Goal: Information Seeking & Learning: Learn about a topic

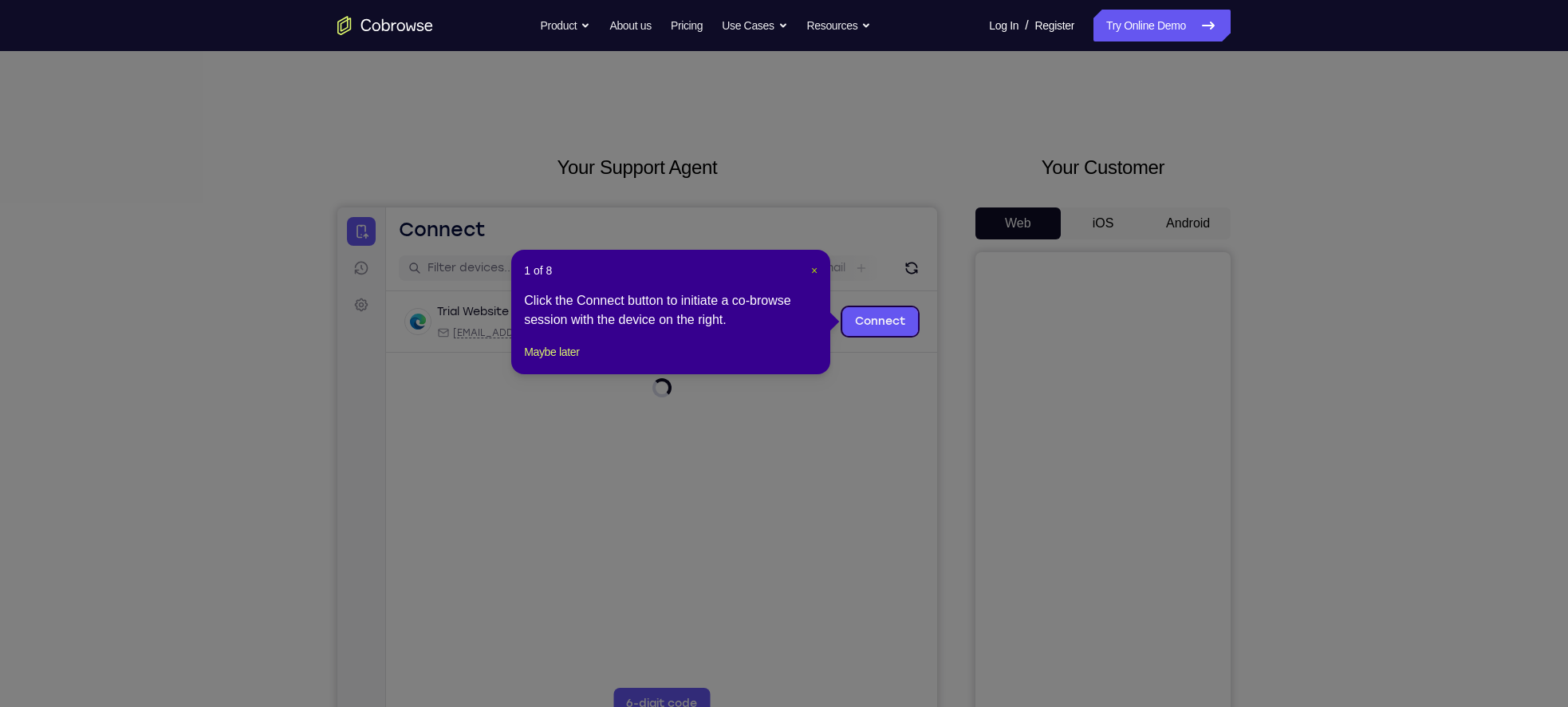
click at [811, 266] on span "×" at bounding box center [814, 270] width 6 height 13
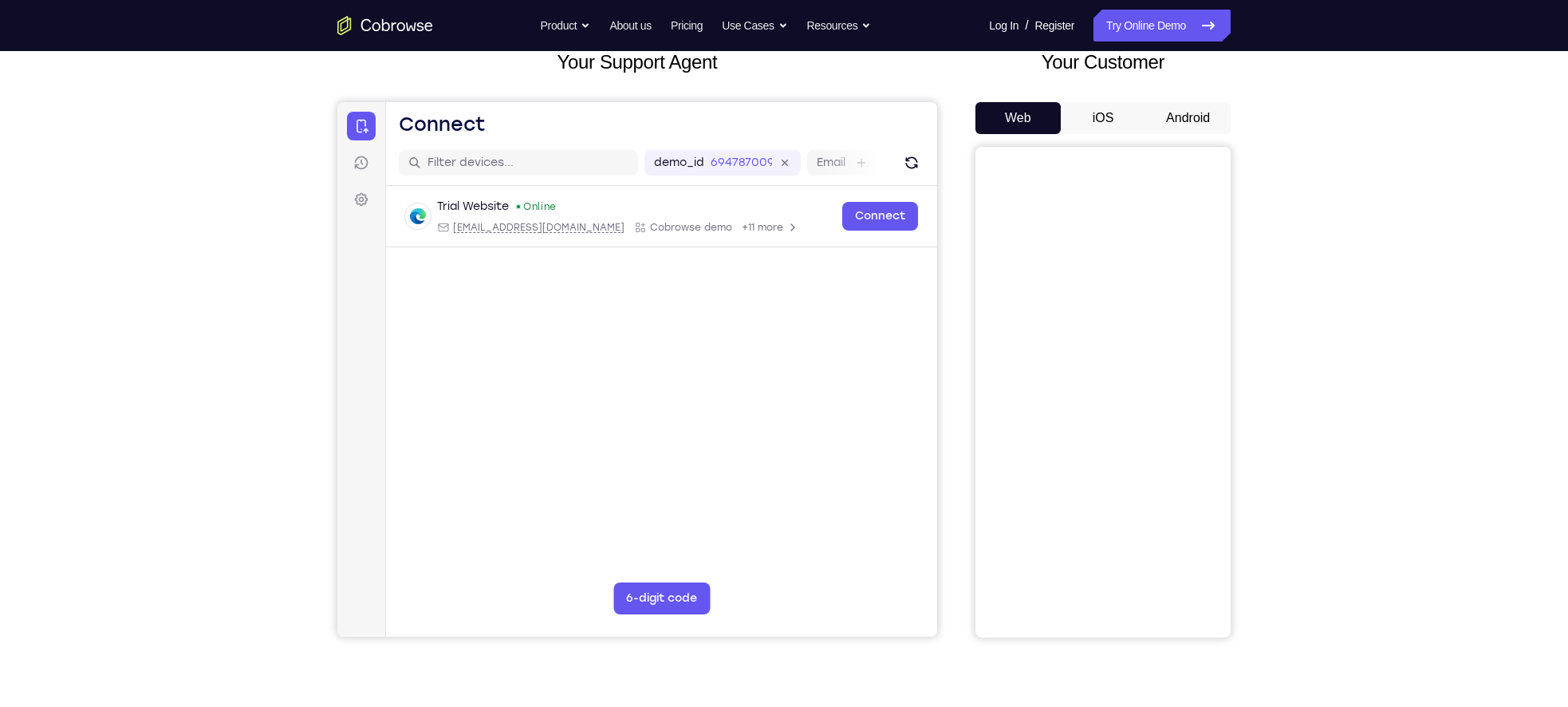
scroll to position [105, 0]
click at [1208, 119] on button "Android" at bounding box center [1187, 119] width 86 height 32
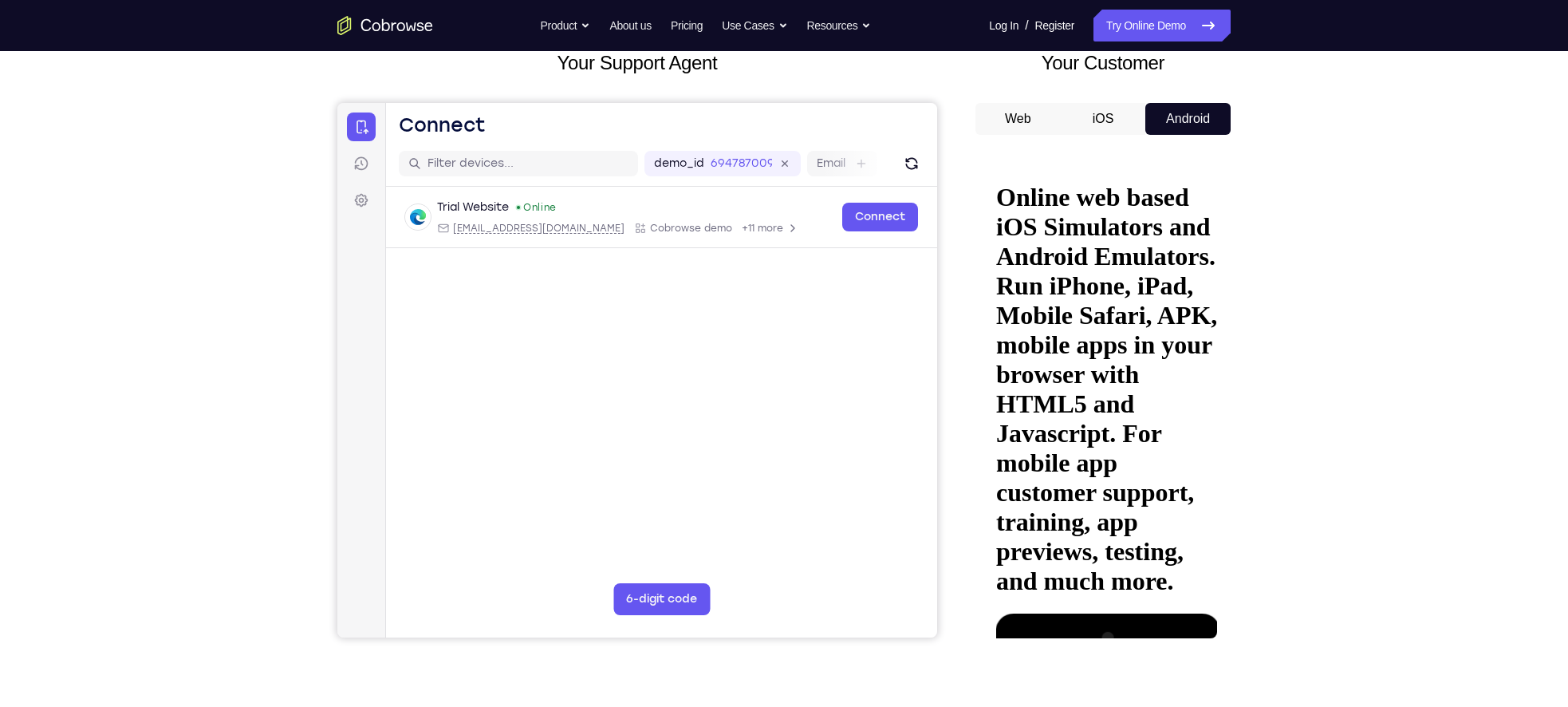
scroll to position [0, 0]
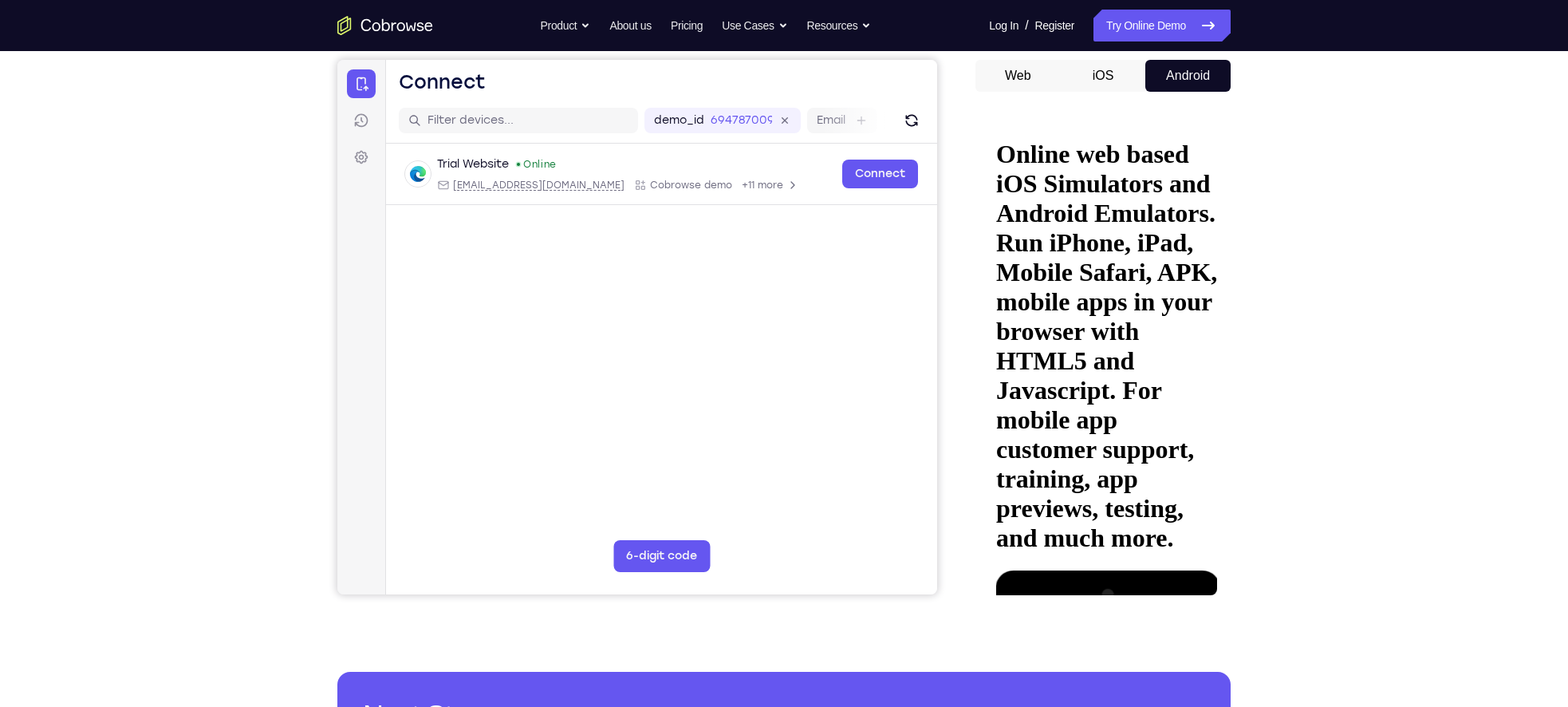
scroll to position [151, 0]
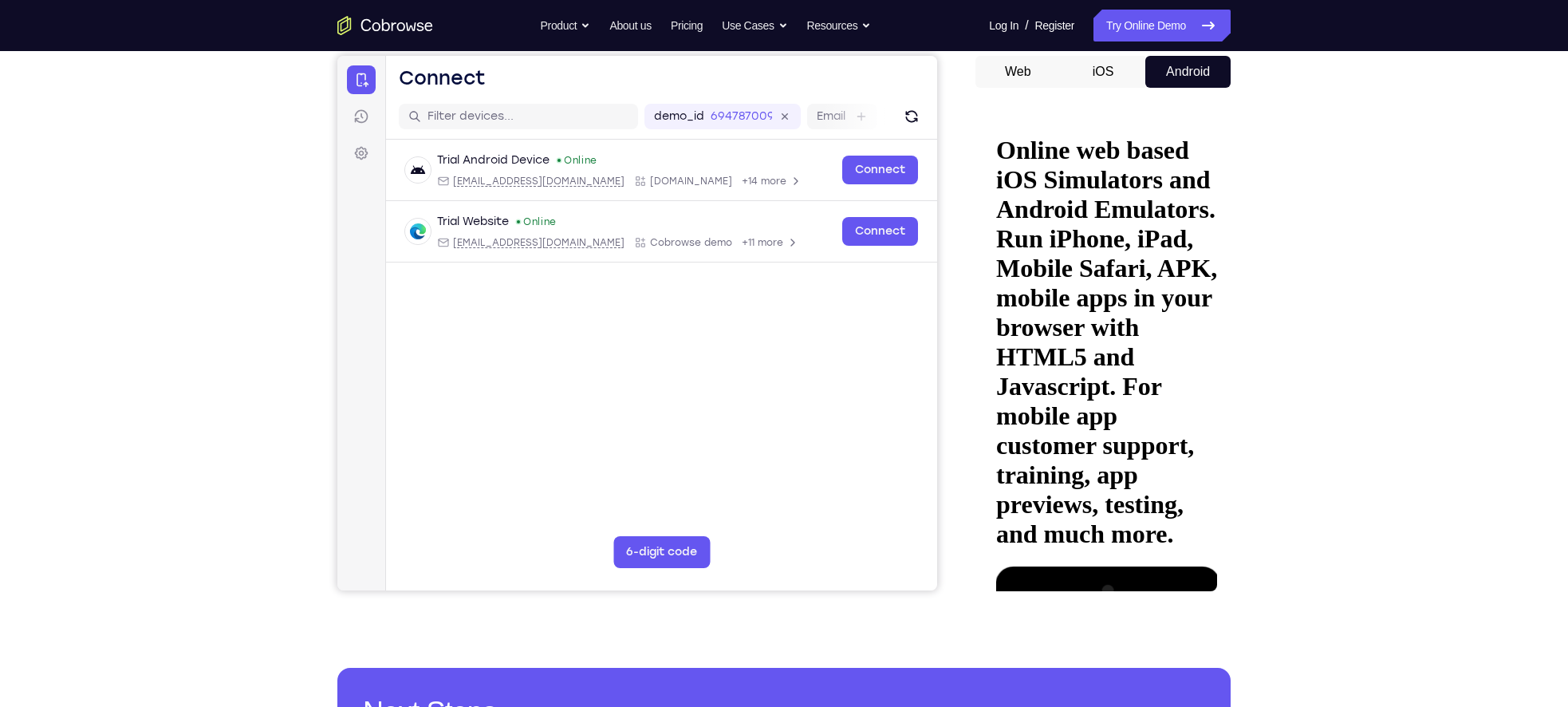
drag, startPoint x: 1065, startPoint y: 451, endPoint x: 1144, endPoint y: 404, distance: 91.9
drag, startPoint x: 1144, startPoint y: 404, endPoint x: 1110, endPoint y: 173, distance: 233.5
drag, startPoint x: 1059, startPoint y: 461, endPoint x: 1073, endPoint y: 96, distance: 365.3
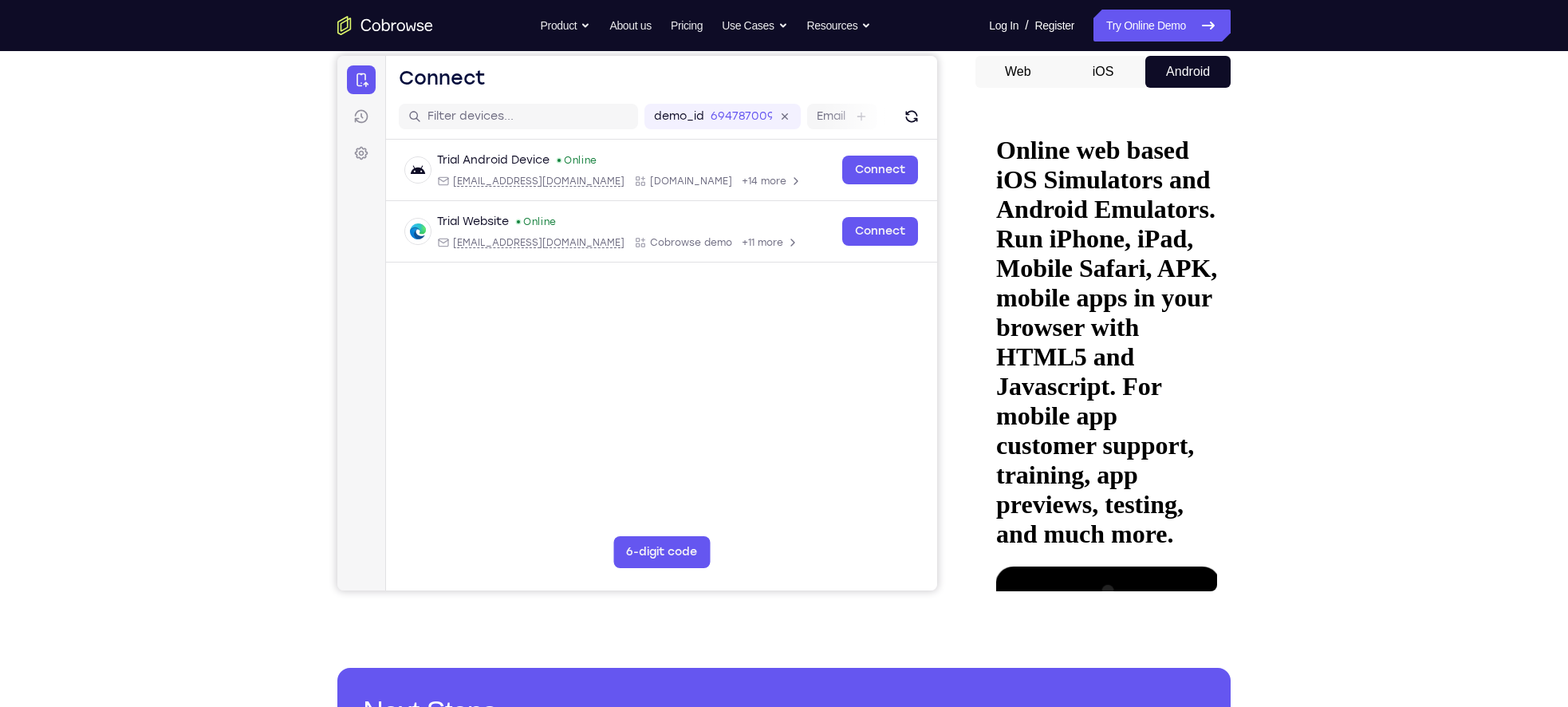
click at [1073, 112] on html "Online web based iOS Simulators and Android Emulators. Run iPhone, iPad, Mobile…" at bounding box center [1102, 358] width 227 height 492
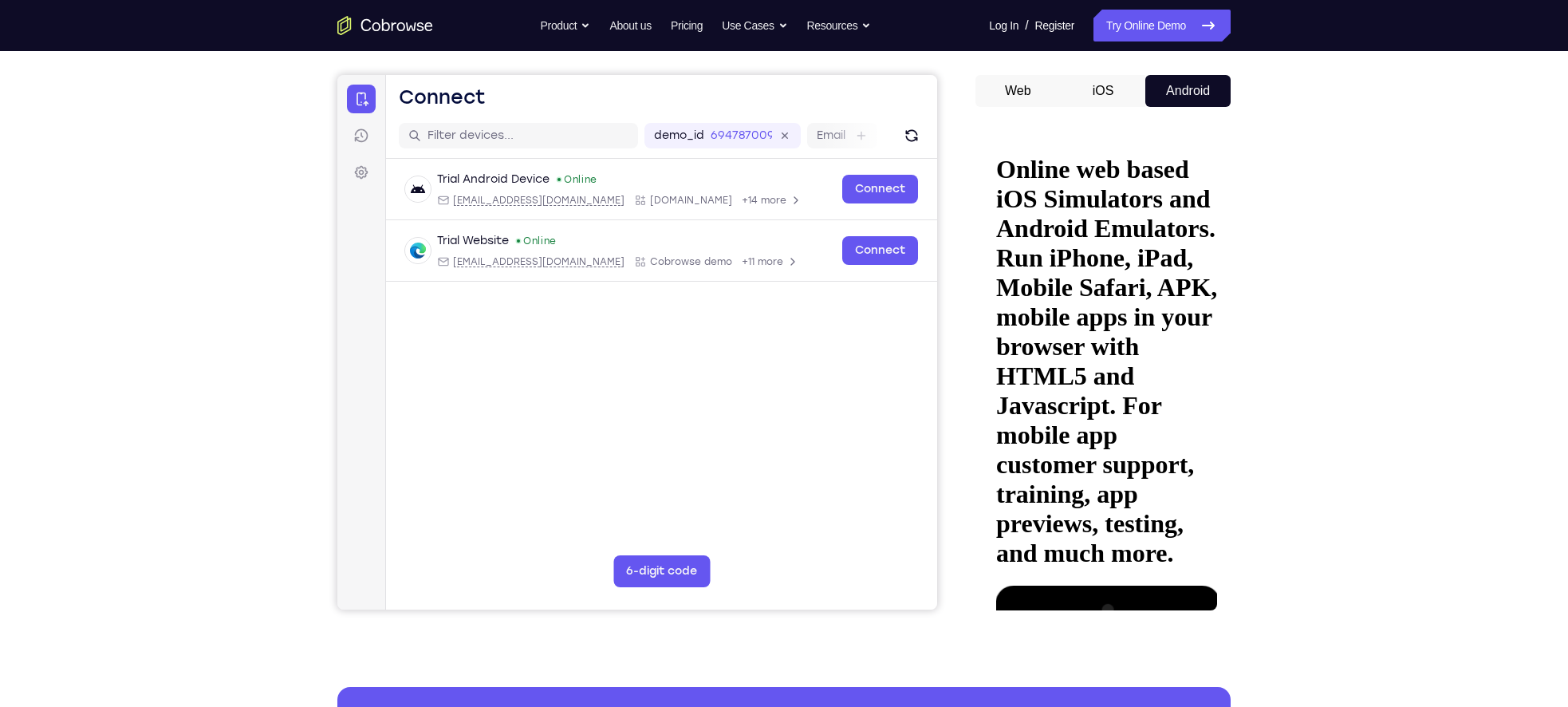
scroll to position [130, 0]
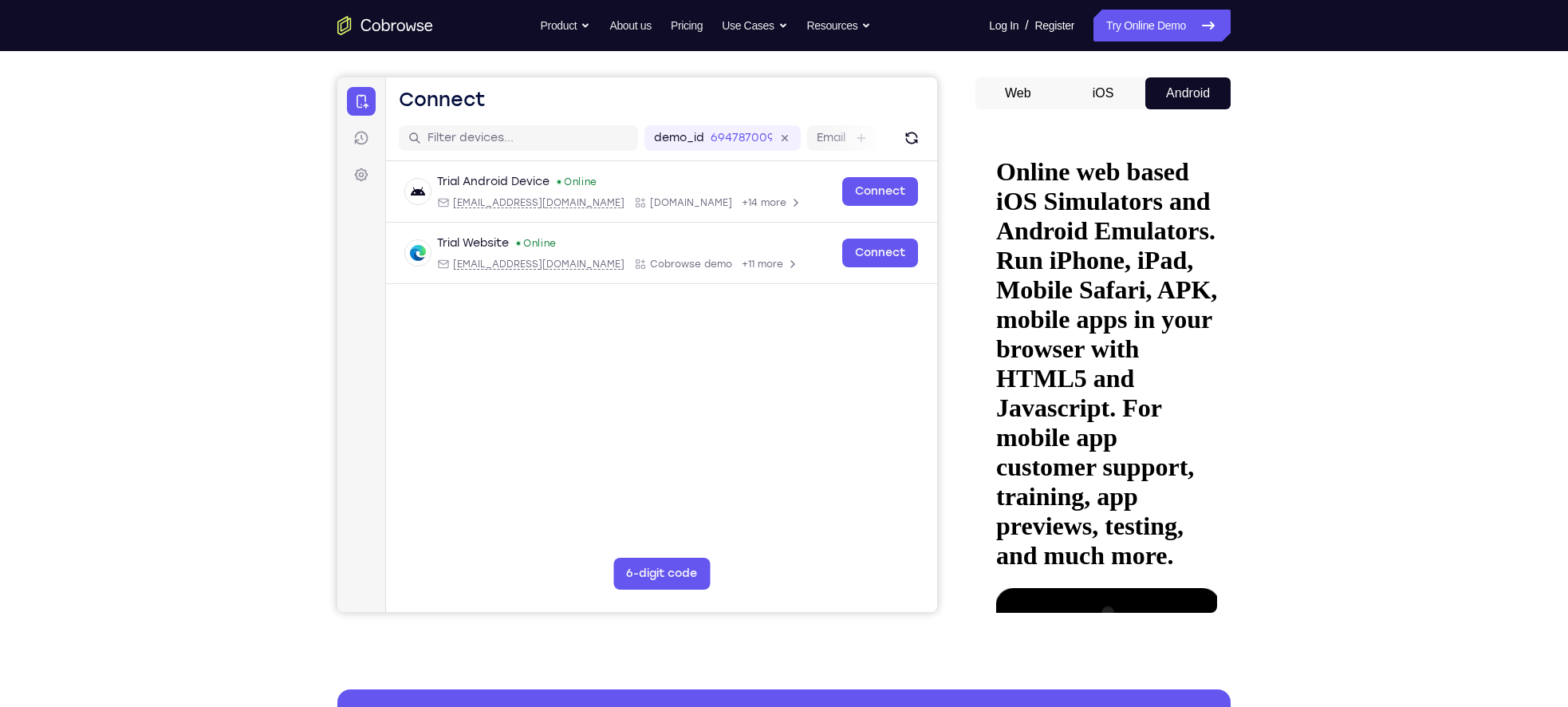
drag, startPoint x: 1101, startPoint y: 443, endPoint x: 1052, endPoint y: 215, distance: 233.2
drag, startPoint x: 1088, startPoint y: 442, endPoint x: 1038, endPoint y: 275, distance: 174.3
drag, startPoint x: 1075, startPoint y: 475, endPoint x: 1025, endPoint y: 272, distance: 209.1
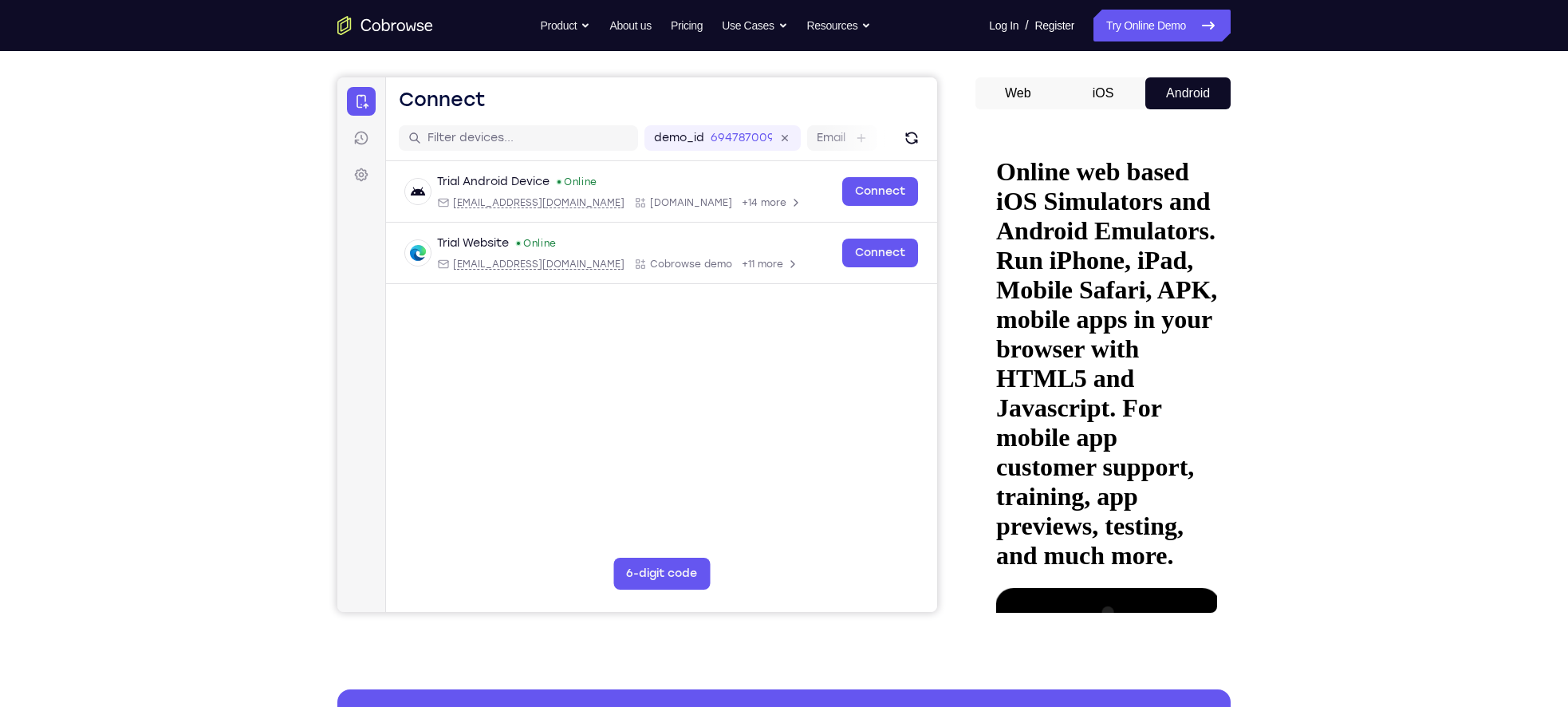
drag, startPoint x: 1081, startPoint y: 466, endPoint x: 1047, endPoint y: 260, distance: 208.8
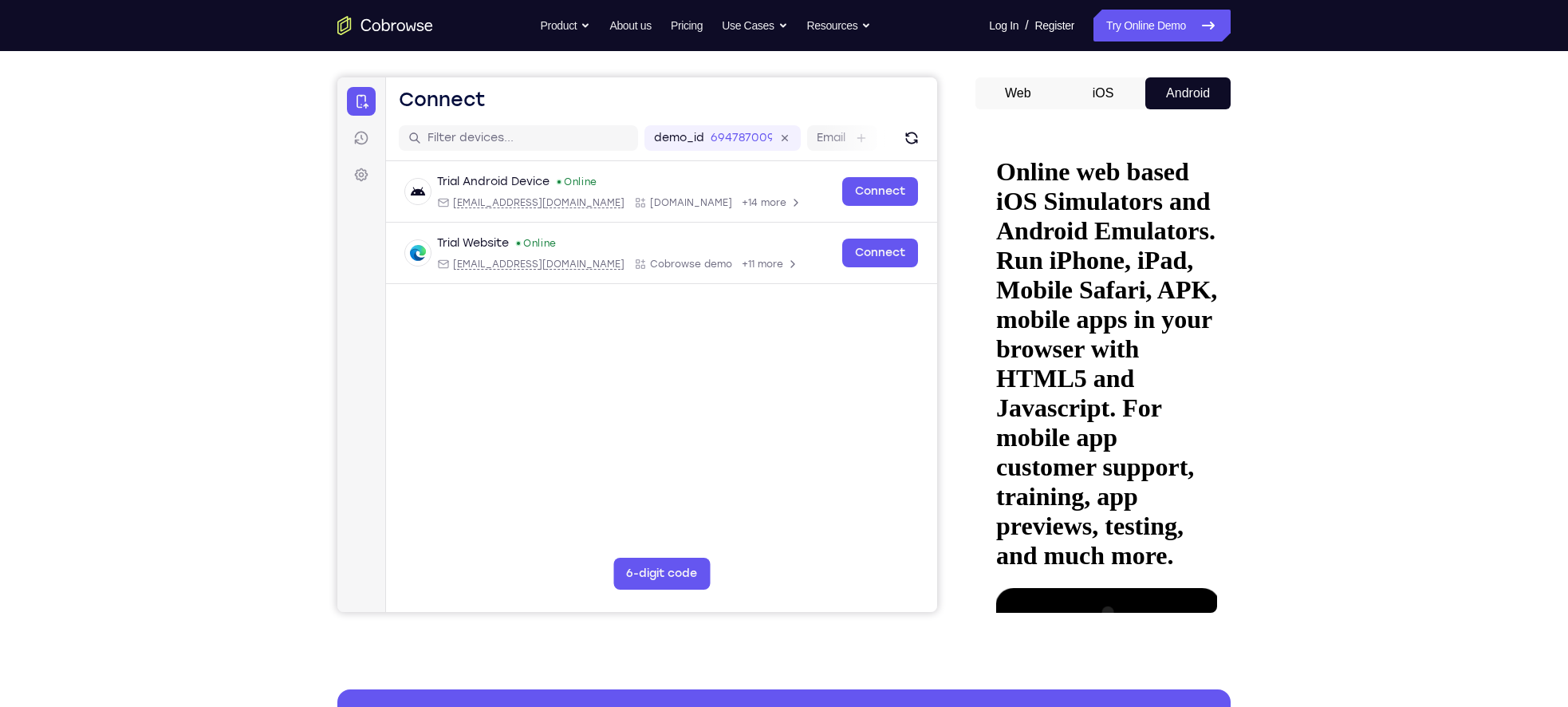
drag, startPoint x: 1100, startPoint y: 363, endPoint x: 1108, endPoint y: 340, distance: 24.4
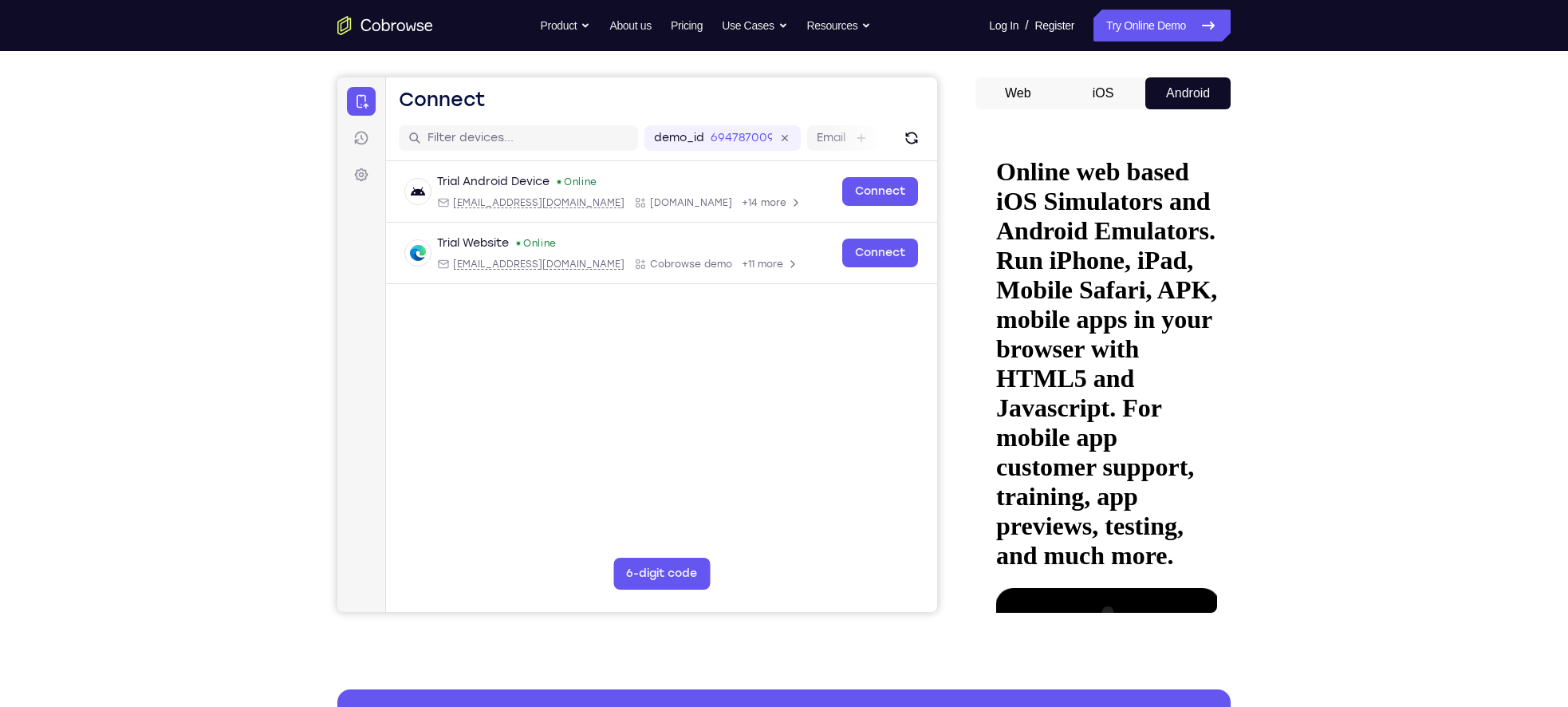
drag, startPoint x: 1086, startPoint y: 502, endPoint x: 1089, endPoint y: 429, distance: 73.1
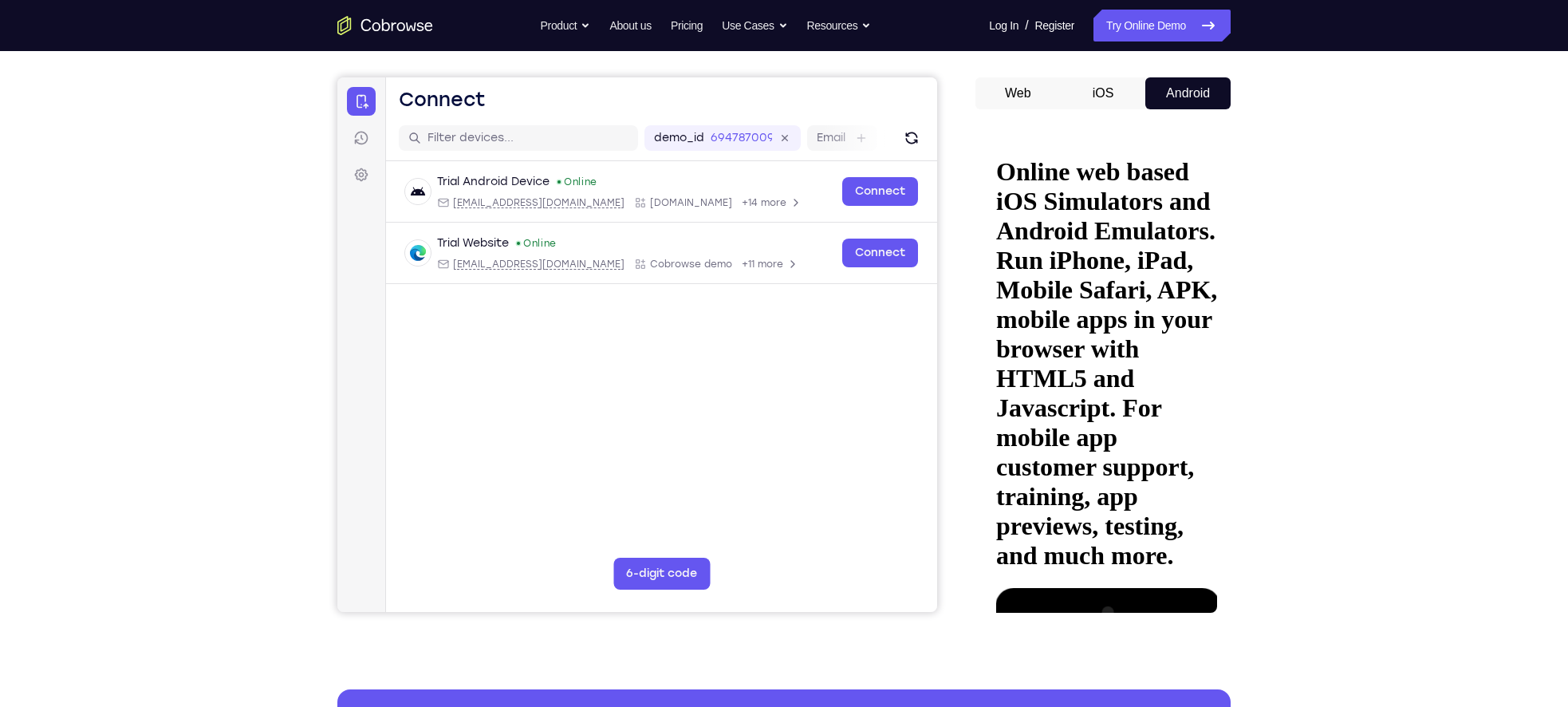
drag, startPoint x: 1093, startPoint y: 207, endPoint x: 1100, endPoint y: -9, distance: 216.1
click at [1100, 134] on html "Online web based iOS Simulators and Android Emulators. Run iPhone, iPad, Mobile…" at bounding box center [1102, 380] width 227 height 492
drag, startPoint x: 1099, startPoint y: 327, endPoint x: 1078, endPoint y: 697, distance: 370.6
click at [1078, 626] on html "Online web based iOS Simulators and Android Emulators. Run iPhone, iPad, Mobile…" at bounding box center [1102, 380] width 227 height 492
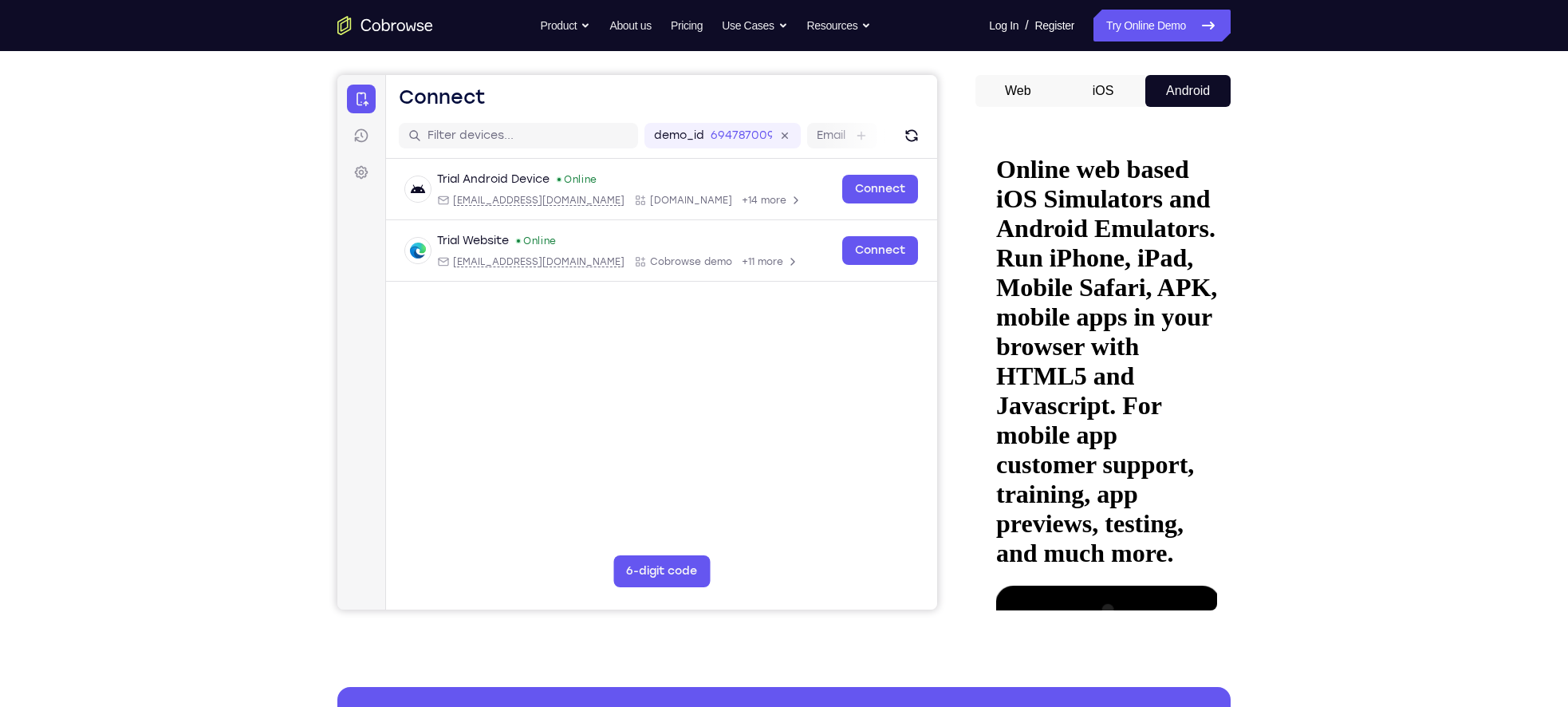
drag, startPoint x: 1113, startPoint y: 424, endPoint x: 1122, endPoint y: 336, distance: 88.5
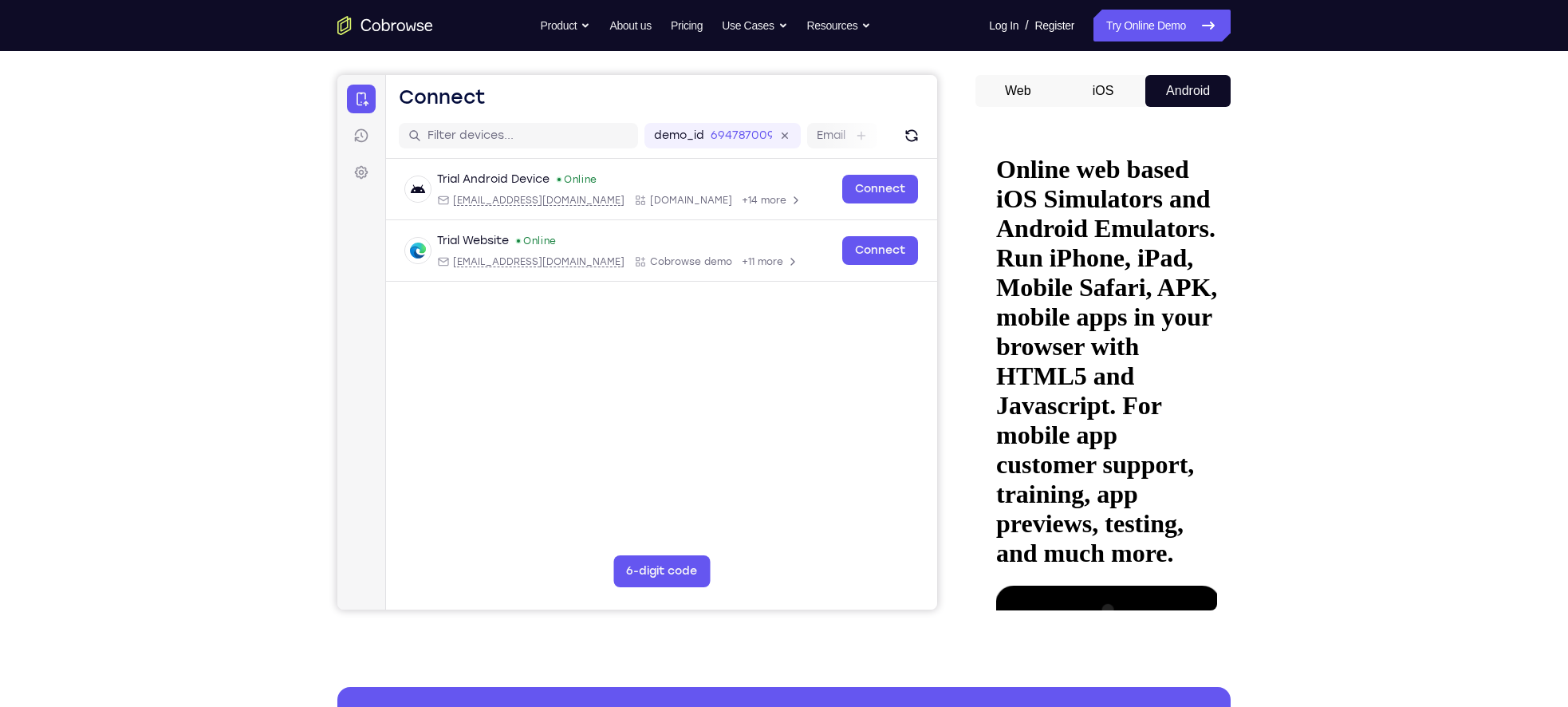
drag, startPoint x: 1121, startPoint y: 341, endPoint x: 1115, endPoint y: 397, distance: 56.3
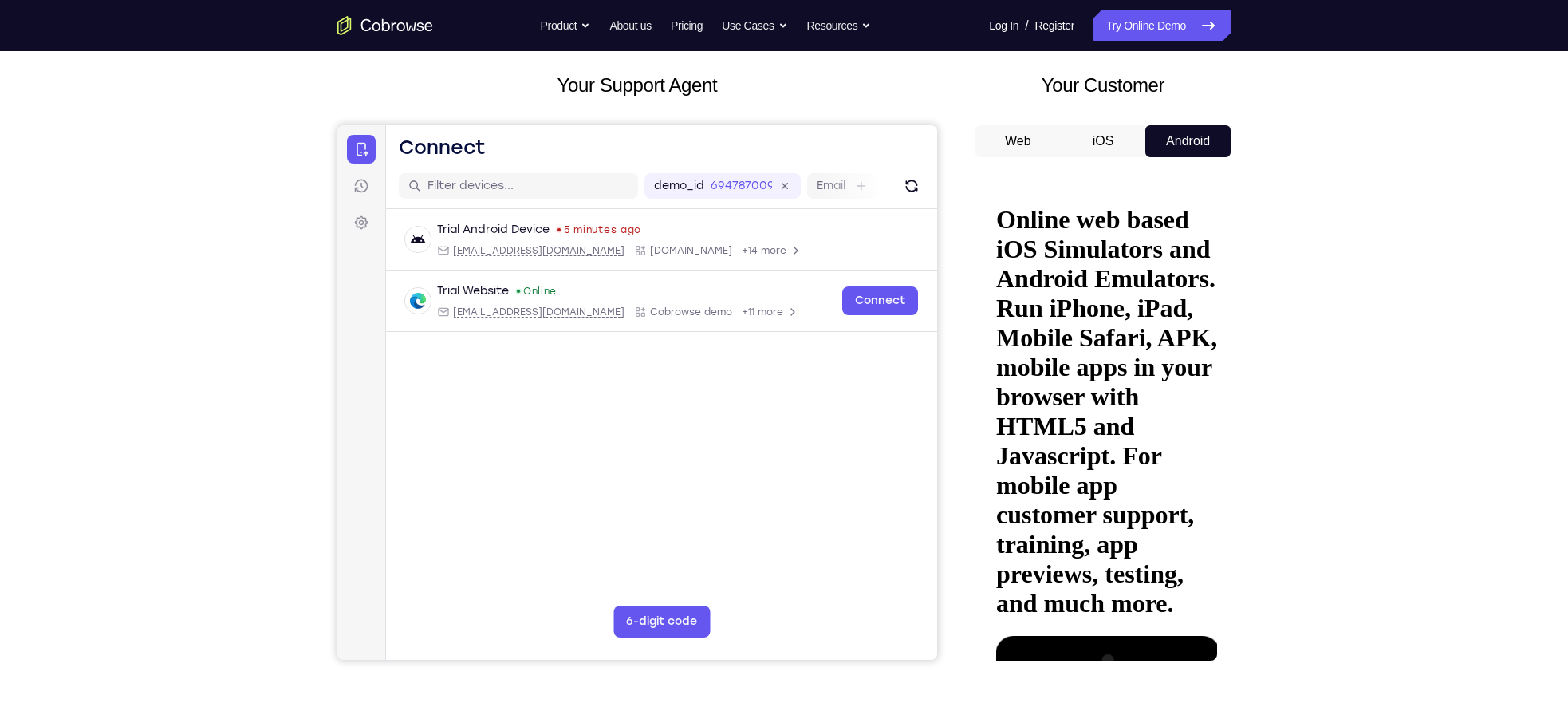
scroll to position [80, 0]
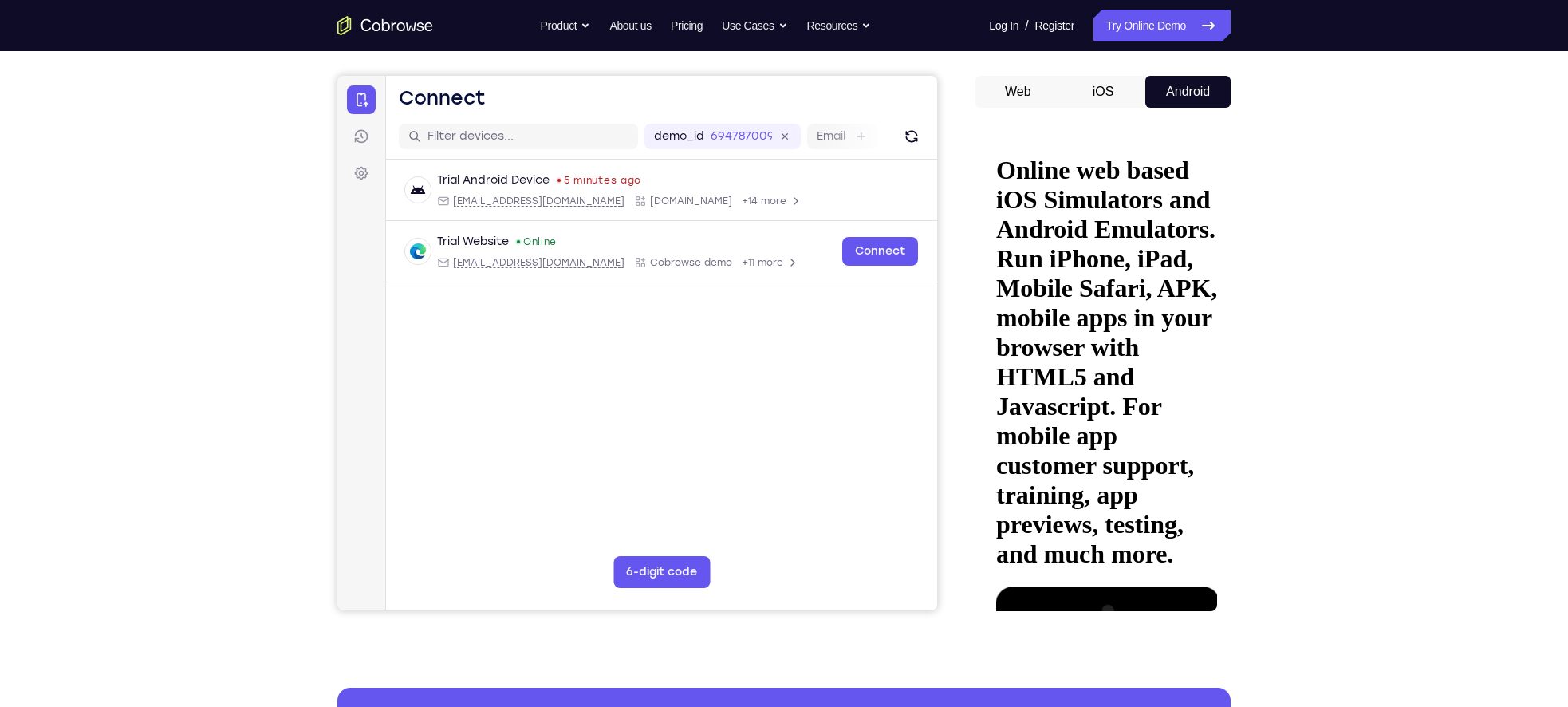
scroll to position [146, 0]
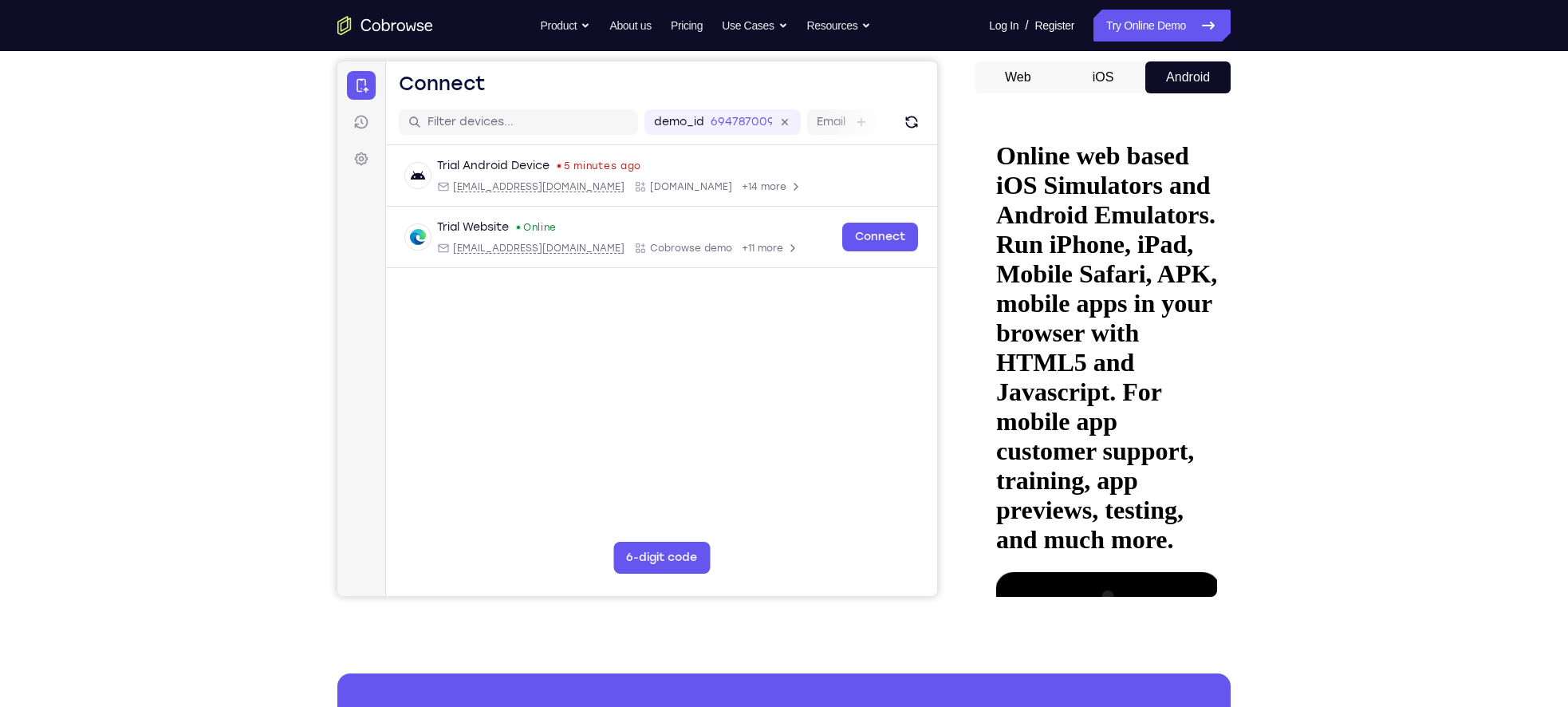
drag, startPoint x: 1071, startPoint y: 311, endPoint x: 1066, endPoint y: 433, distance: 122.1
drag, startPoint x: 1087, startPoint y: 437, endPoint x: 1086, endPoint y: 333, distance: 104.0
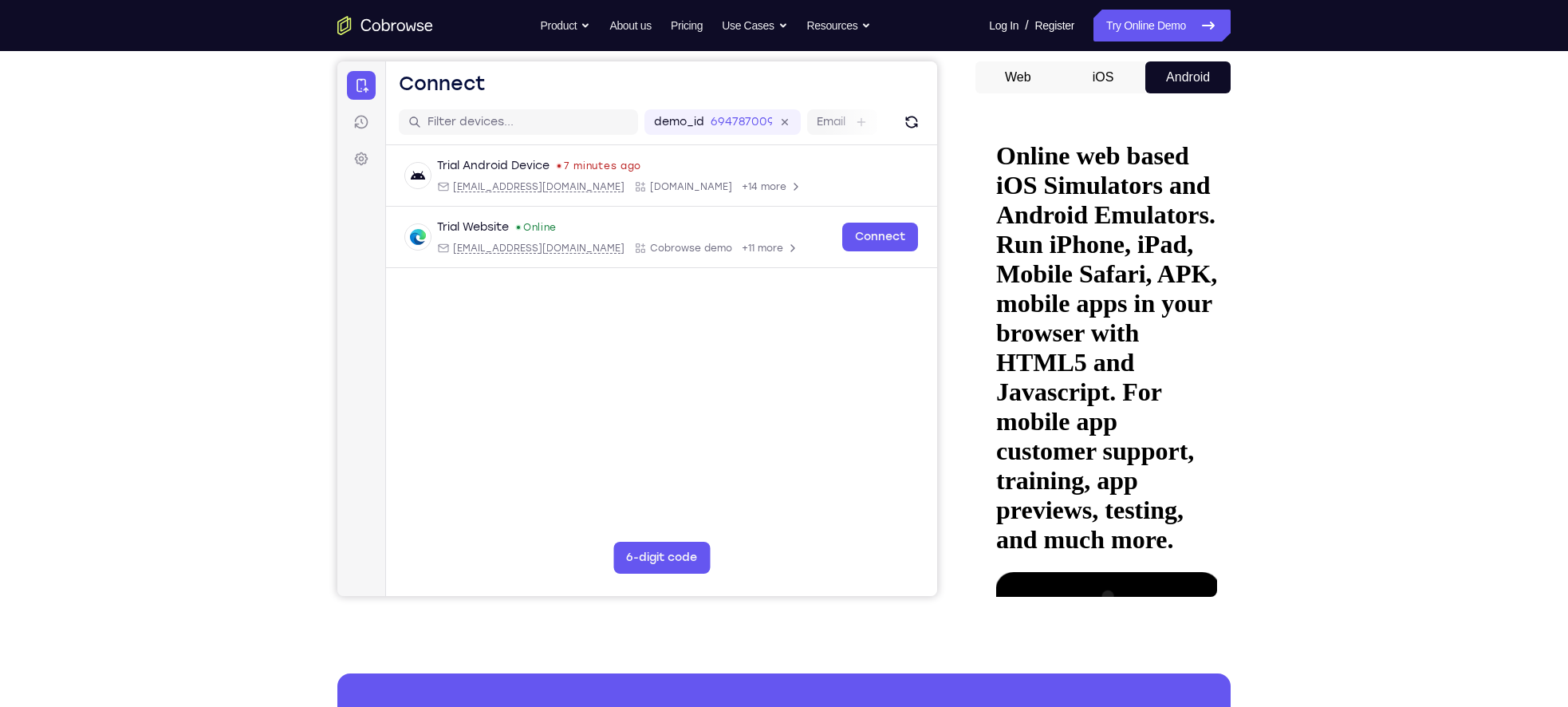
drag, startPoint x: 1121, startPoint y: 372, endPoint x: 1114, endPoint y: 411, distance: 39.6
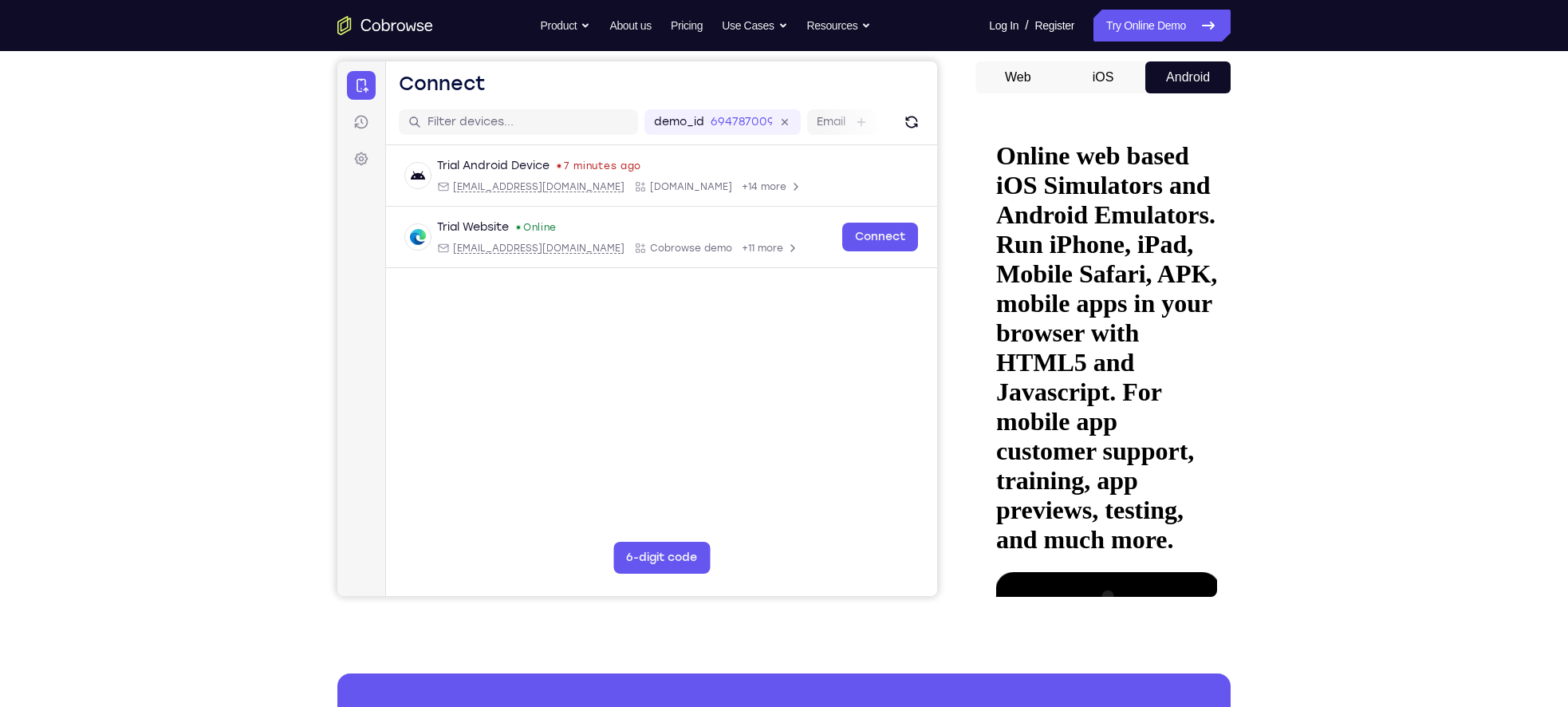
drag, startPoint x: 1095, startPoint y: 434, endPoint x: 1084, endPoint y: 359, distance: 75.8
drag, startPoint x: 1084, startPoint y: 359, endPoint x: 1053, endPoint y: 391, distance: 44.6
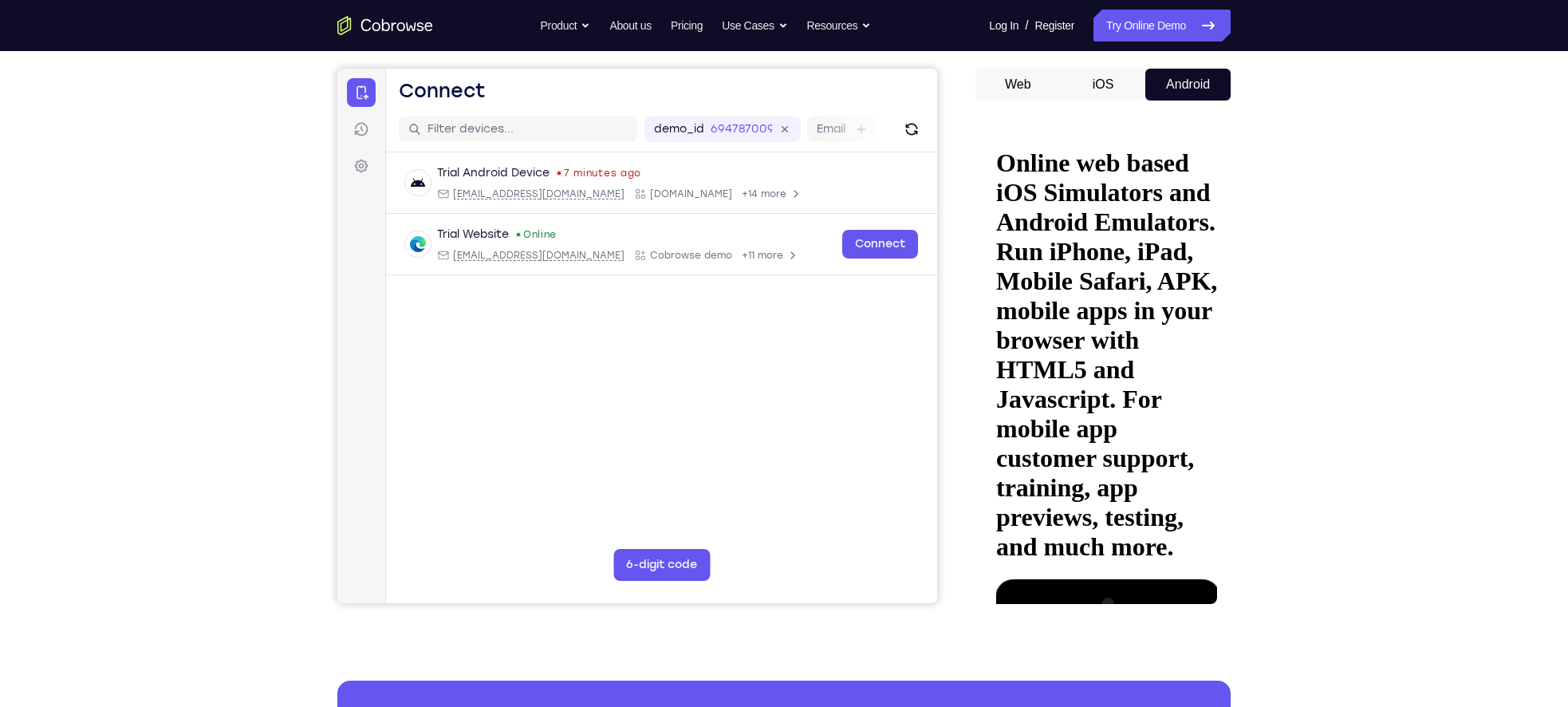
scroll to position [138, 0]
click at [1017, 680] on icon at bounding box center [1010, 686] width 13 height 13
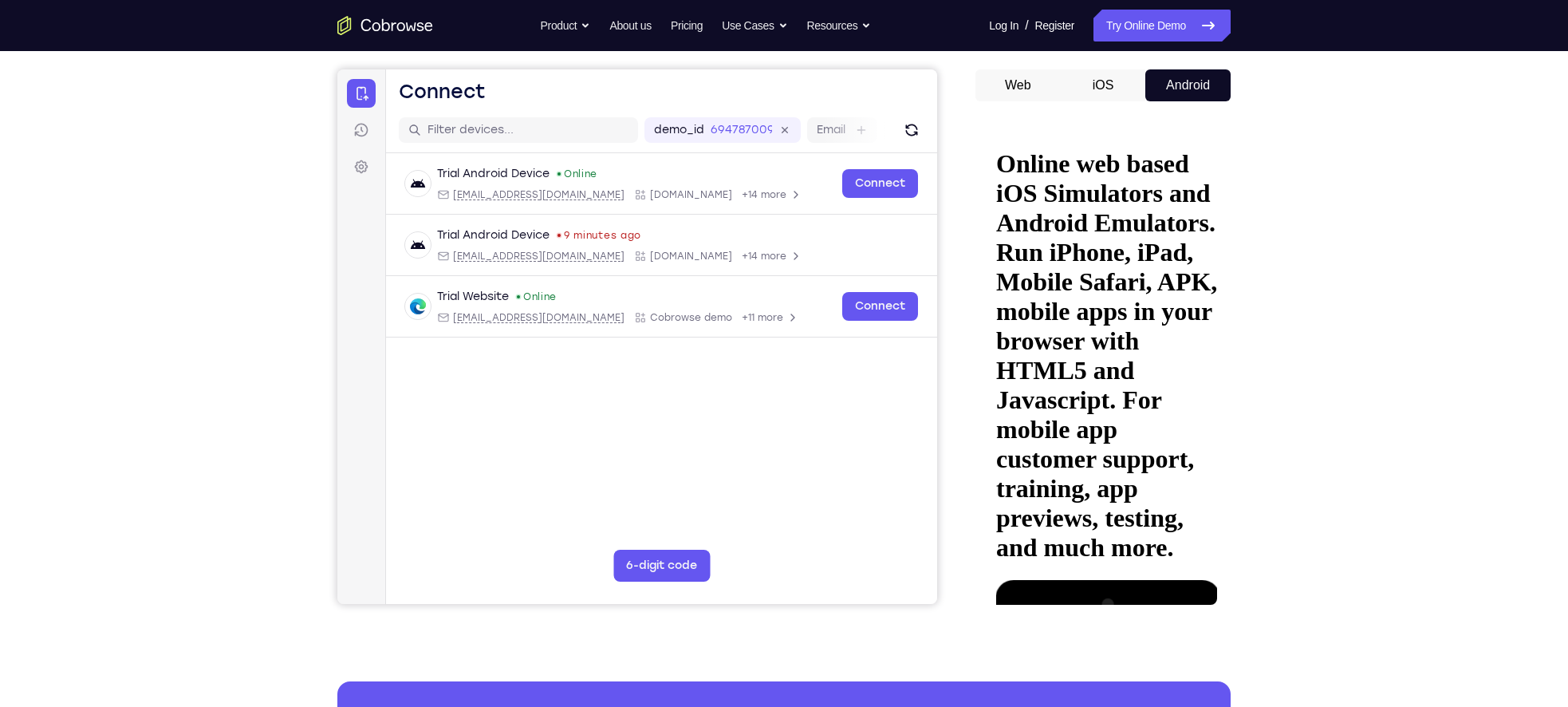
drag, startPoint x: 1083, startPoint y: 344, endPoint x: 1021, endPoint y: 289, distance: 82.9
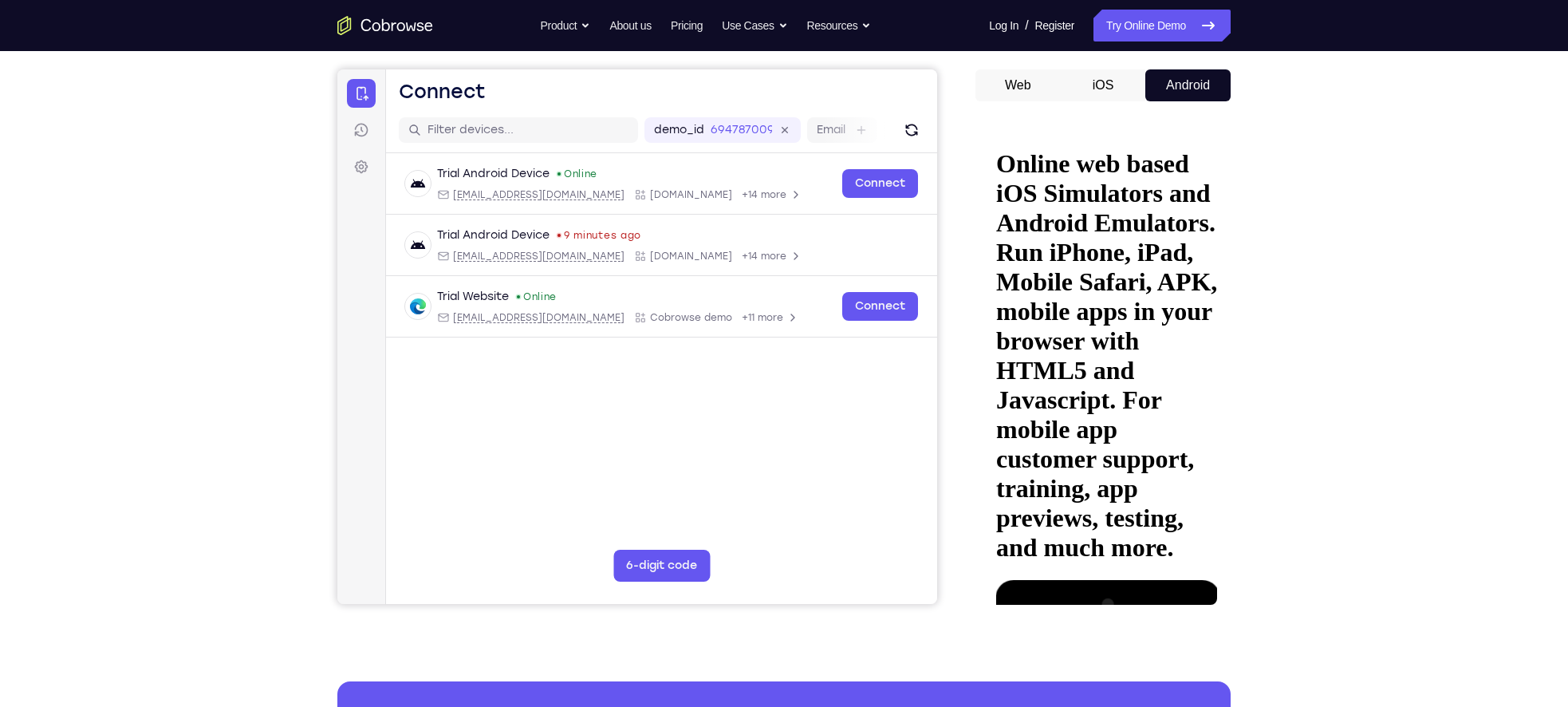
drag, startPoint x: 1142, startPoint y: 449, endPoint x: 1145, endPoint y: 333, distance: 116.0
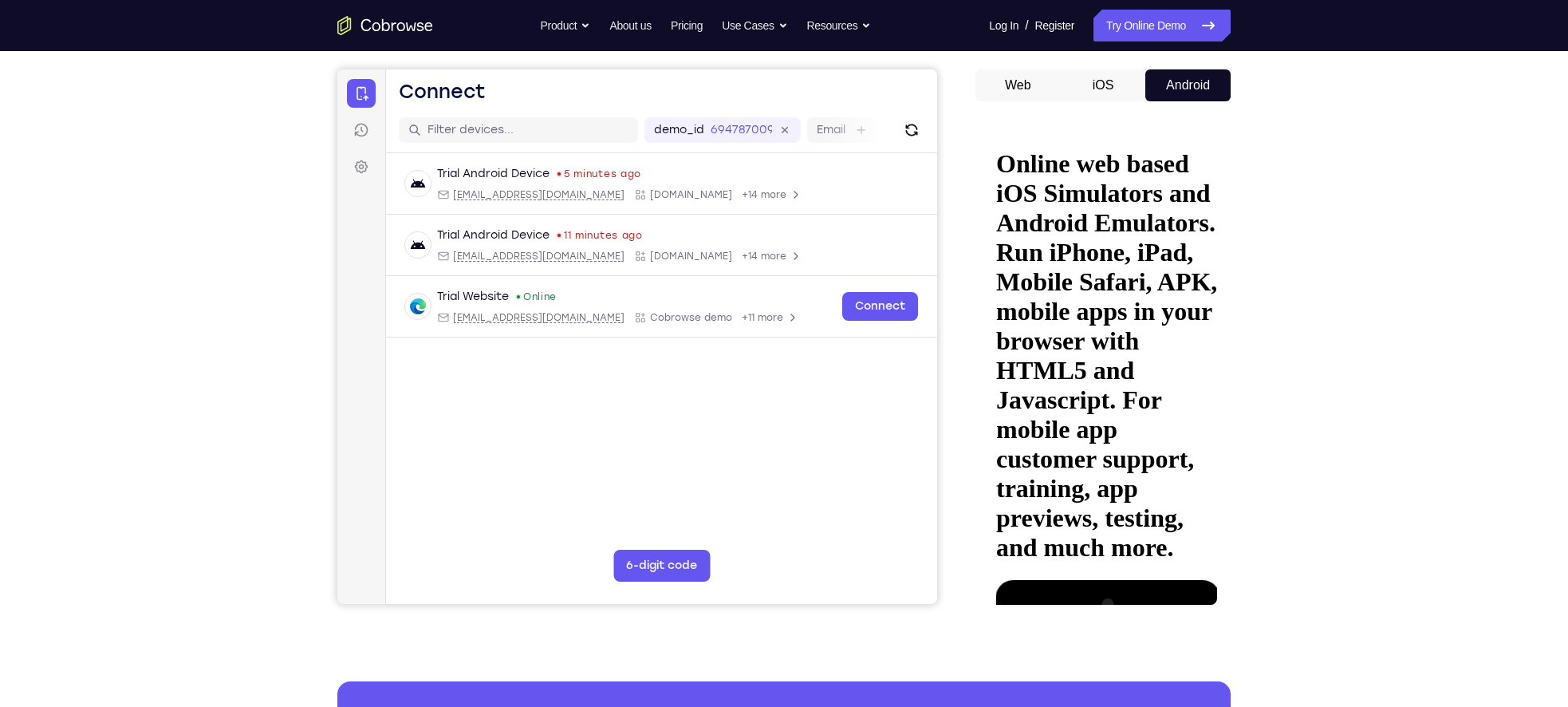
drag, startPoint x: 1121, startPoint y: 352, endPoint x: 1090, endPoint y: 478, distance: 129.8
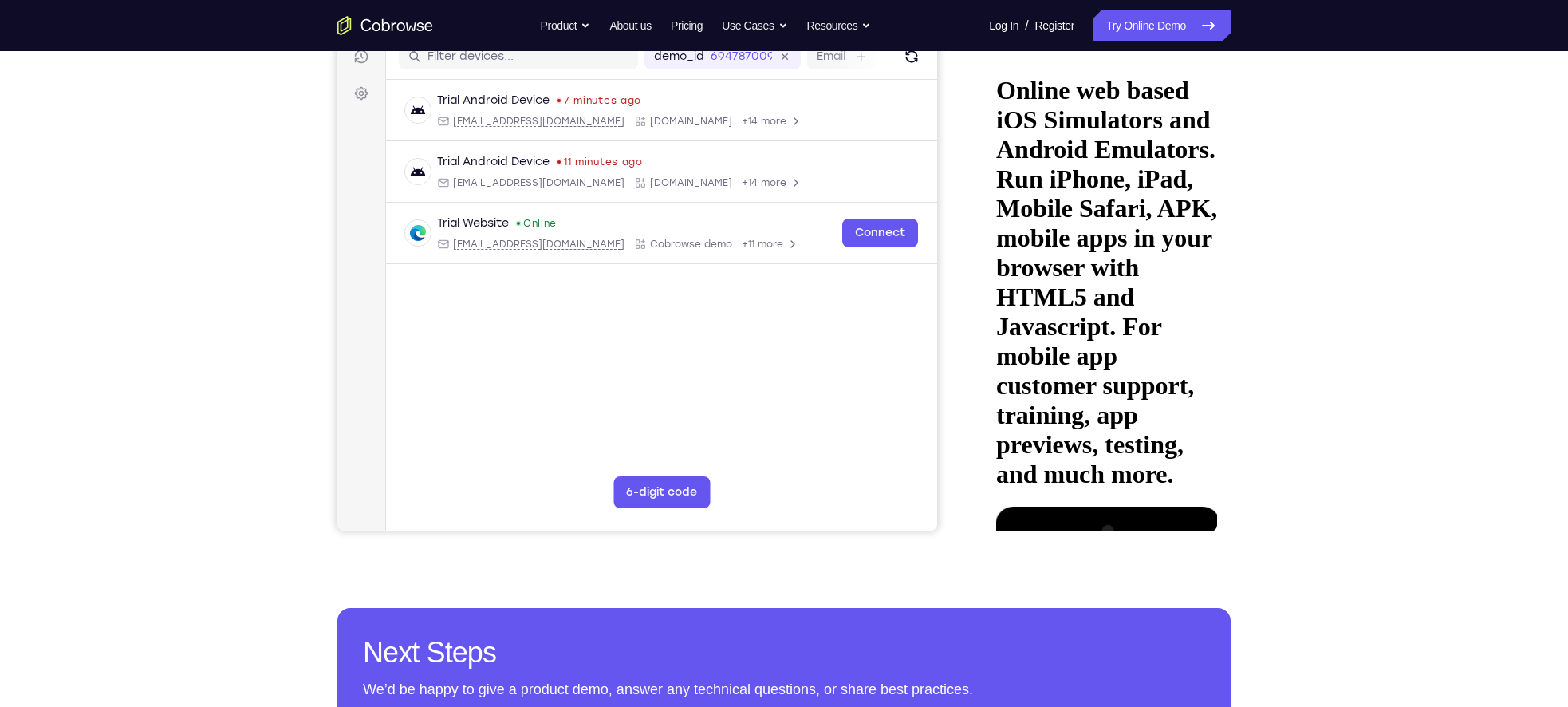
scroll to position [191, 0]
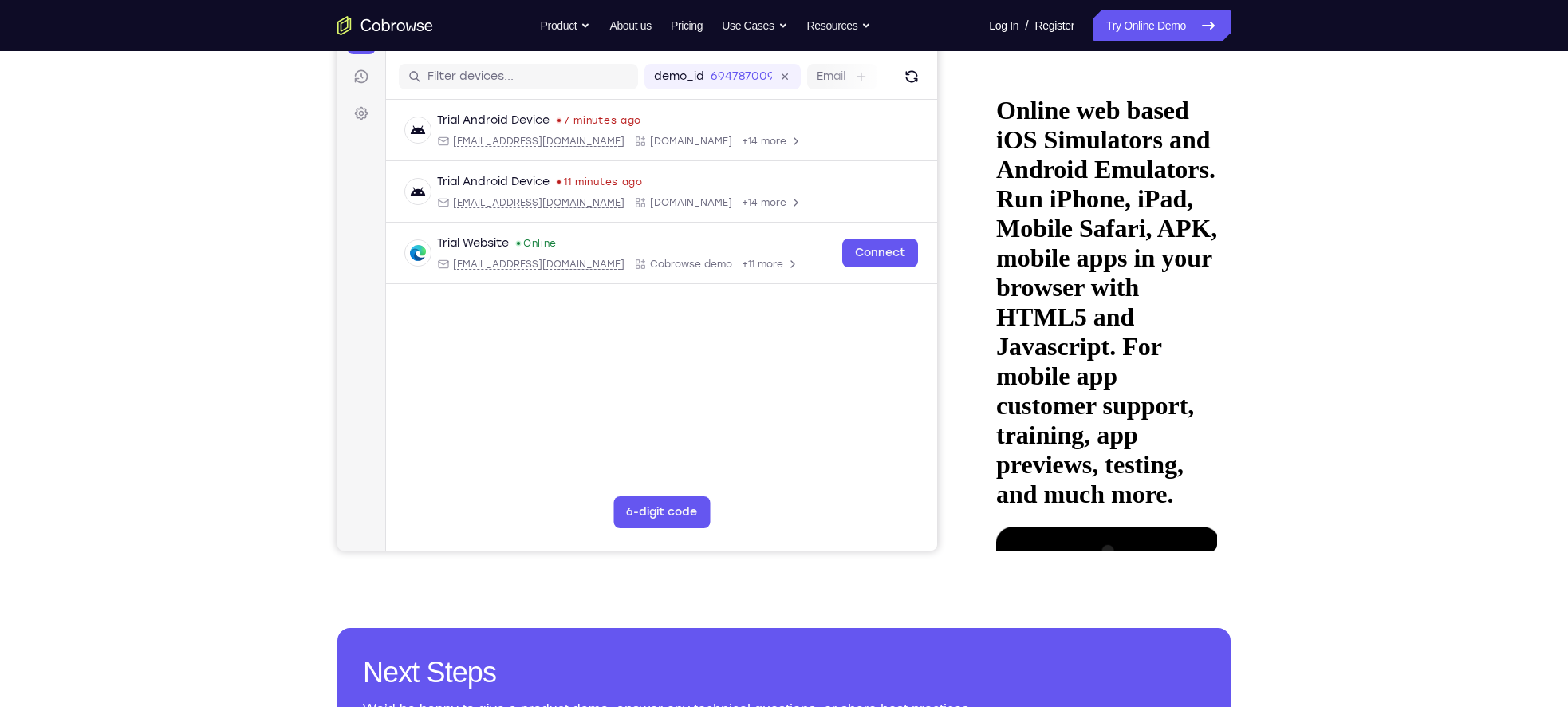
drag, startPoint x: 1080, startPoint y: 186, endPoint x: 1076, endPoint y: 288, distance: 102.1
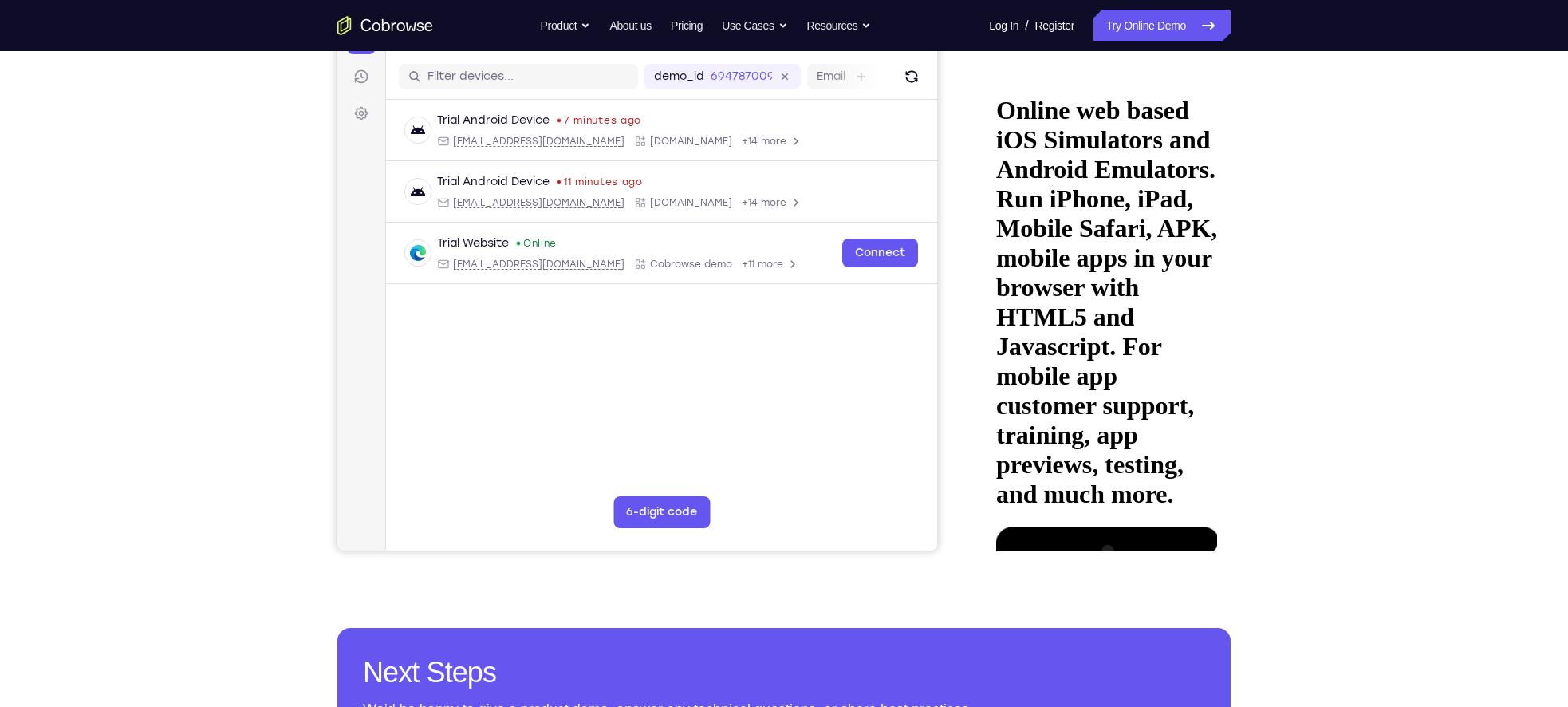
click at [1017, 627] on icon at bounding box center [1010, 633] width 13 height 13
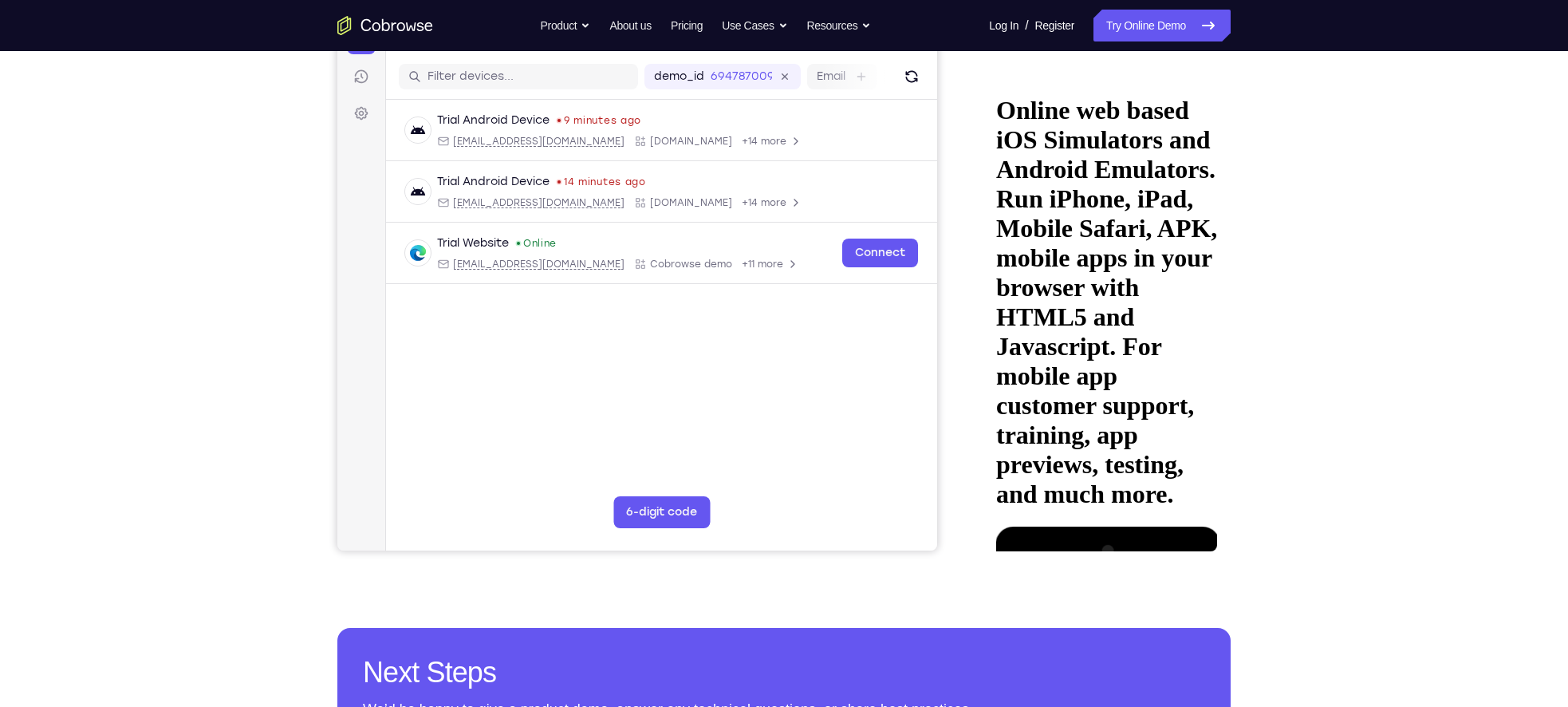
drag, startPoint x: 1092, startPoint y: 200, endPoint x: 1021, endPoint y: 198, distance: 71.0
drag, startPoint x: 1156, startPoint y: 164, endPoint x: 973, endPoint y: 178, distance: 183.5
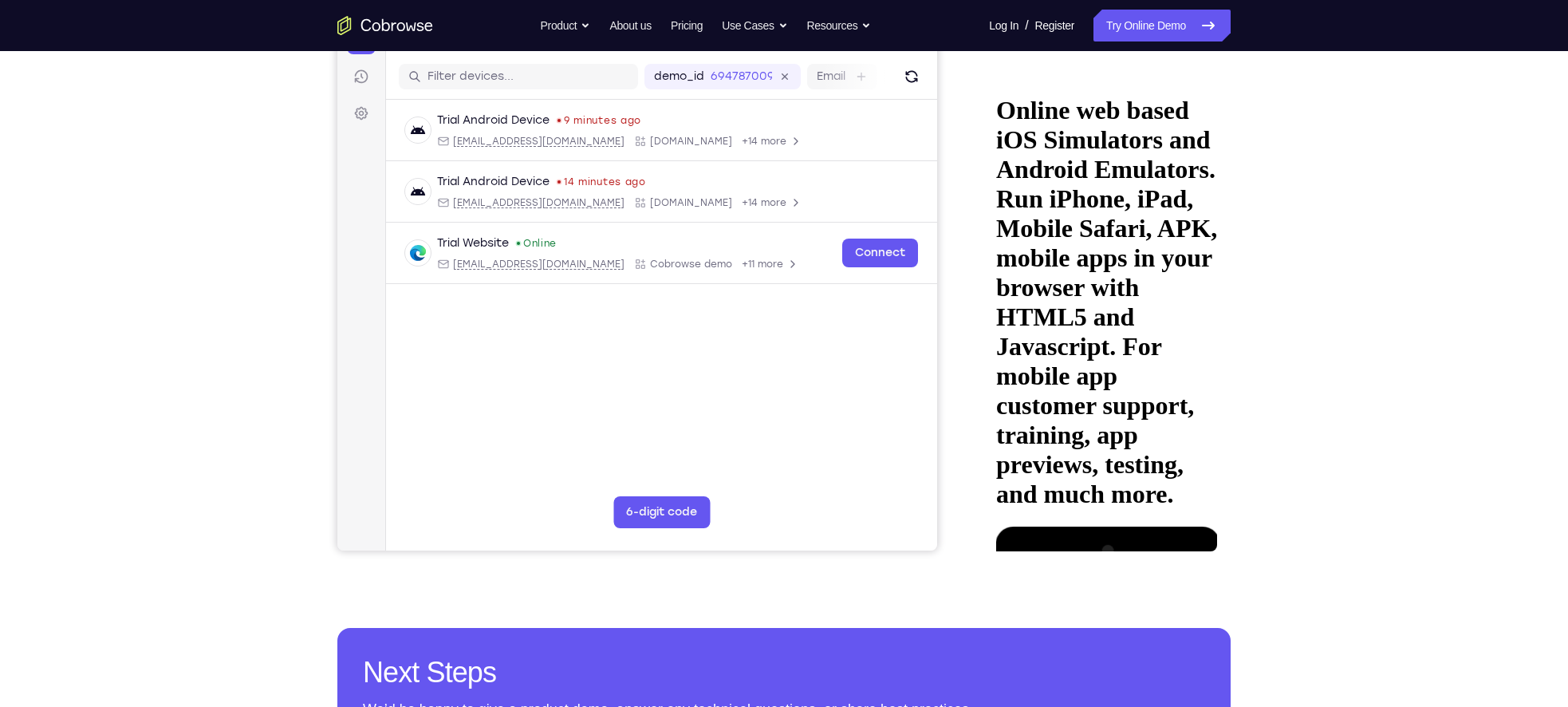
click at [989, 178] on html "Online web based iOS Simulators and Android Emulators. Run iPhone, iPad, Mobile…" at bounding box center [1102, 318] width 227 height 492
drag, startPoint x: 1155, startPoint y: 183, endPoint x: 931, endPoint y: 190, distance: 224.1
click at [989, 190] on html "Online web based iOS Simulators and Android Emulators. Run iPhone, iPad, Mobile…" at bounding box center [1102, 318] width 227 height 492
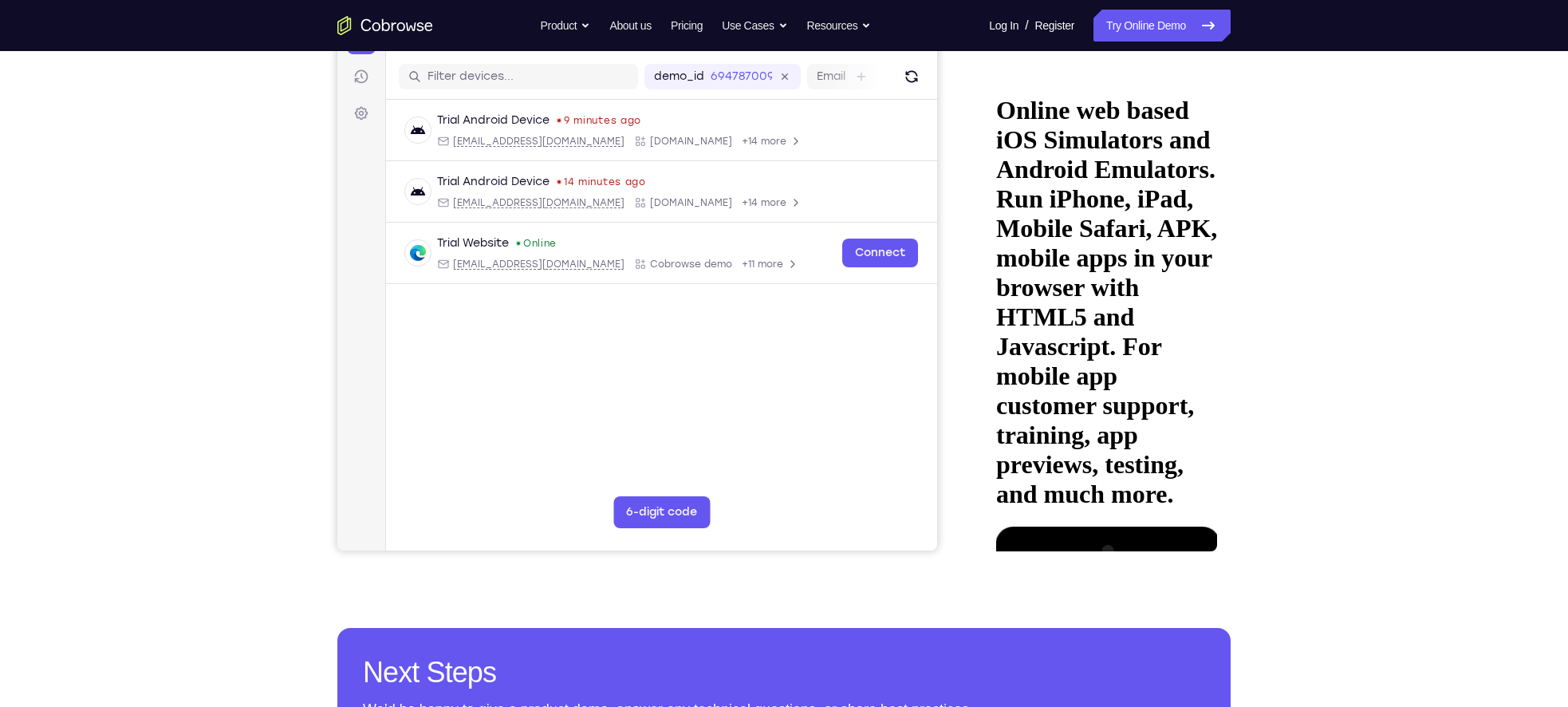
click at [1207, 624] on div at bounding box center [1103, 633] width 210 height 20
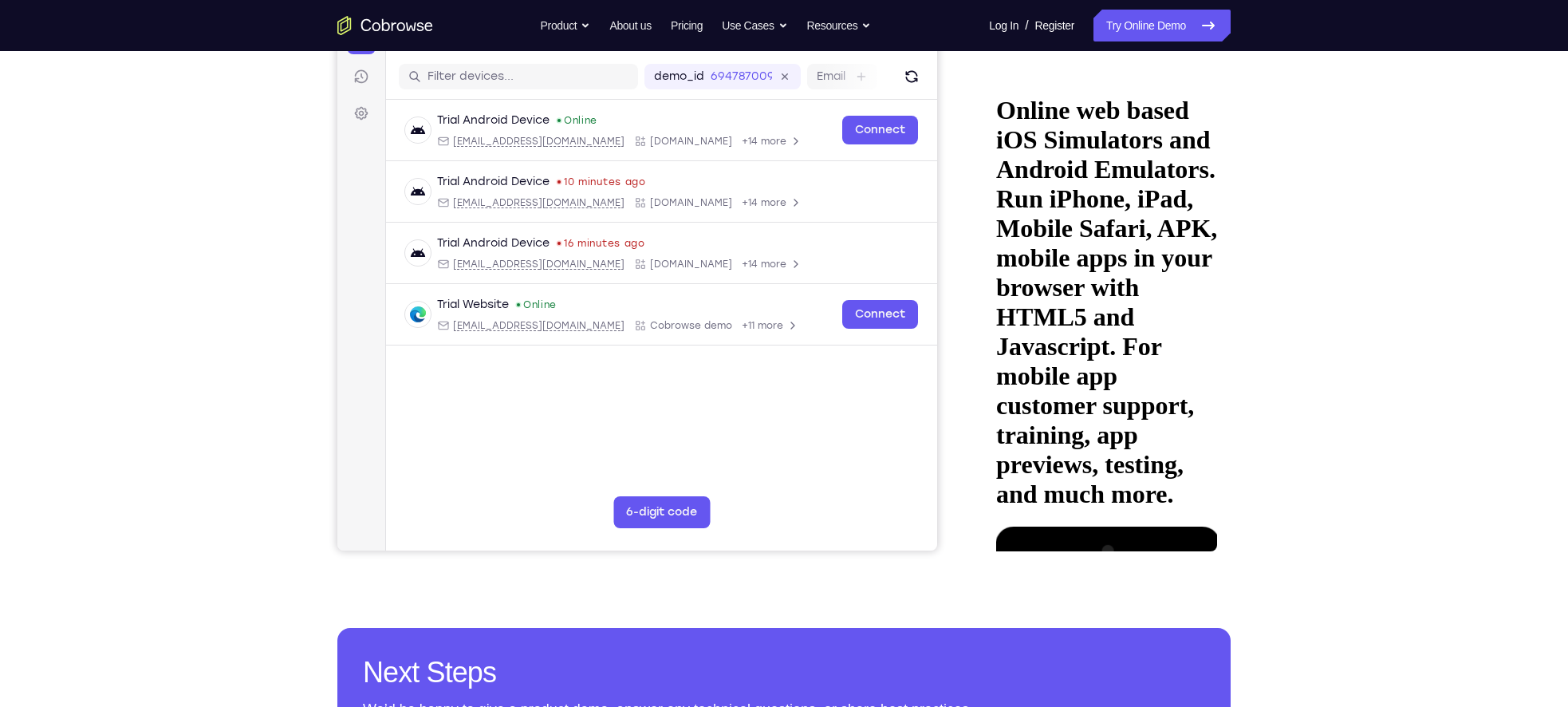
drag, startPoint x: 1069, startPoint y: 369, endPoint x: 1194, endPoint y: 352, distance: 126.2
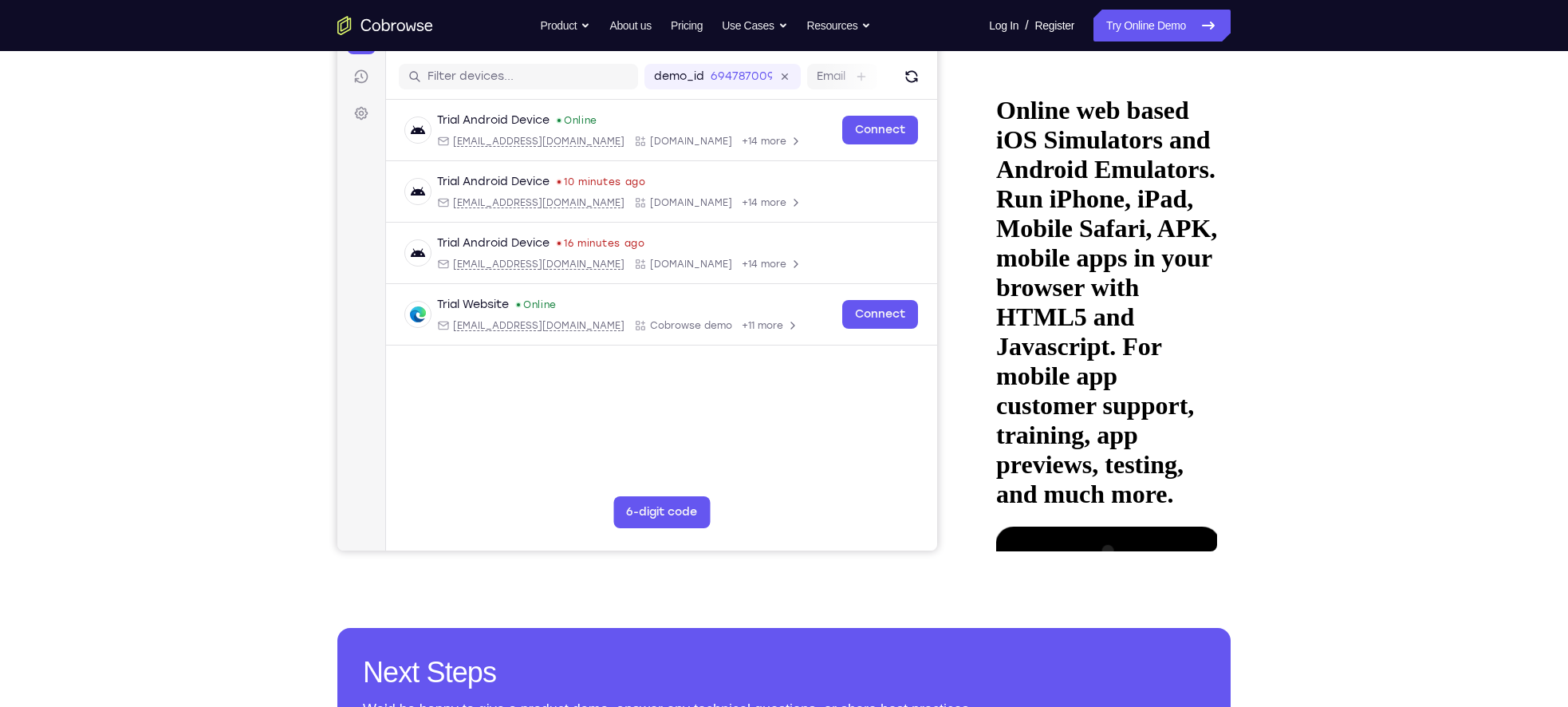
drag, startPoint x: 1119, startPoint y: 425, endPoint x: 1112, endPoint y: 291, distance: 134.2
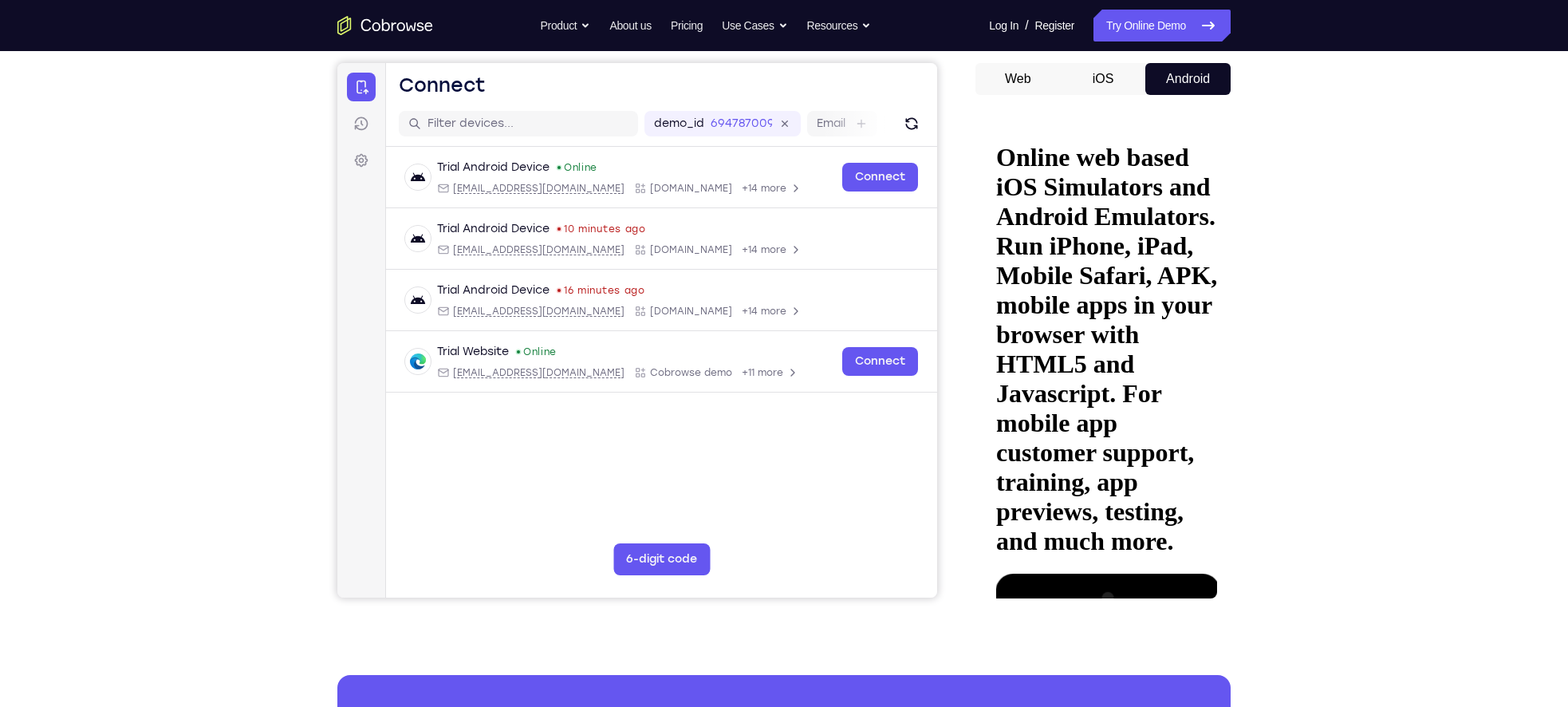
scroll to position [141, 0]
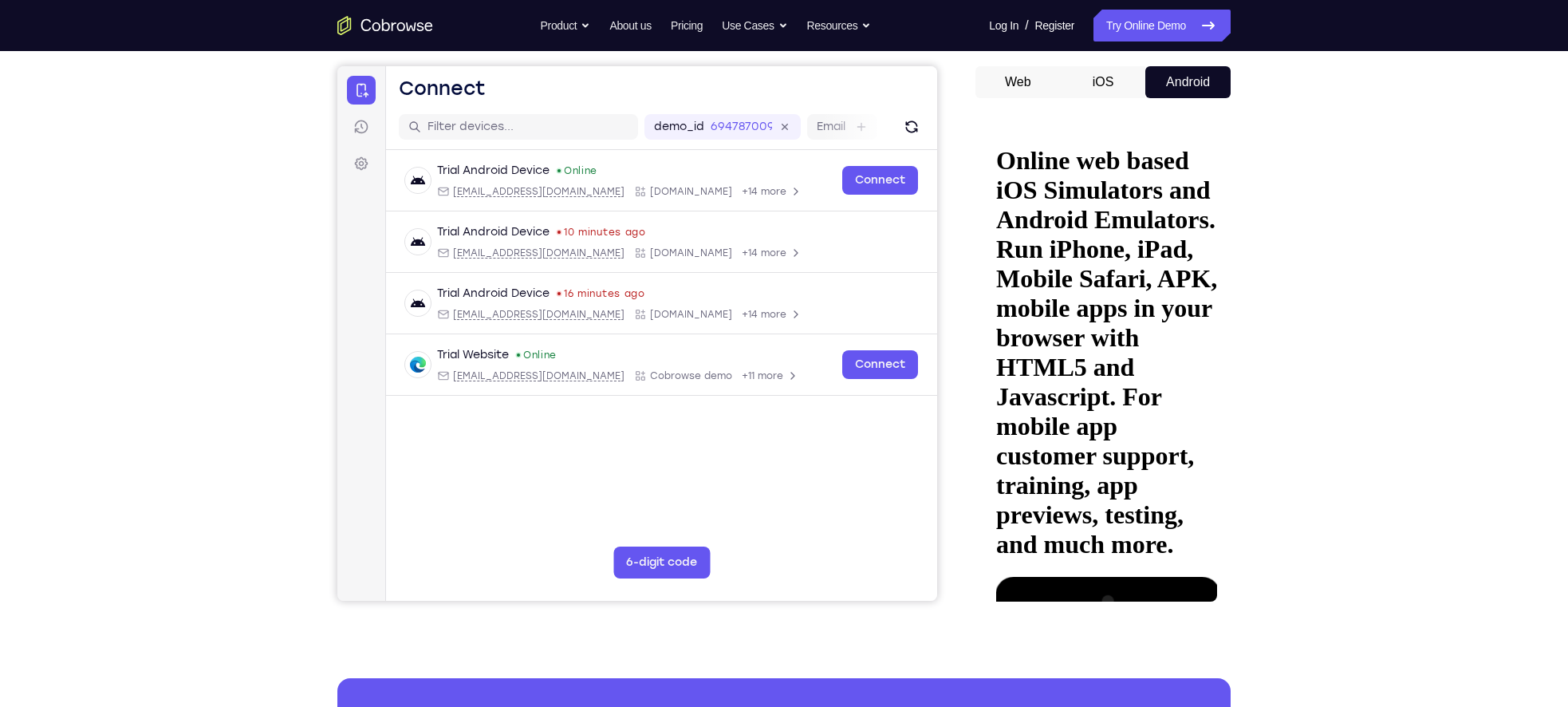
drag, startPoint x: 1104, startPoint y: 343, endPoint x: 1092, endPoint y: 476, distance: 133.5
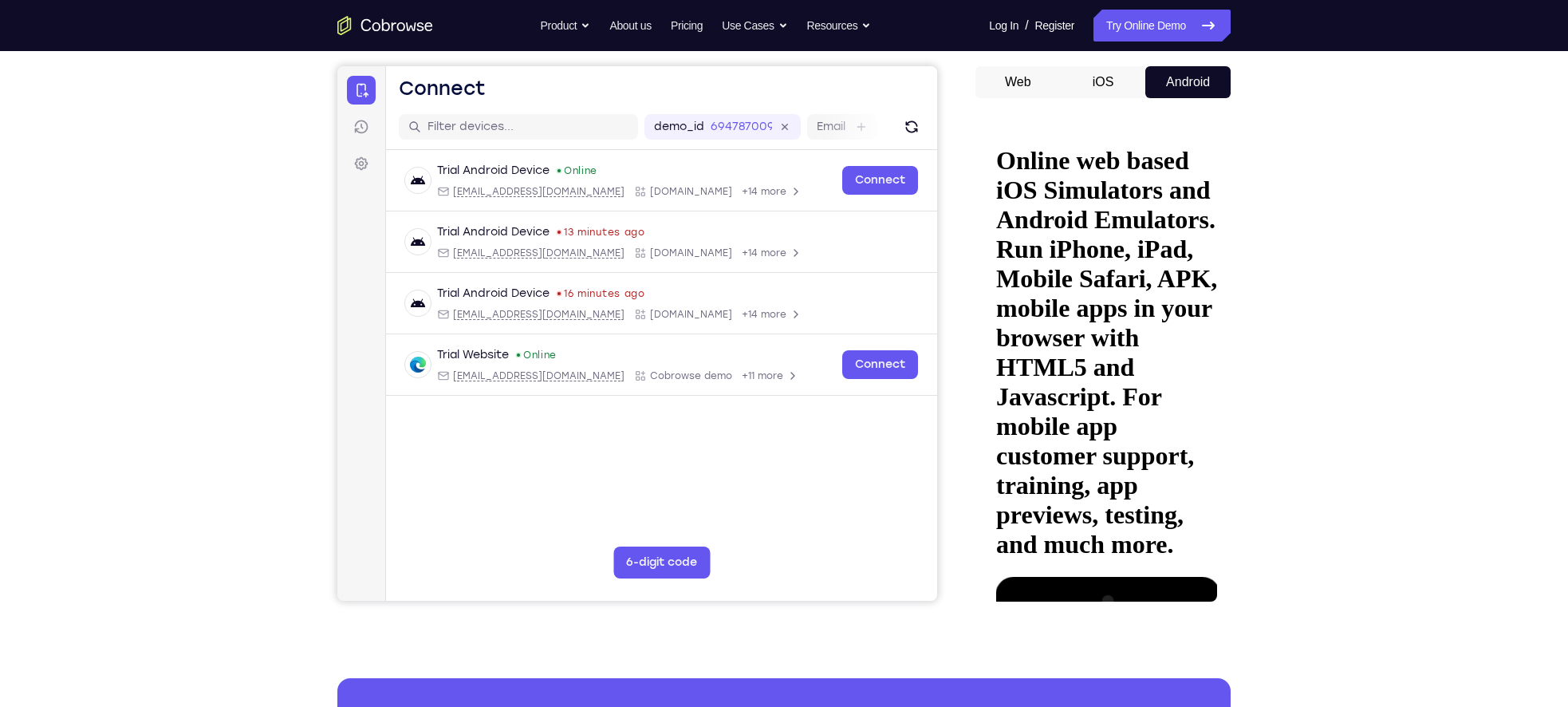
drag, startPoint x: 1126, startPoint y: 343, endPoint x: 1037, endPoint y: 344, distance: 89.0
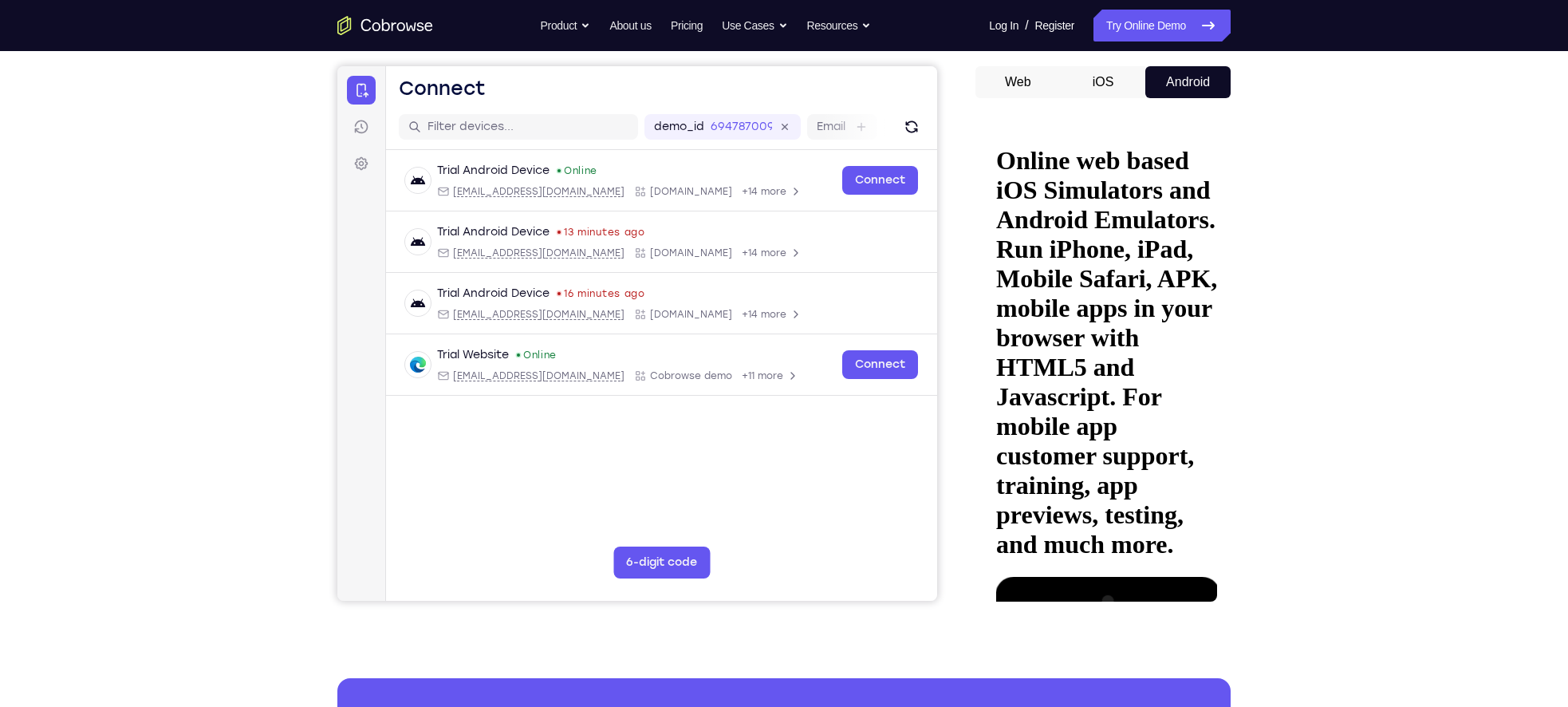
drag, startPoint x: 1178, startPoint y: 302, endPoint x: 1188, endPoint y: 219, distance: 83.6
drag, startPoint x: 1154, startPoint y: 241, endPoint x: 982, endPoint y: 232, distance: 172.2
click at [989, 232] on html "Online web based iOS Simulators and Android Emulators. Run iPhone, iPad, Mobile…" at bounding box center [1102, 369] width 227 height 492
drag, startPoint x: 1172, startPoint y: 231, endPoint x: 1016, endPoint y: 243, distance: 156.5
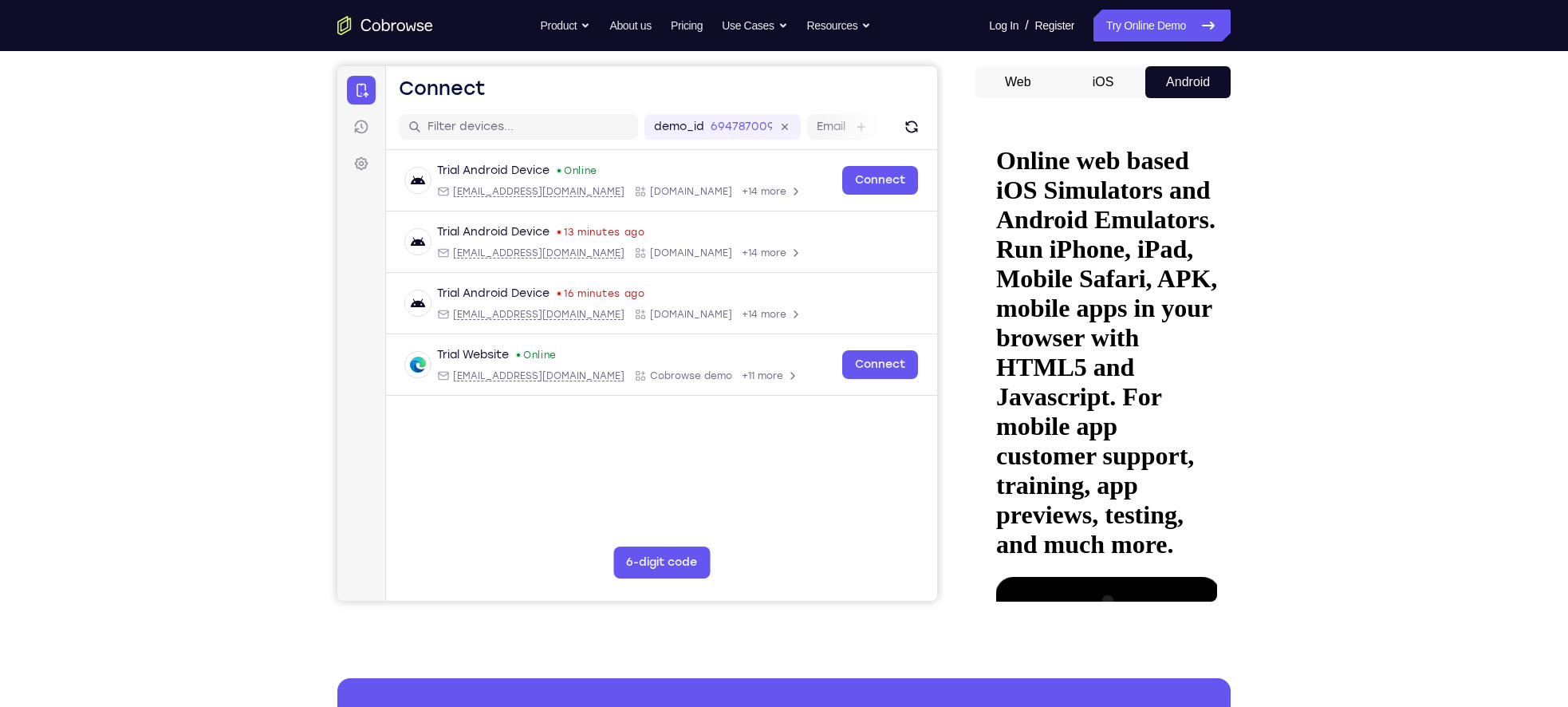
drag, startPoint x: 1175, startPoint y: 219, endPoint x: 980, endPoint y: 247, distance: 197.0
click at [989, 247] on html "Online web based iOS Simulators and Android Emulators. Run iPhone, iPad, Mobile…" at bounding box center [1102, 369] width 227 height 492
drag, startPoint x: 1202, startPoint y: 227, endPoint x: 953, endPoint y: 254, distance: 250.5
click at [989, 254] on html "Online web based iOS Simulators and Android Emulators. Run iPhone, iPad, Mobile…" at bounding box center [1102, 369] width 227 height 492
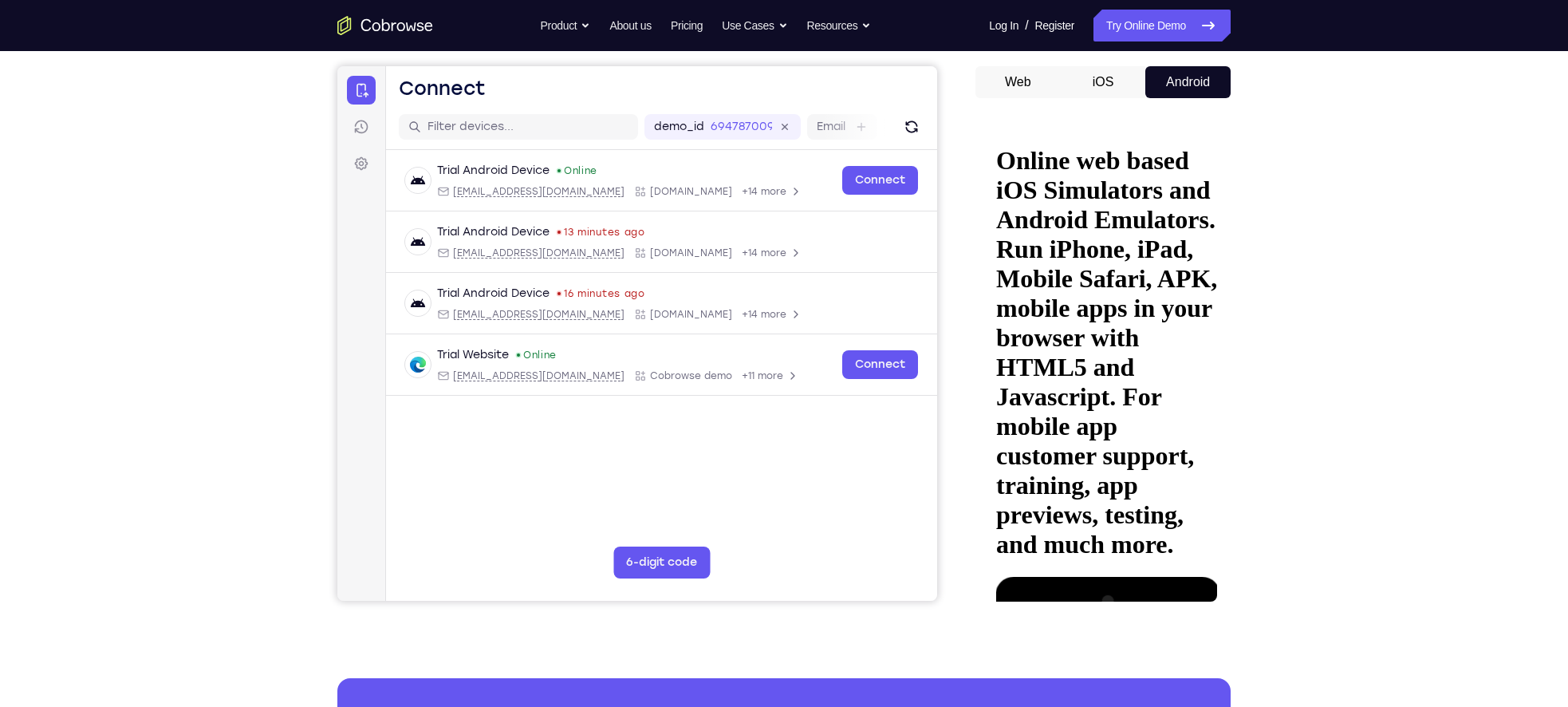
drag, startPoint x: 1018, startPoint y: 252, endPoint x: 925, endPoint y: 257, distance: 93.1
click at [989, 257] on html "Online web based iOS Simulators and Android Emulators. Run iPhone, iPad, Mobile…" at bounding box center [1102, 369] width 227 height 492
drag, startPoint x: 1174, startPoint y: 221, endPoint x: 917, endPoint y: 230, distance: 257.2
click at [989, 230] on html "Online web based iOS Simulators and Android Emulators. Run iPhone, iPad, Mobile…" at bounding box center [1102, 369] width 227 height 492
drag, startPoint x: 1181, startPoint y: 220, endPoint x: 926, endPoint y: 197, distance: 256.0
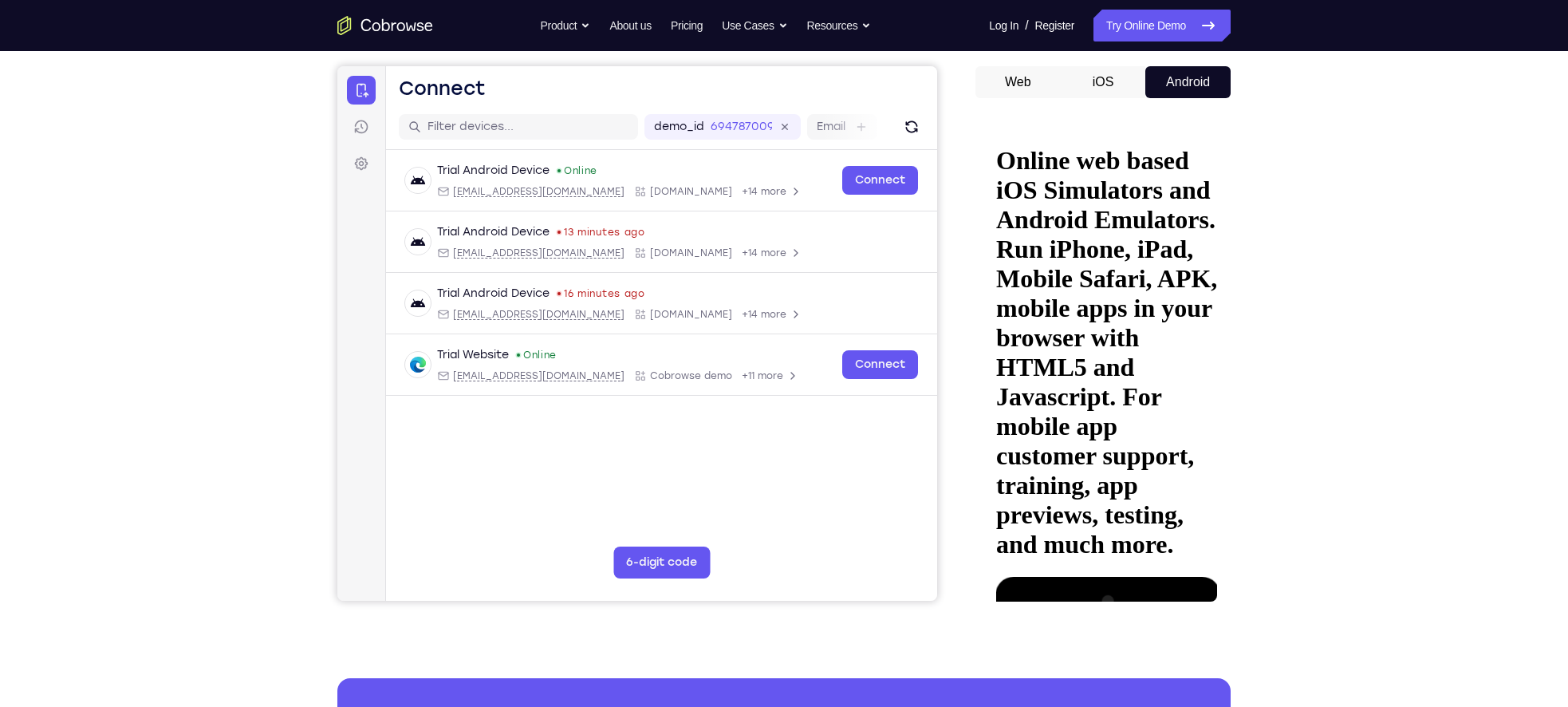
click at [989, 197] on html "Online web based iOS Simulators and Android Emulators. Run iPhone, iPad, Mobile…" at bounding box center [1102, 369] width 227 height 492
drag, startPoint x: 1181, startPoint y: 233, endPoint x: 858, endPoint y: 264, distance: 324.5
click at [989, 264] on html "Online web based iOS Simulators and Android Emulators. Run iPhone, iPad, Mobile…" at bounding box center [1102, 369] width 227 height 492
drag, startPoint x: 1151, startPoint y: 230, endPoint x: 993, endPoint y: 239, distance: 158.3
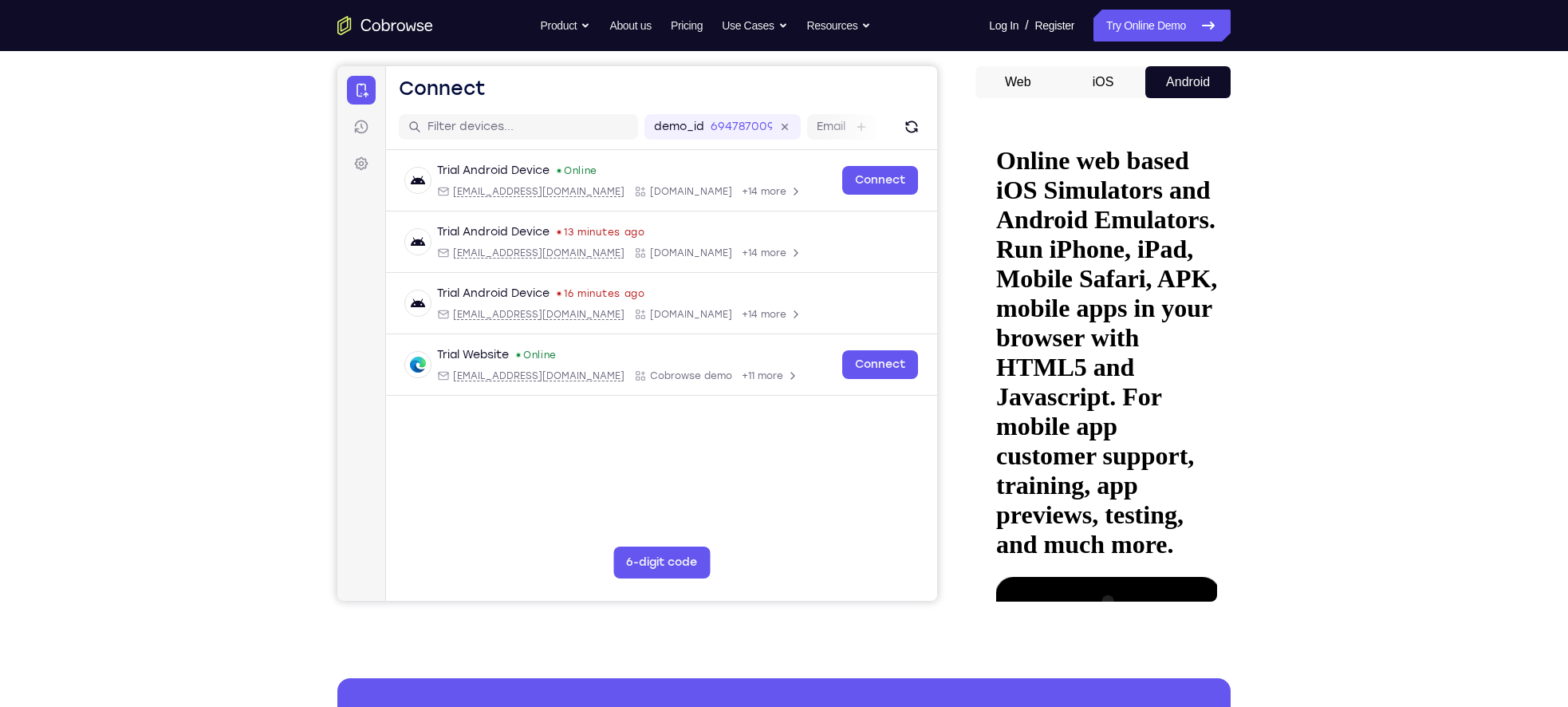
drag, startPoint x: 1083, startPoint y: 234, endPoint x: 1175, endPoint y: 223, distance: 92.7
drag, startPoint x: 1102, startPoint y: 241, endPoint x: 1210, endPoint y: 236, distance: 108.1
drag, startPoint x: 1079, startPoint y: 251, endPoint x: 1174, endPoint y: 244, distance: 95.3
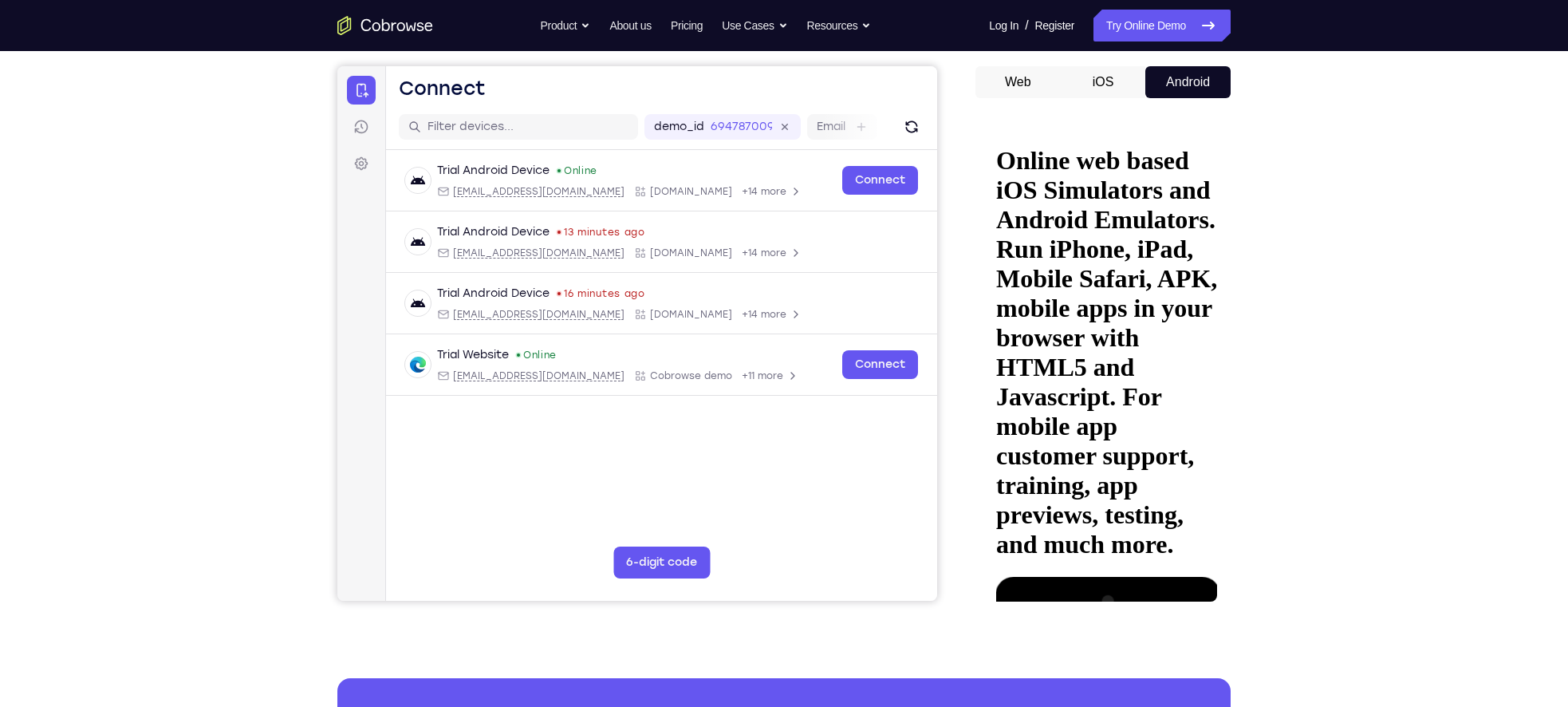
drag, startPoint x: 1040, startPoint y: 235, endPoint x: 1224, endPoint y: 226, distance: 184.2
click at [1216, 226] on html "Online web based iOS Simulators and Android Emulators. Run iPhone, iPad, Mobile…" at bounding box center [1102, 369] width 227 height 492
drag, startPoint x: 1040, startPoint y: 238, endPoint x: 1177, endPoint y: 222, distance: 137.9
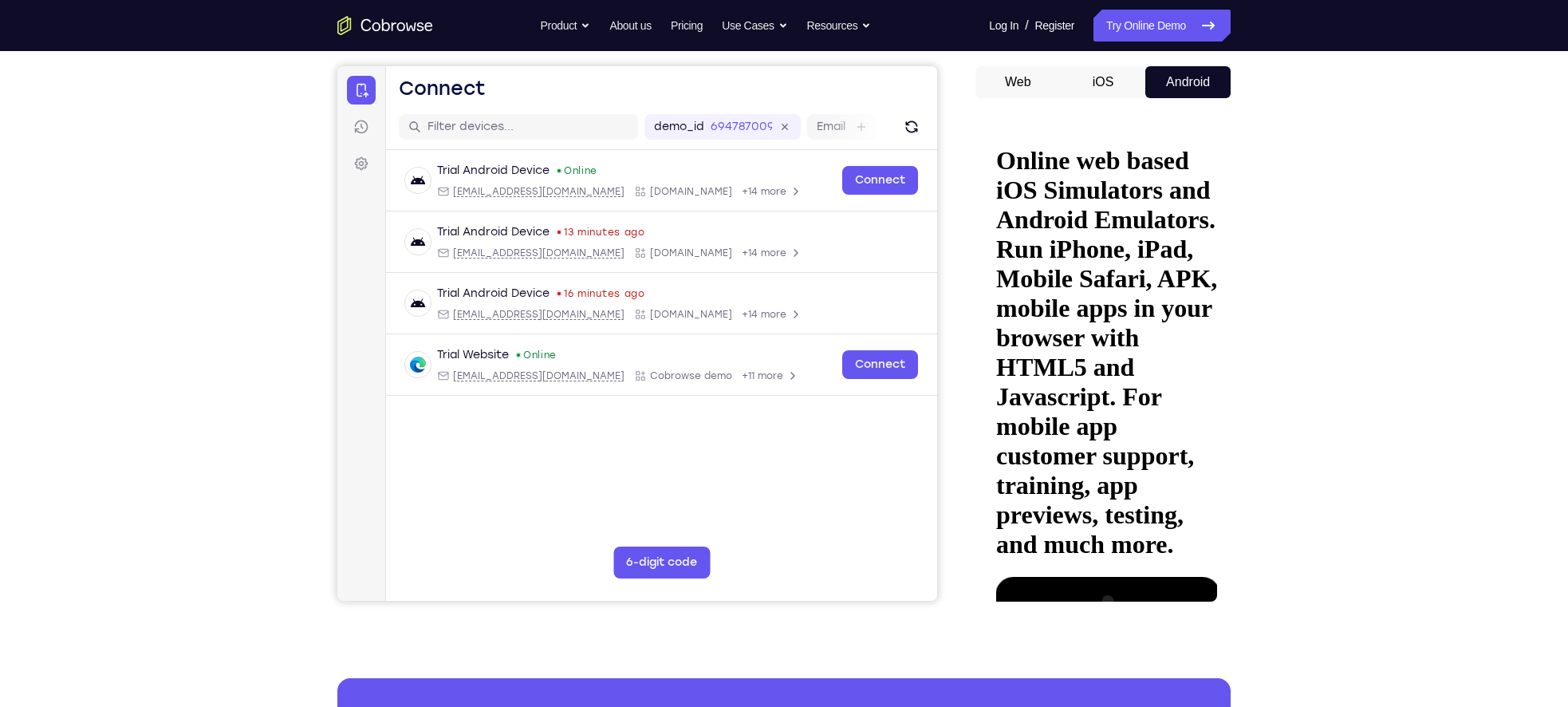
drag, startPoint x: 1132, startPoint y: 251, endPoint x: 1212, endPoint y: 247, distance: 80.1
drag, startPoint x: 1056, startPoint y: 241, endPoint x: 1219, endPoint y: 228, distance: 163.5
click at [1216, 228] on html "Online web based iOS Simulators and Android Emulators. Run iPhone, iPad, Mobile…" at bounding box center [1102, 369] width 227 height 492
drag, startPoint x: 1055, startPoint y: 231, endPoint x: 1111, endPoint y: 228, distance: 56.1
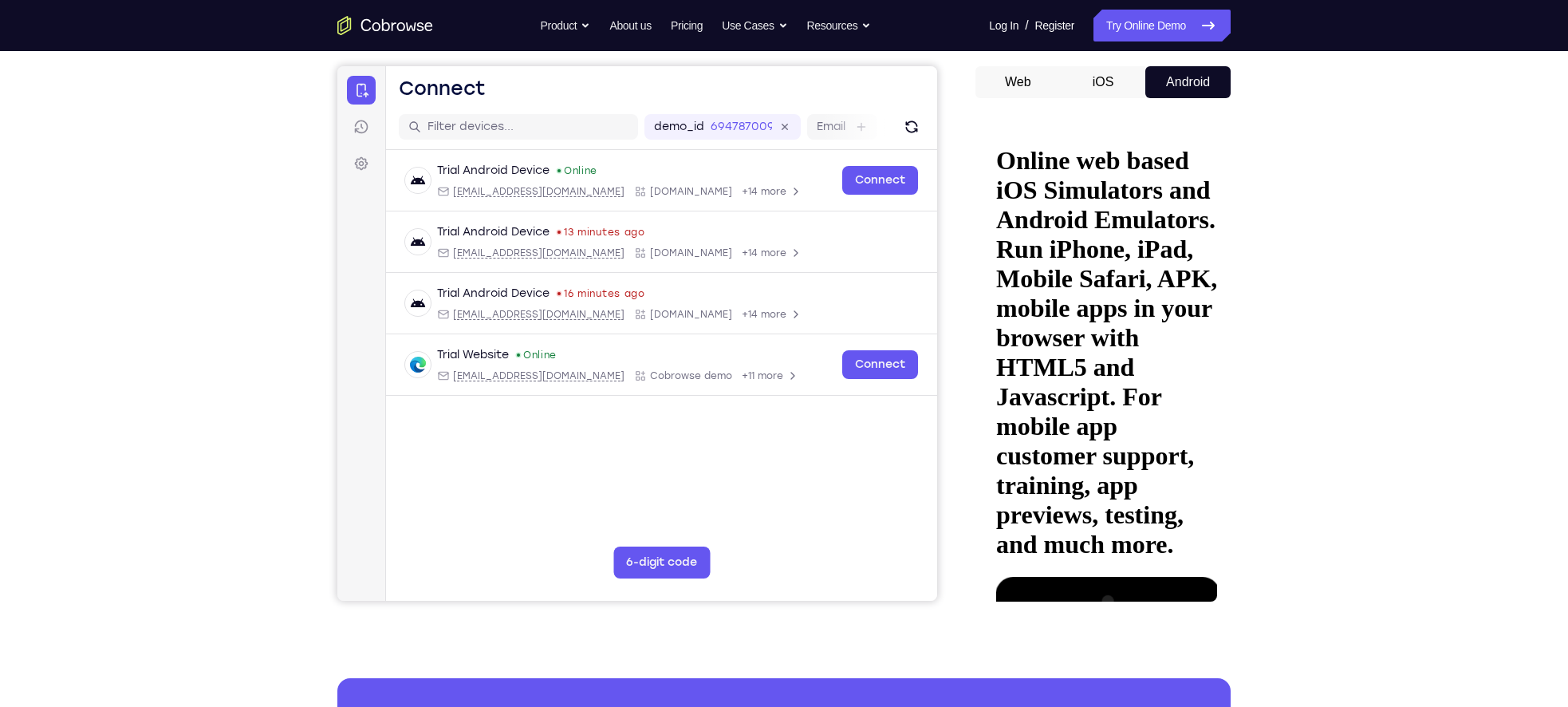
drag, startPoint x: 1023, startPoint y: 234, endPoint x: 1168, endPoint y: 231, distance: 145.0
drag, startPoint x: 1078, startPoint y: 228, endPoint x: 1219, endPoint y: 232, distance: 141.1
click at [1216, 232] on html "Online web based iOS Simulators and Android Emulators. Run iPhone, iPad, Mobile…" at bounding box center [1102, 369] width 227 height 492
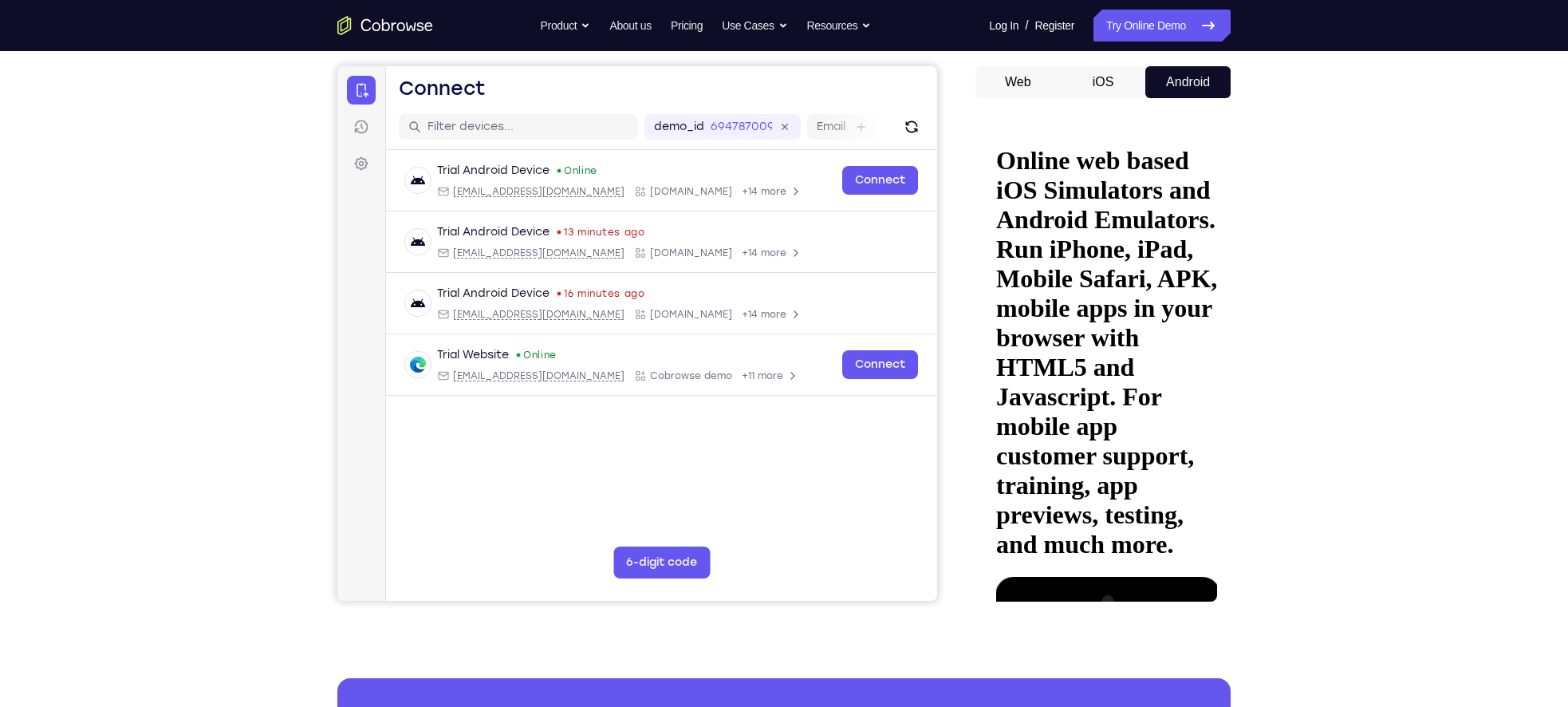
drag, startPoint x: 1151, startPoint y: 228, endPoint x: 1187, endPoint y: 228, distance: 36.0
drag, startPoint x: 1090, startPoint y: 228, endPoint x: 1228, endPoint y: 218, distance: 138.4
click at [1216, 218] on html "Online web based iOS Simulators and Android Emulators. Run iPhone, iPad, Mobile…" at bounding box center [1102, 369] width 227 height 492
drag, startPoint x: 1155, startPoint y: 224, endPoint x: 1181, endPoint y: 224, distance: 26.0
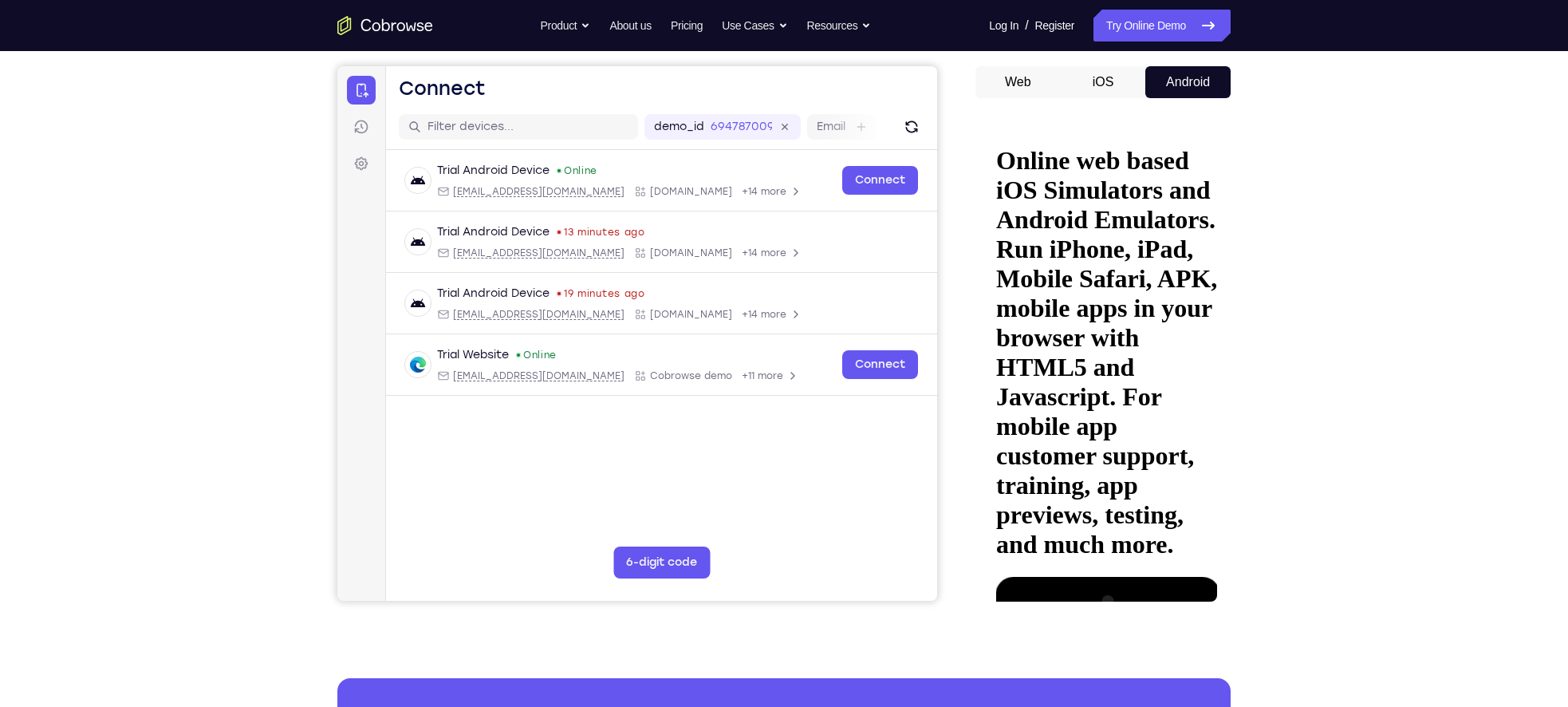
drag, startPoint x: 1142, startPoint y: 229, endPoint x: 1279, endPoint y: 224, distance: 137.1
click at [1216, 224] on html "Online web based iOS Simulators and Android Emulators. Run iPhone, iPad, Mobile…" at bounding box center [1102, 369] width 227 height 492
drag, startPoint x: 1022, startPoint y: 239, endPoint x: 1325, endPoint y: 237, distance: 303.0
click at [1216, 237] on html "Online web based iOS Simulators and Android Emulators. Run iPhone, iPad, Mobile…" at bounding box center [1102, 369] width 227 height 492
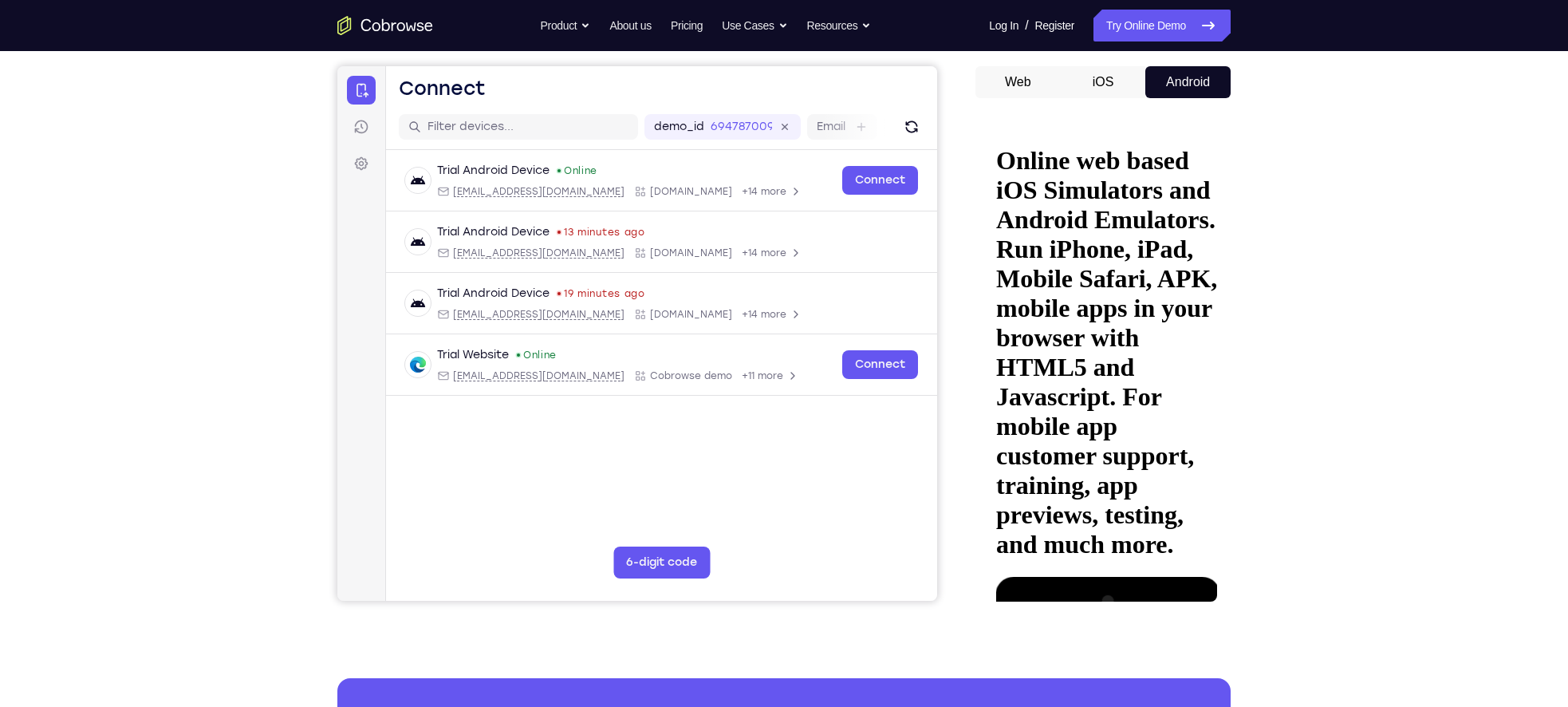
drag, startPoint x: 1139, startPoint y: 231, endPoint x: 1058, endPoint y: 228, distance: 81.1
drag, startPoint x: 1123, startPoint y: 223, endPoint x: 1046, endPoint y: 224, distance: 77.0
drag, startPoint x: 1136, startPoint y: 225, endPoint x: 1055, endPoint y: 221, distance: 81.1
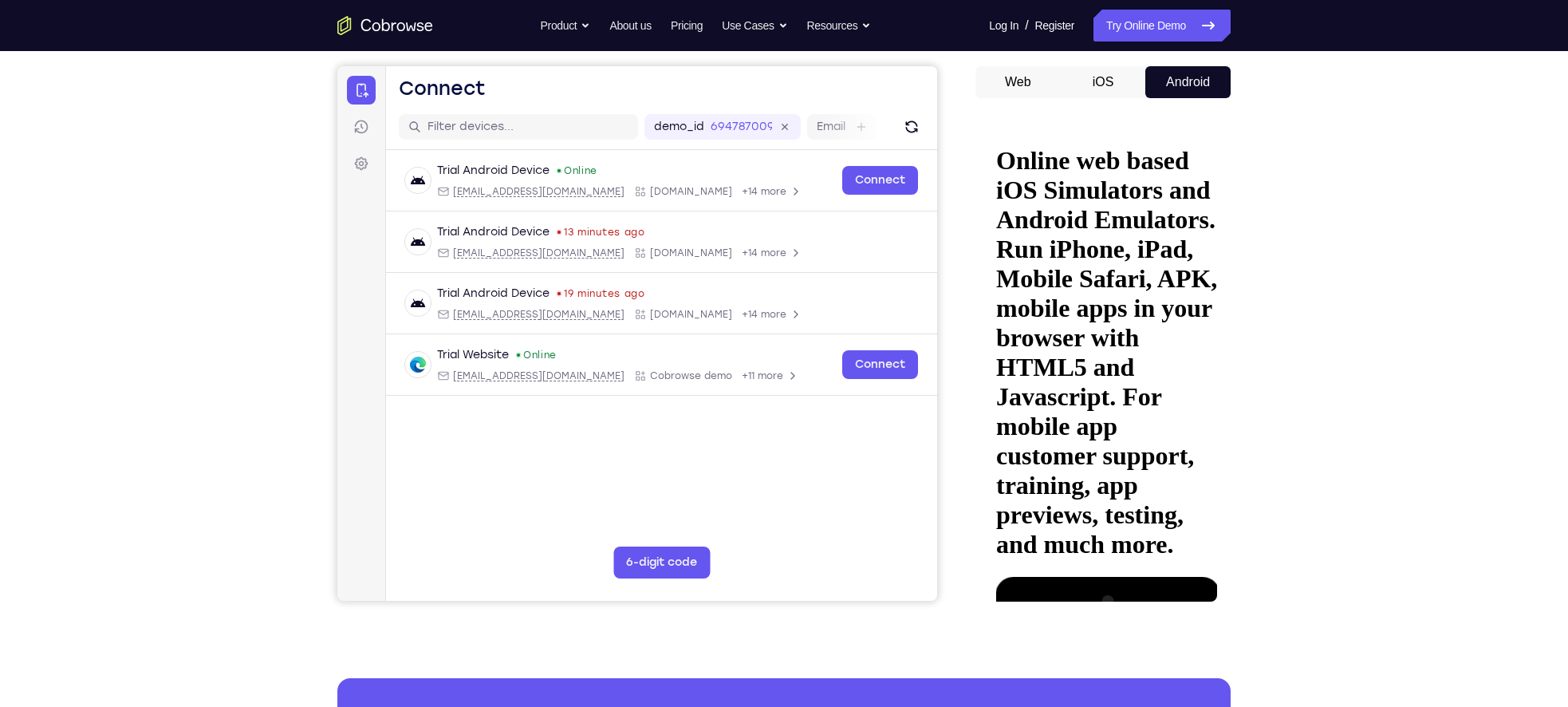
drag, startPoint x: 1155, startPoint y: 228, endPoint x: 1096, endPoint y: 225, distance: 59.1
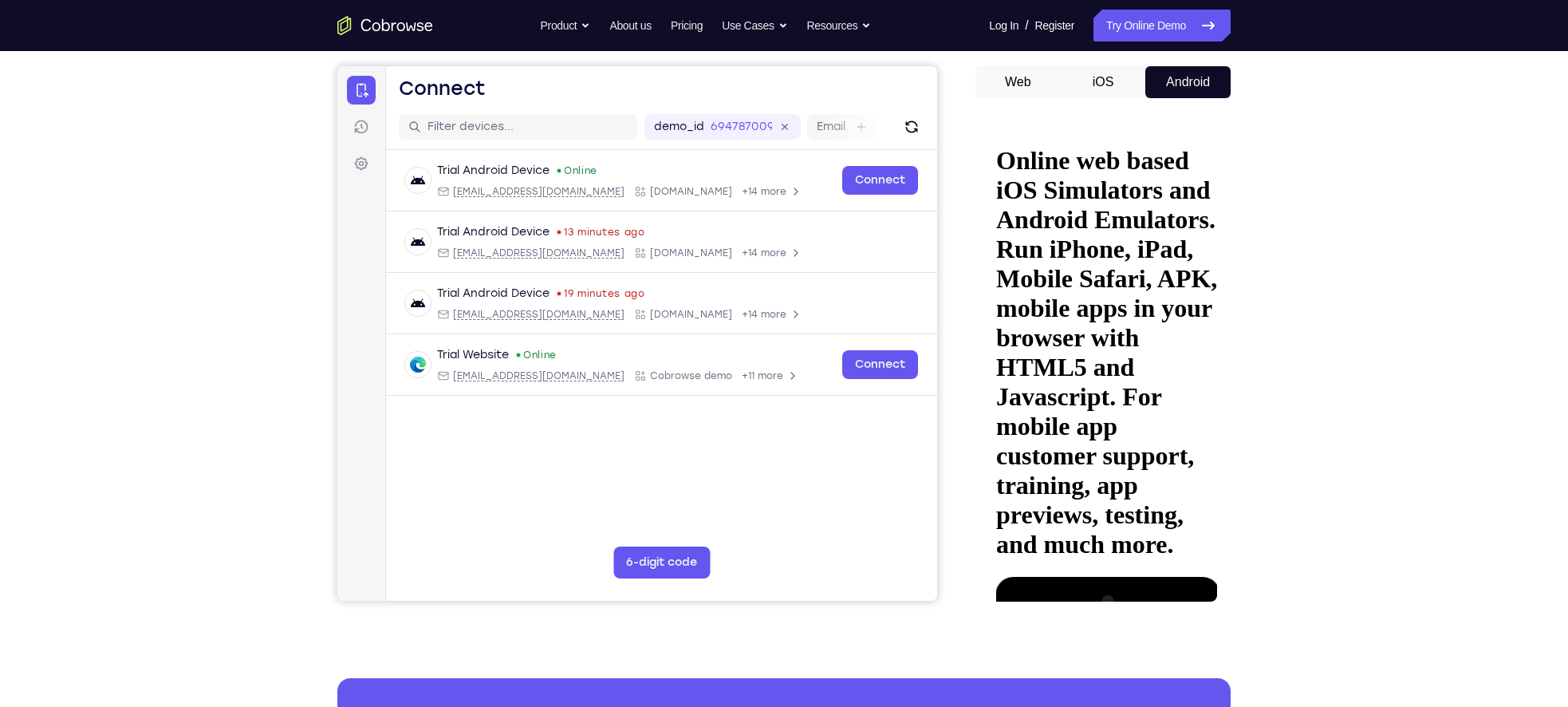
drag, startPoint x: 1120, startPoint y: 470, endPoint x: 1090, endPoint y: 190, distance: 281.6
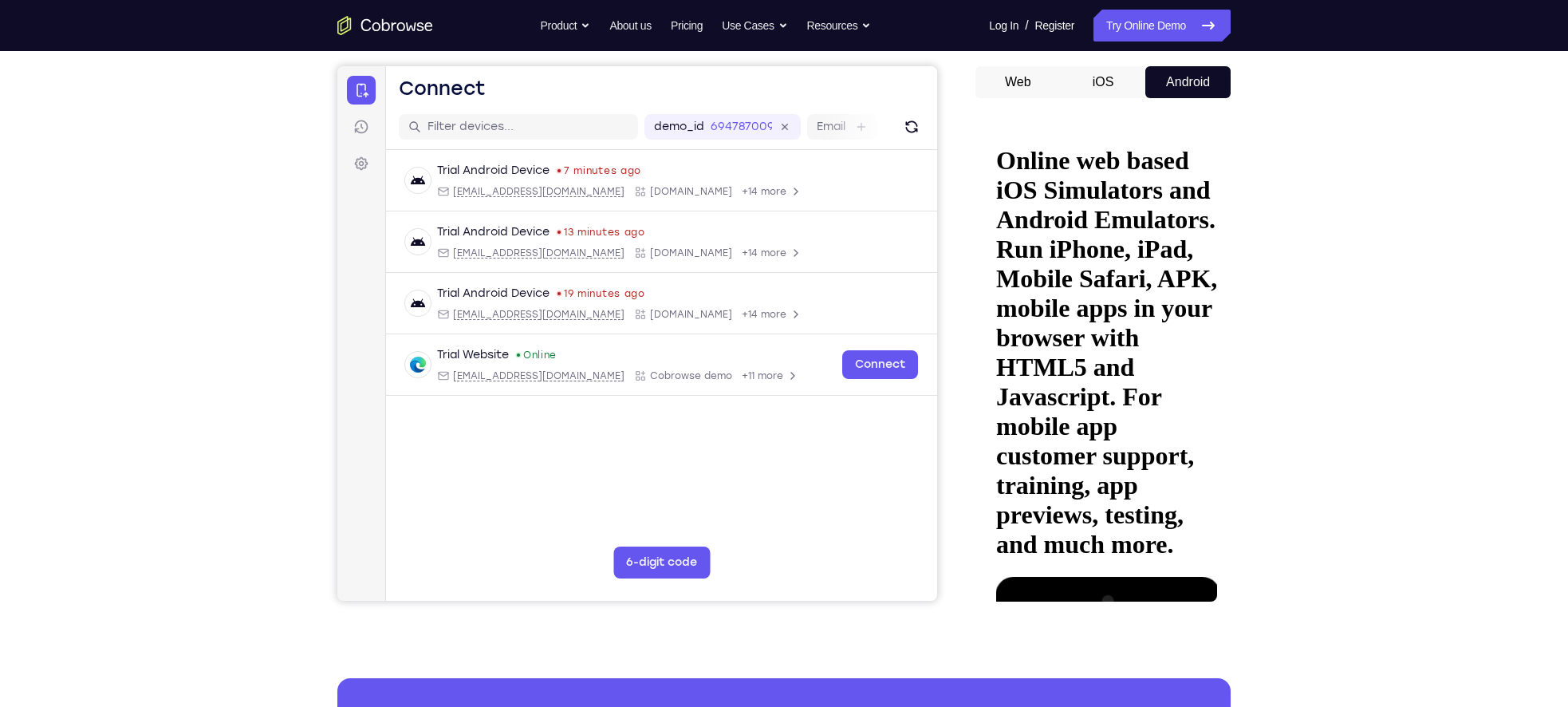
click at [1023, 674] on button at bounding box center [1011, 684] width 26 height 20
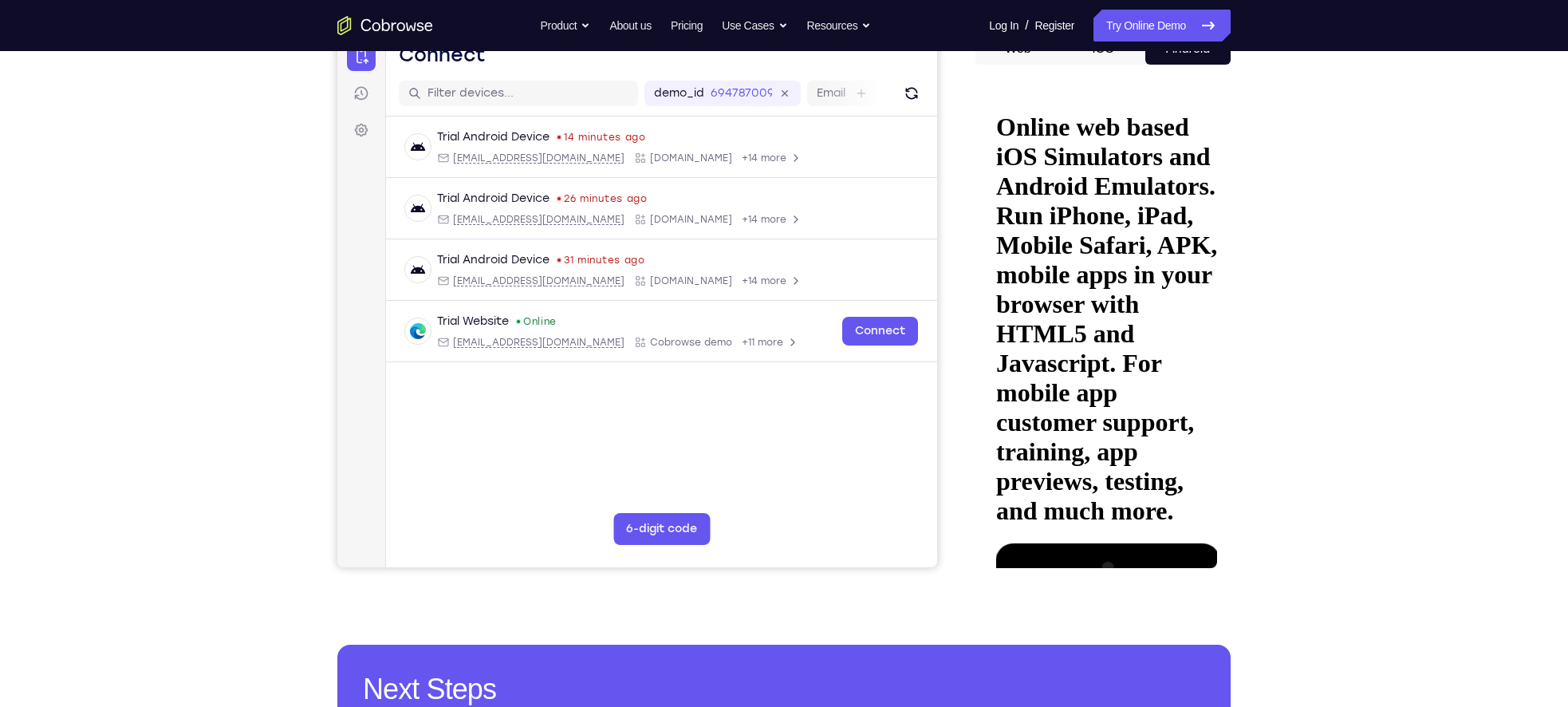
scroll to position [176, 0]
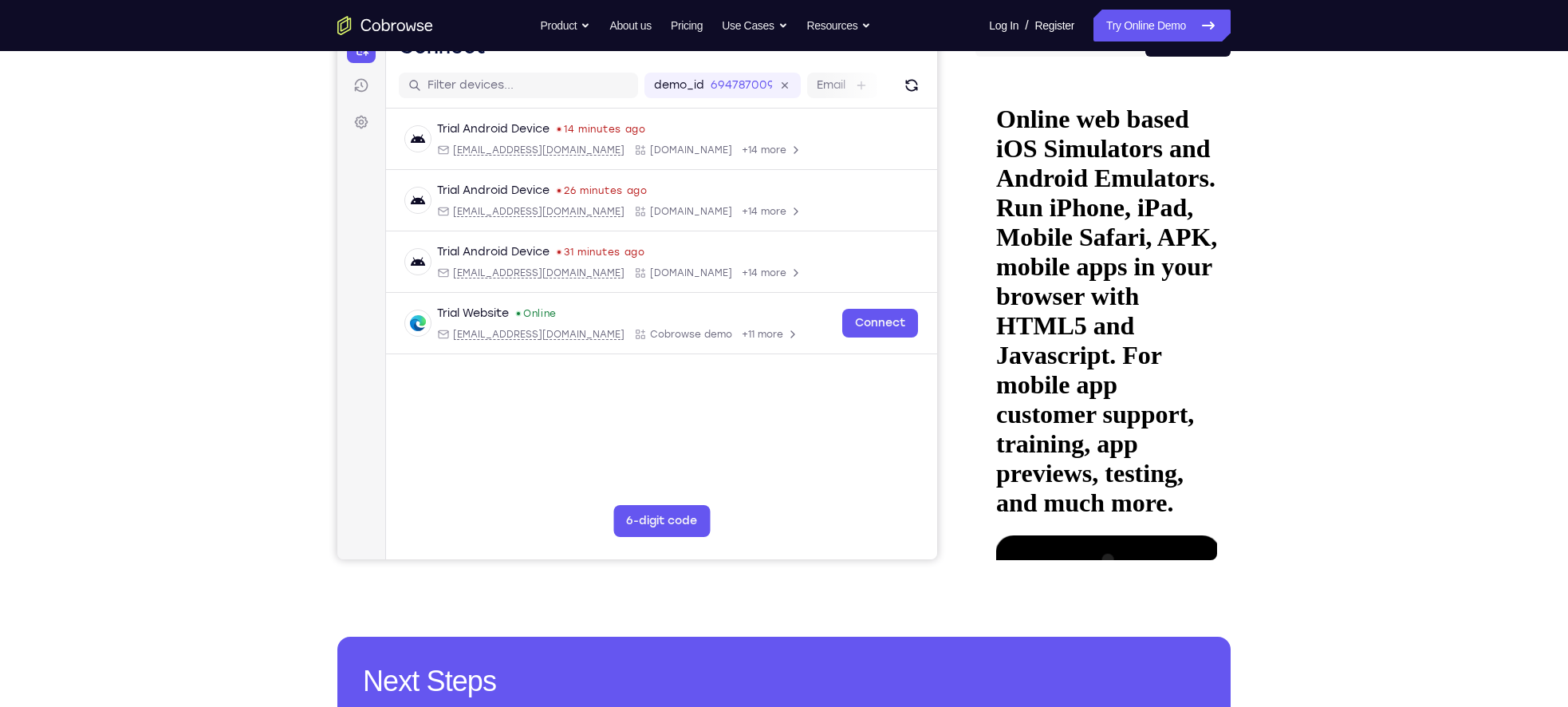
scroll to position [187, 0]
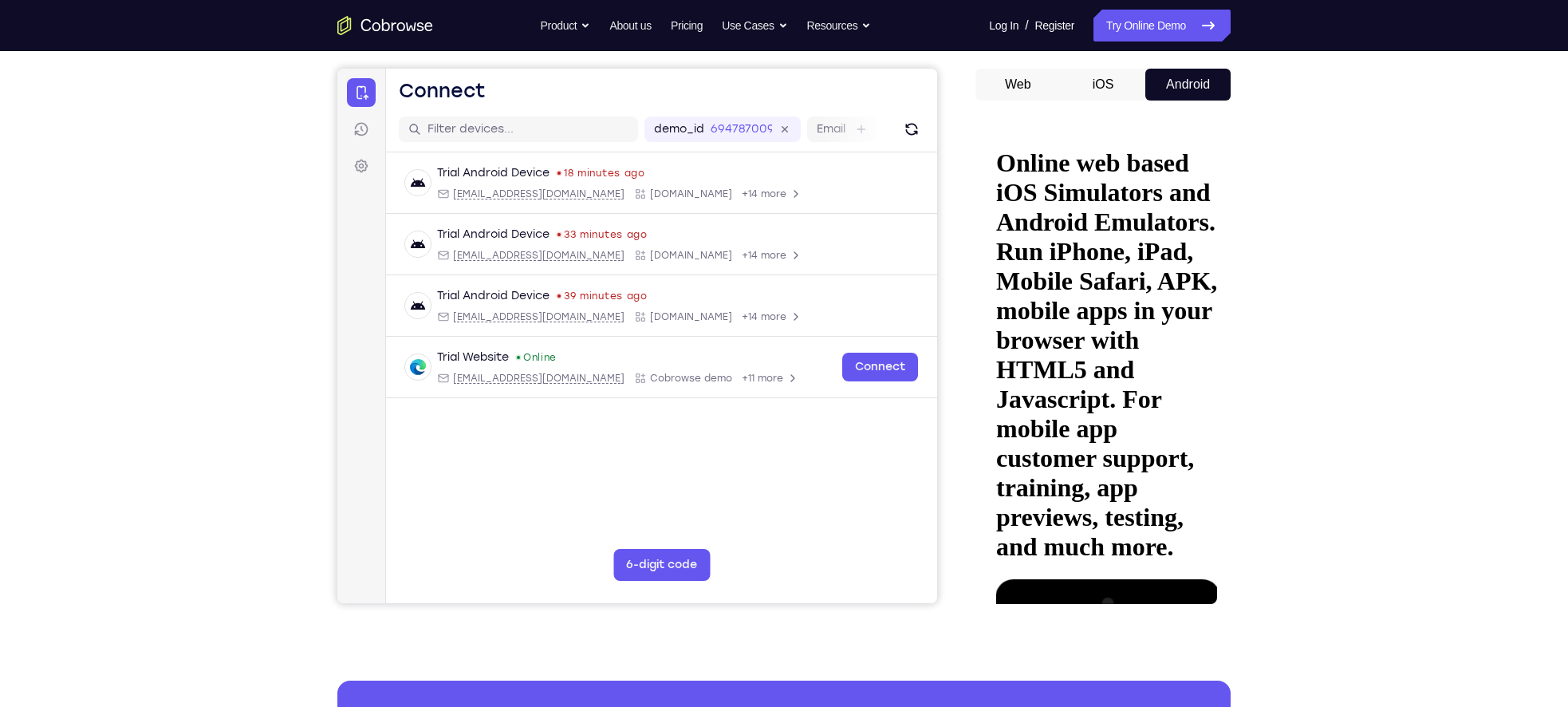
scroll to position [138, 0]
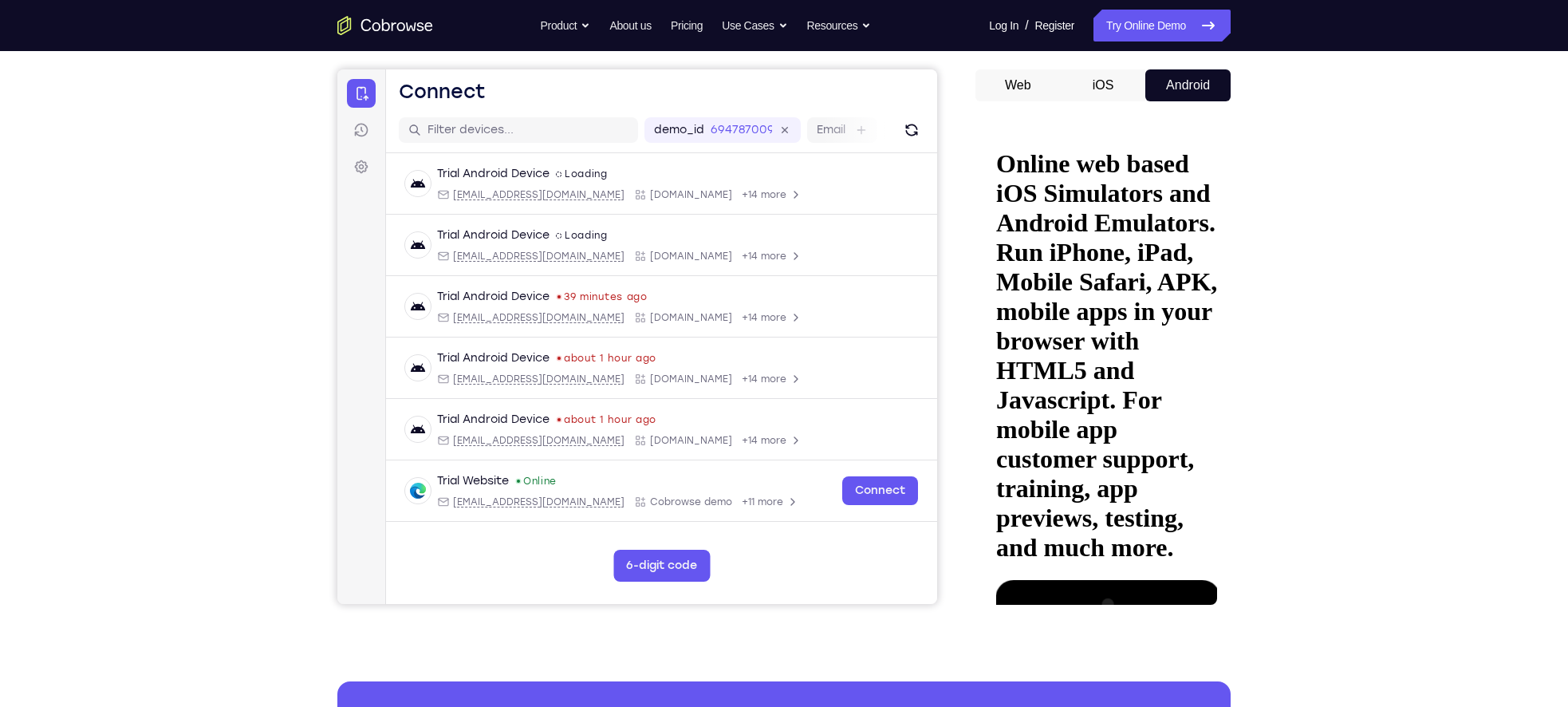
drag, startPoint x: 1100, startPoint y: 437, endPoint x: 1074, endPoint y: 245, distance: 193.8
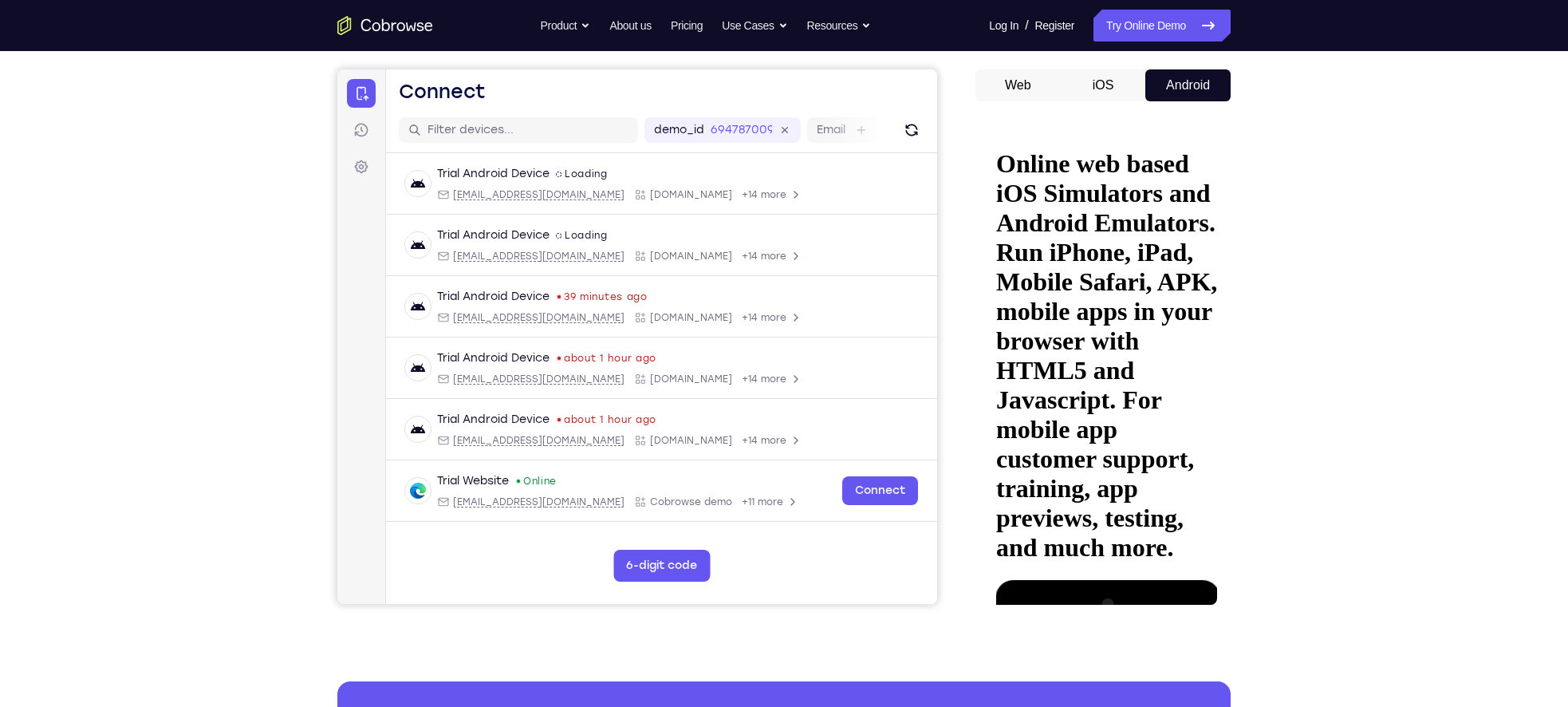
drag, startPoint x: 1079, startPoint y: 434, endPoint x: 1021, endPoint y: 166, distance: 274.2
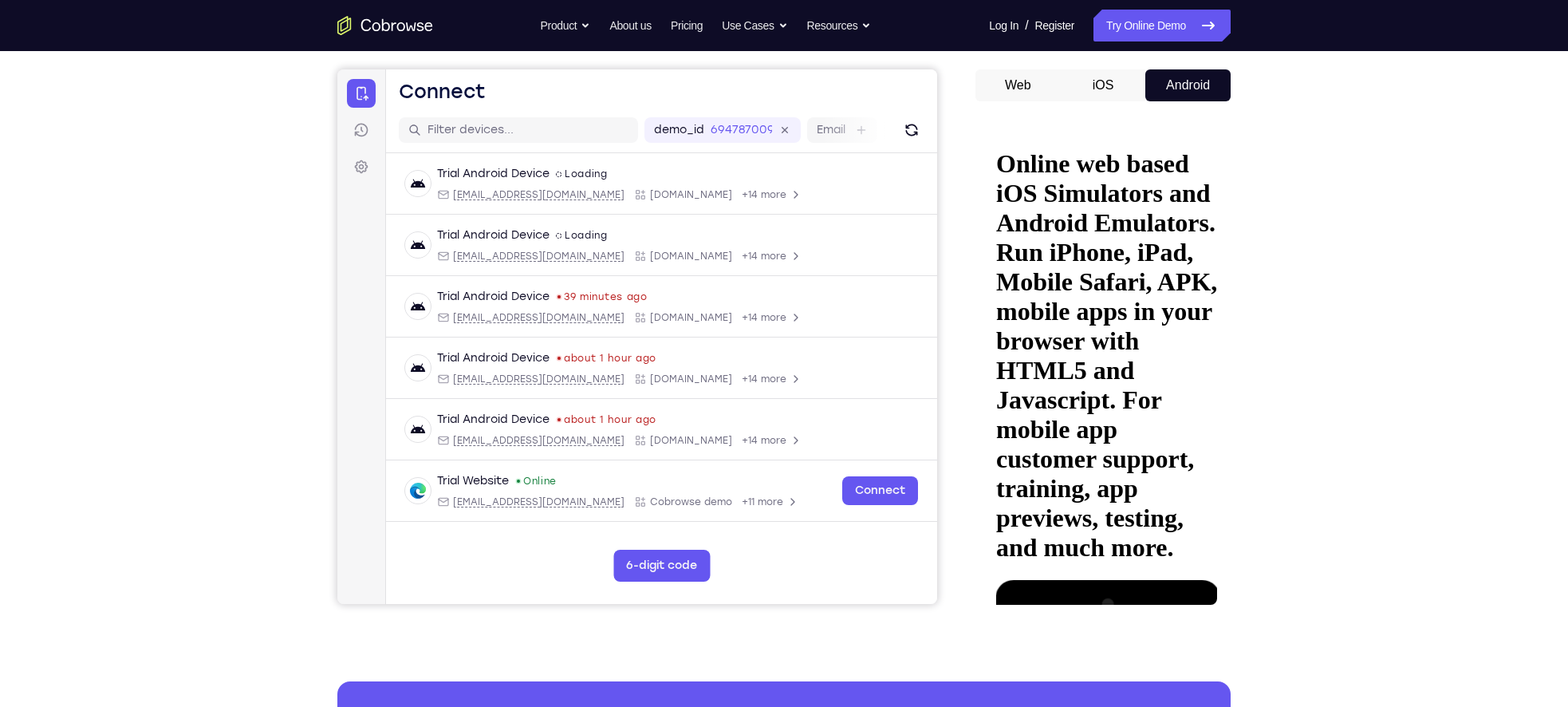
drag, startPoint x: 1093, startPoint y: 466, endPoint x: 1078, endPoint y: 302, distance: 164.7
drag, startPoint x: 1081, startPoint y: 404, endPoint x: 1059, endPoint y: 517, distance: 115.1
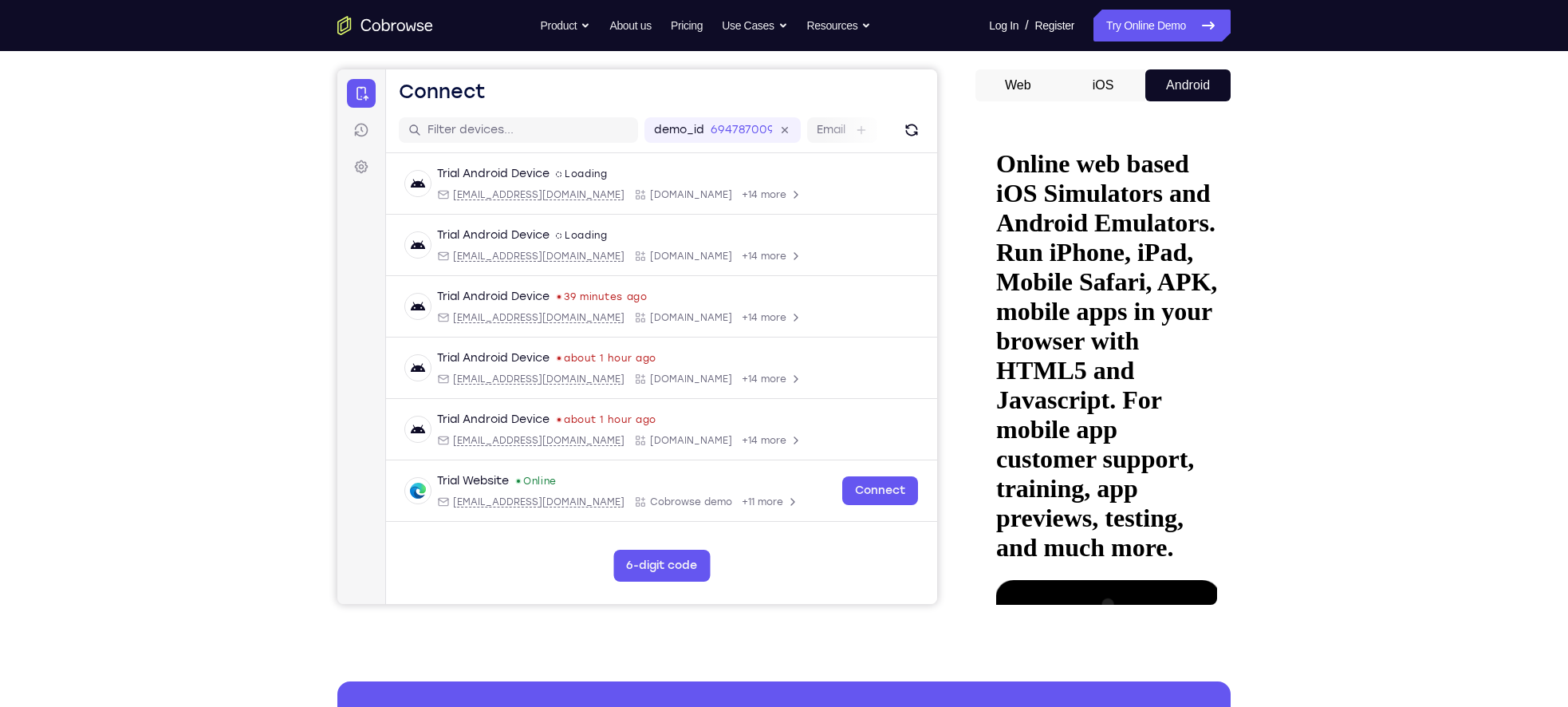
drag, startPoint x: 1066, startPoint y: 417, endPoint x: 1072, endPoint y: 323, distance: 94.2
drag, startPoint x: 1071, startPoint y: 318, endPoint x: 1069, endPoint y: 236, distance: 82.0
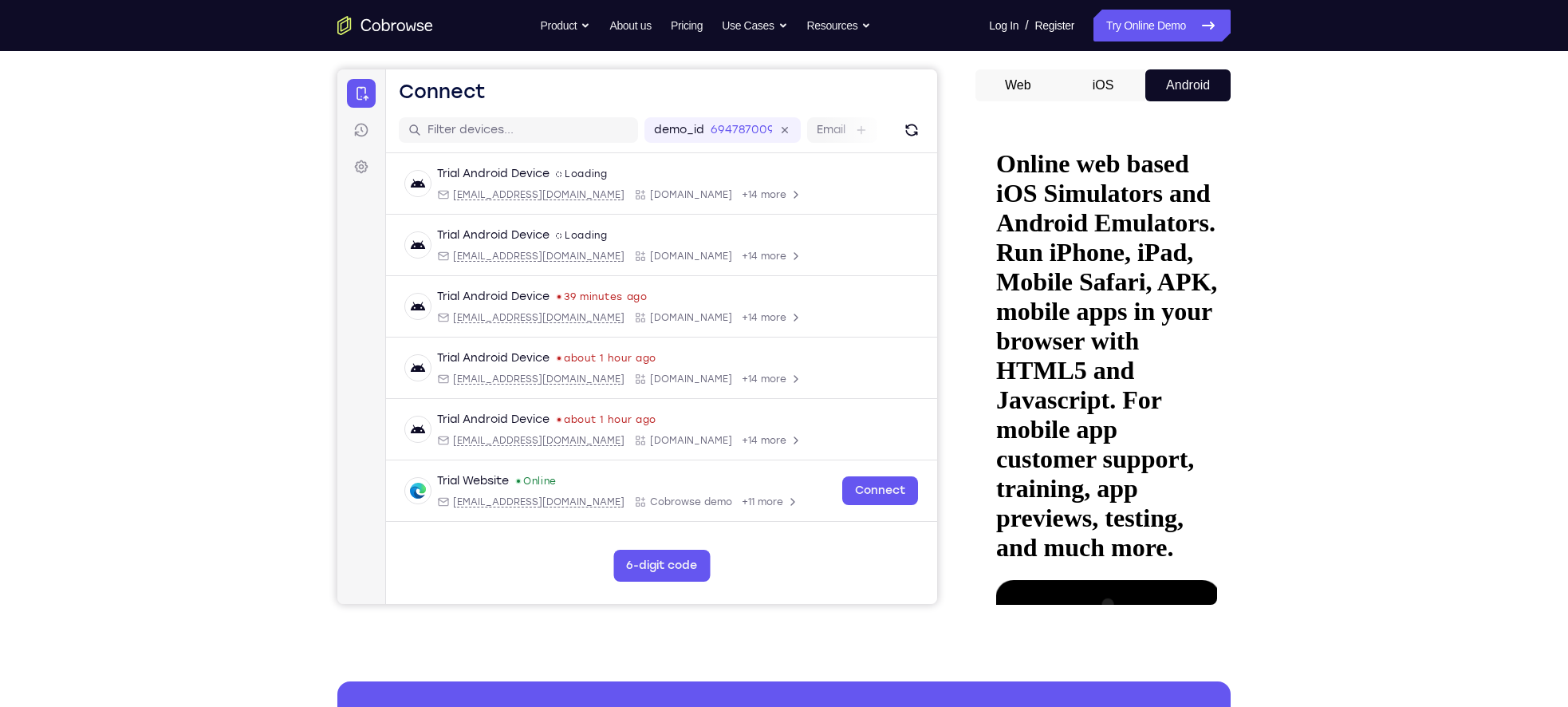
drag, startPoint x: 1092, startPoint y: 419, endPoint x: 1076, endPoint y: 311, distance: 109.2
drag, startPoint x: 1081, startPoint y: 364, endPoint x: 1078, endPoint y: 327, distance: 37.1
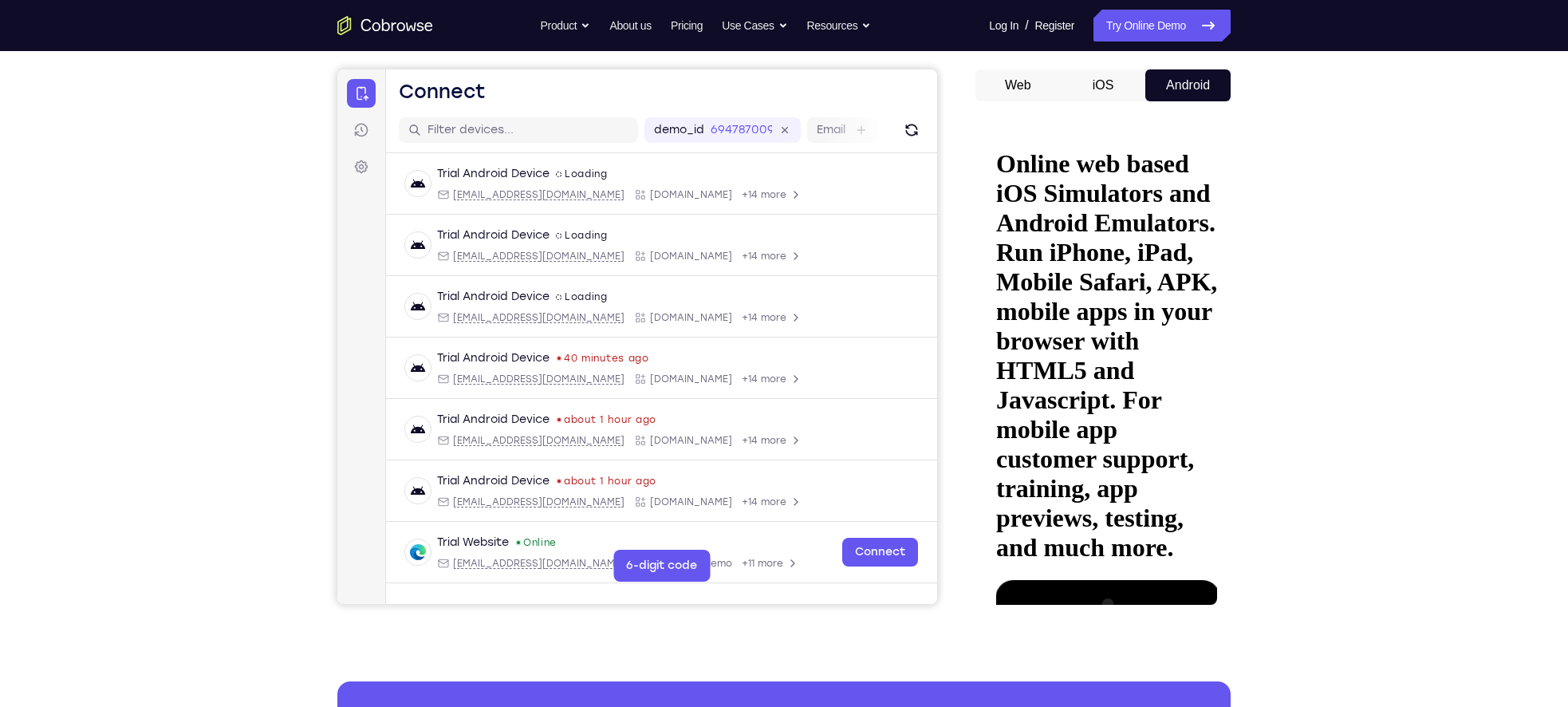
click at [1023, 678] on button at bounding box center [1011, 687] width 26 height 20
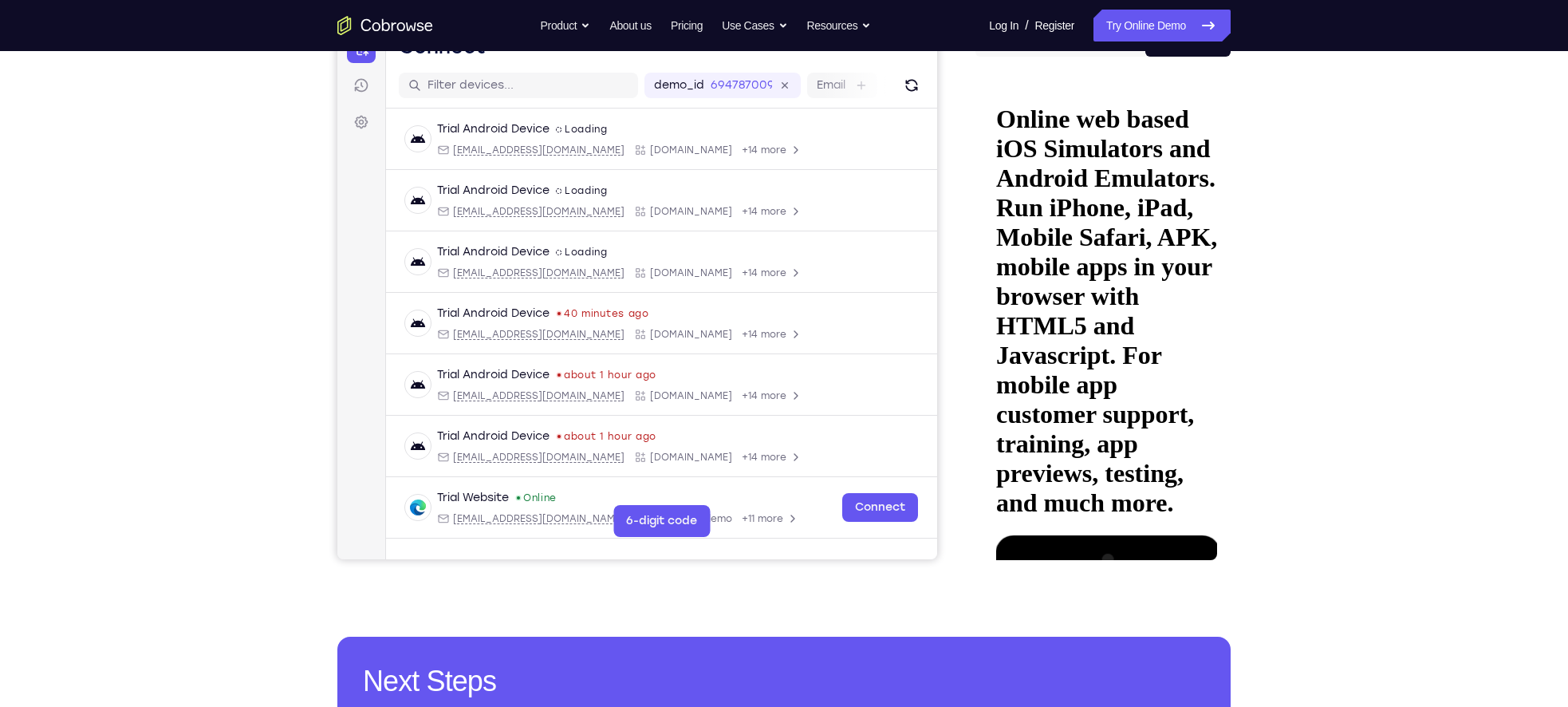
scroll to position [179, 0]
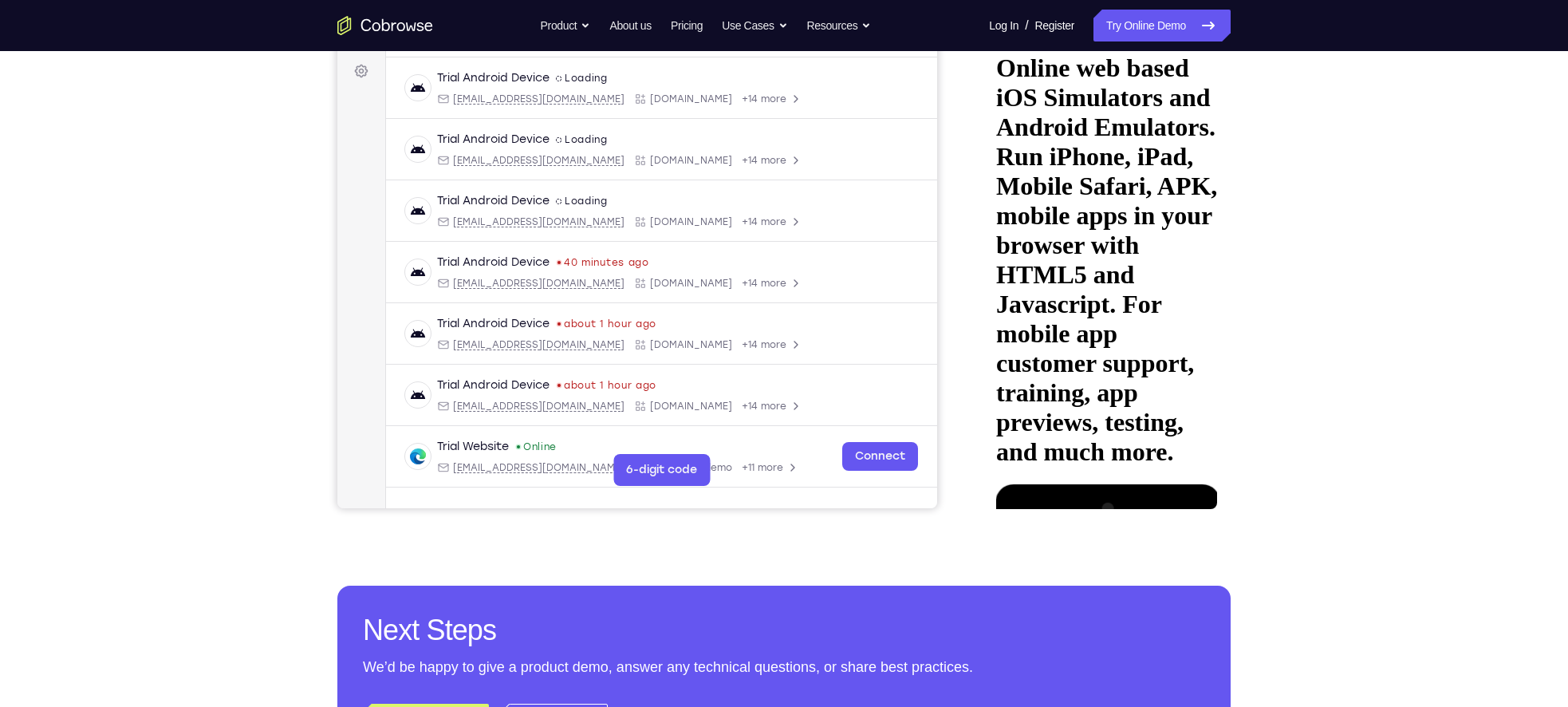
scroll to position [204, 0]
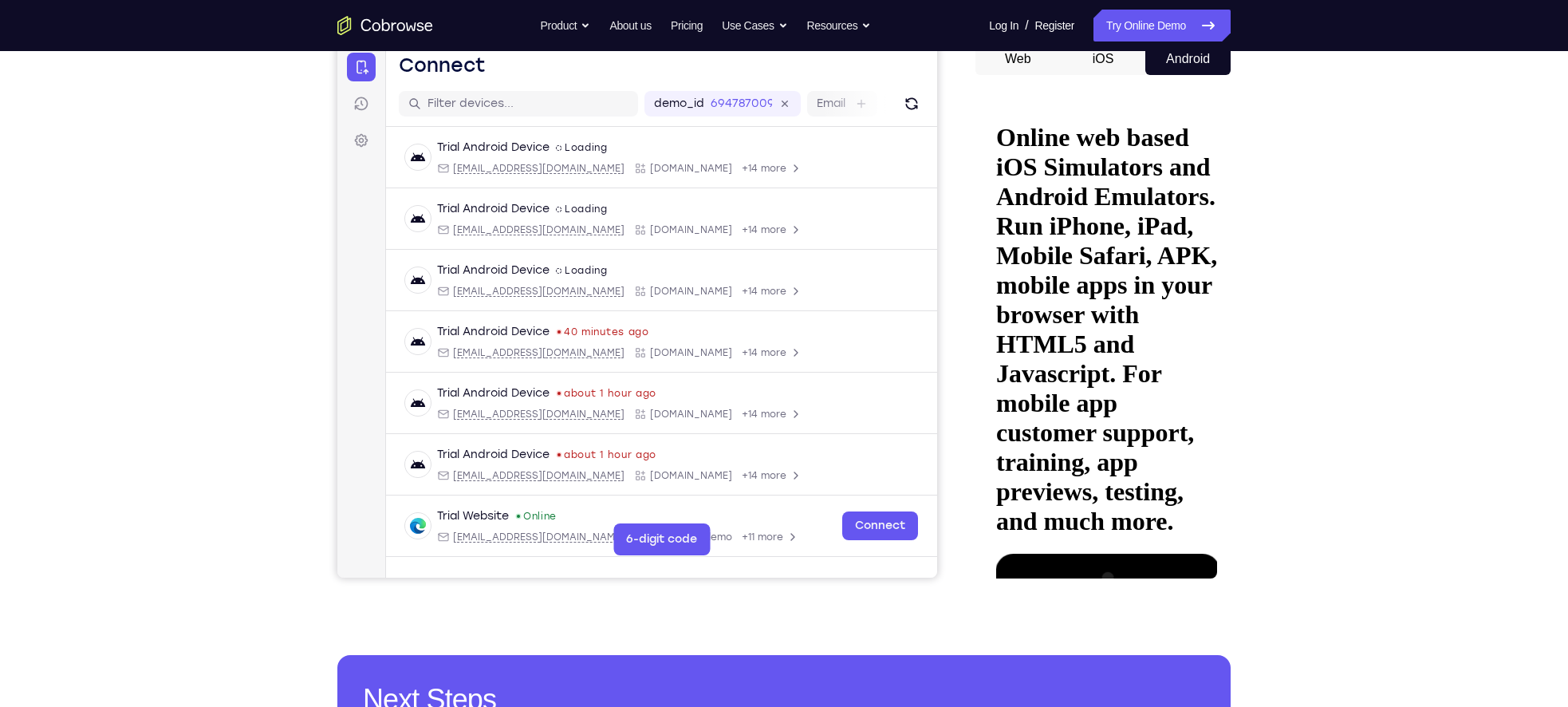
click at [1017, 653] on icon at bounding box center [1010, 659] width 13 height 13
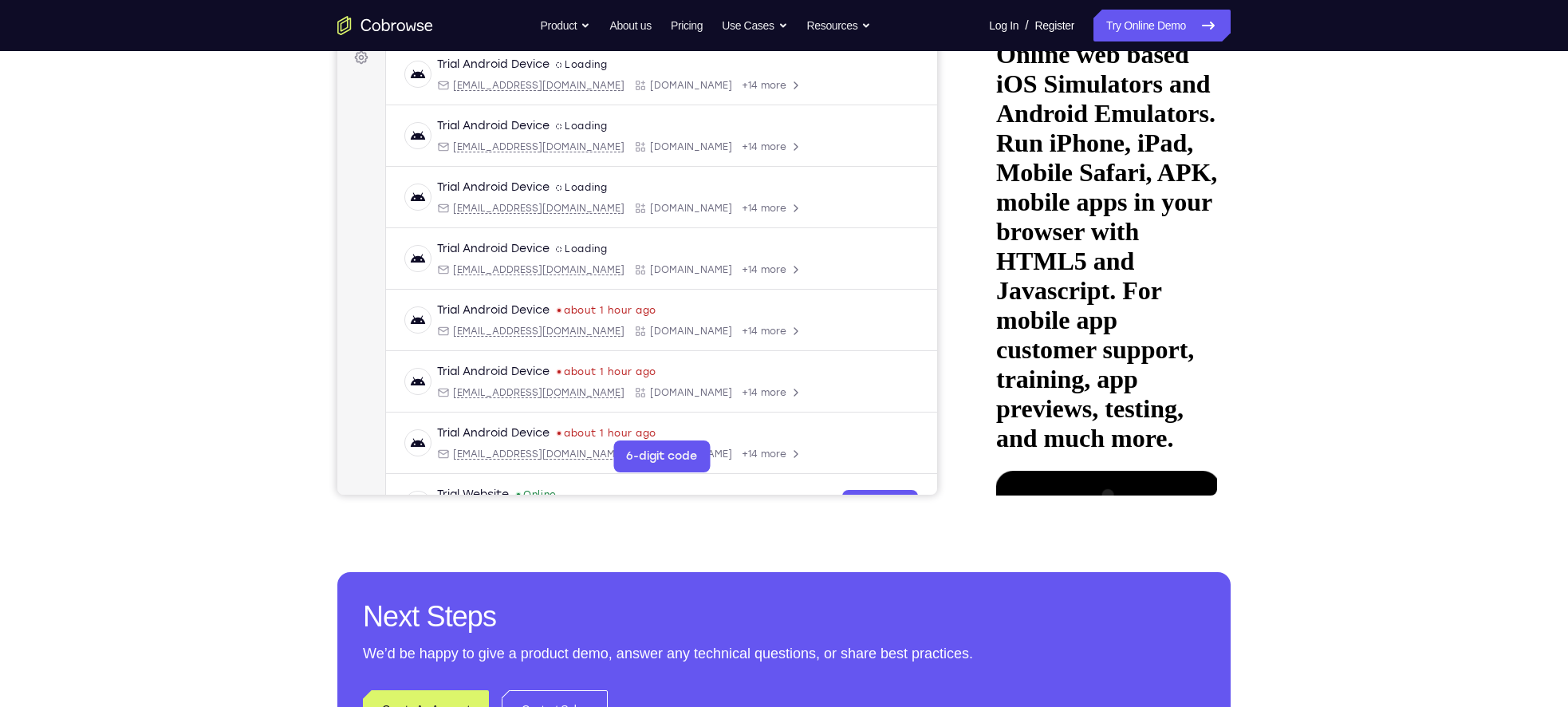
scroll to position [247, 0]
click at [1095, 472] on div at bounding box center [1096, 696] width 201 height 449
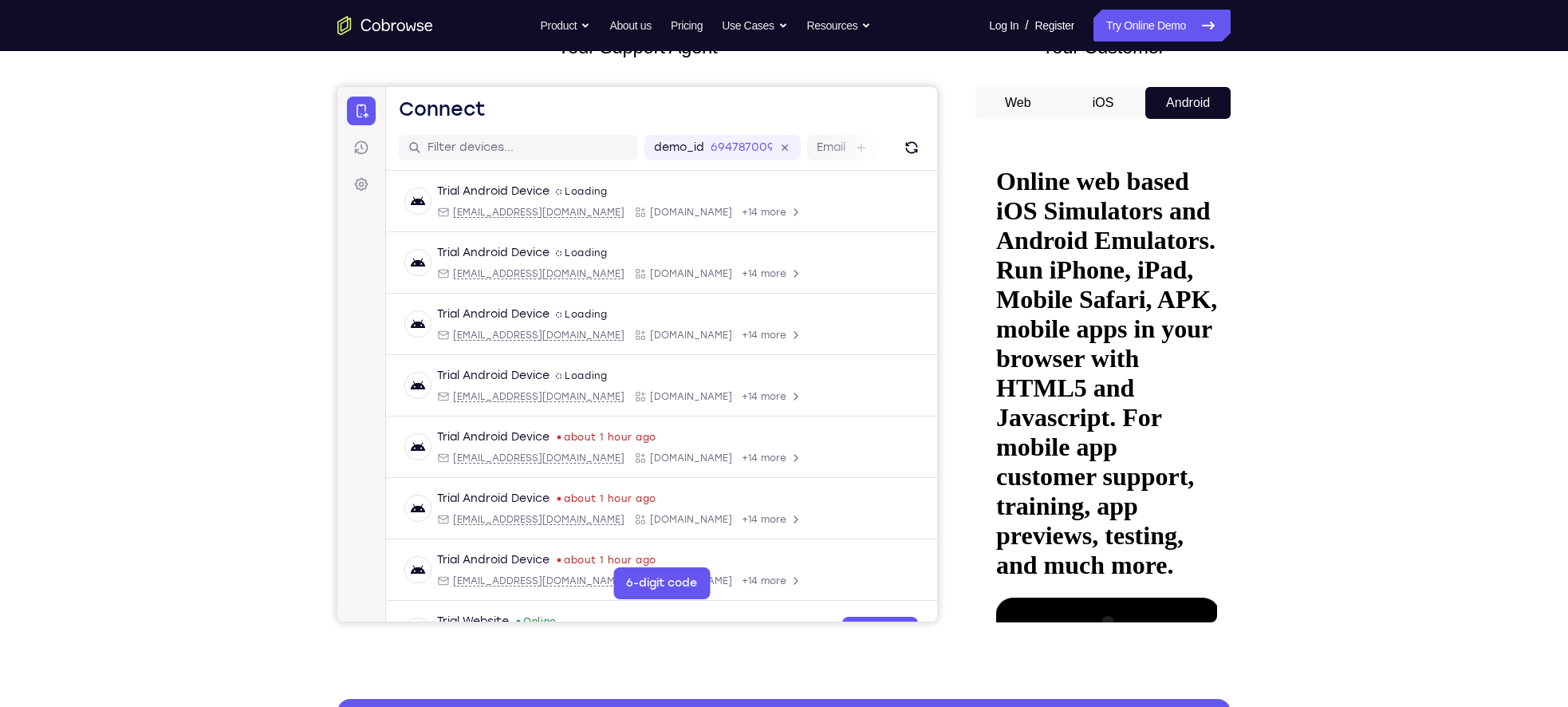
scroll to position [172, 0]
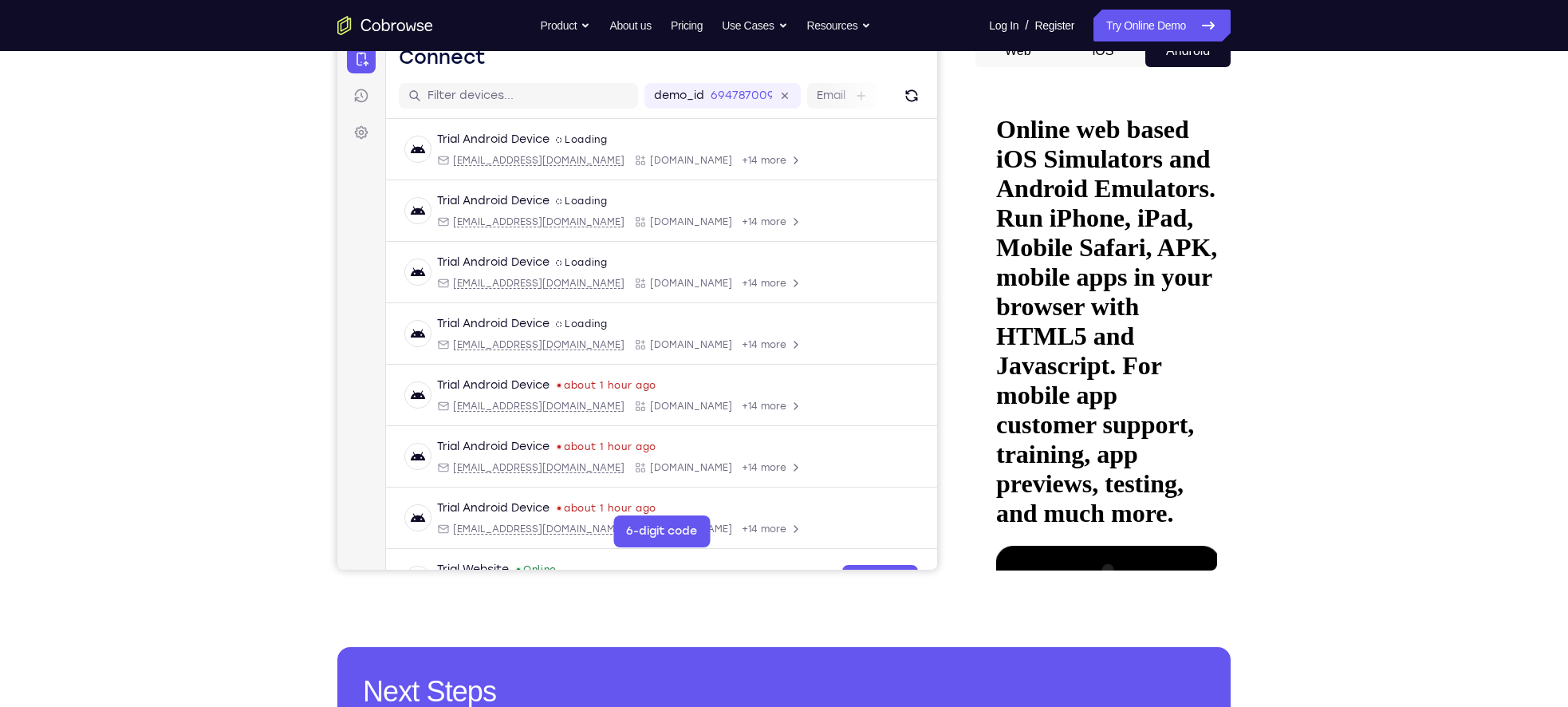
drag, startPoint x: 1102, startPoint y: 440, endPoint x: 1097, endPoint y: 254, distance: 186.1
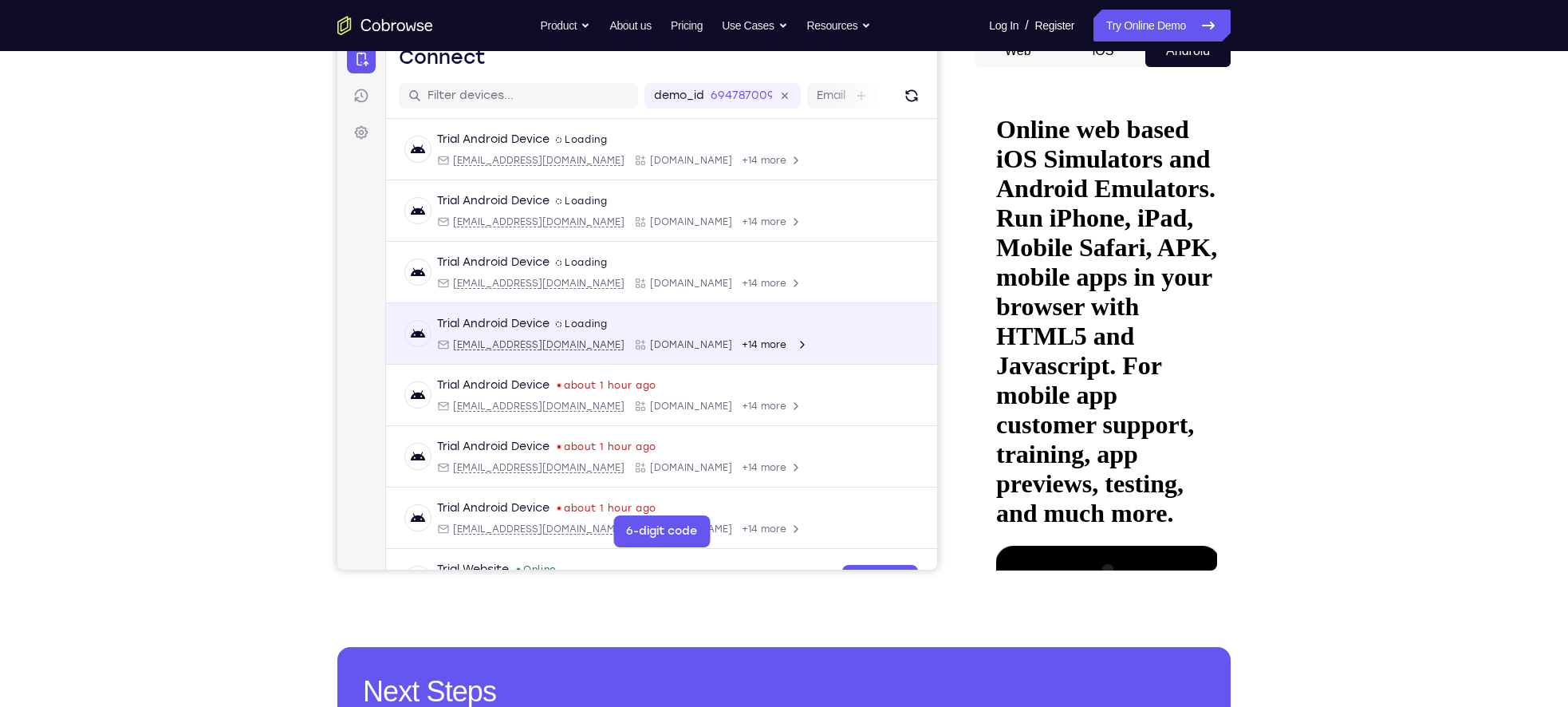
scroll to position [0, 0]
